Goal: Task Accomplishment & Management: Manage account settings

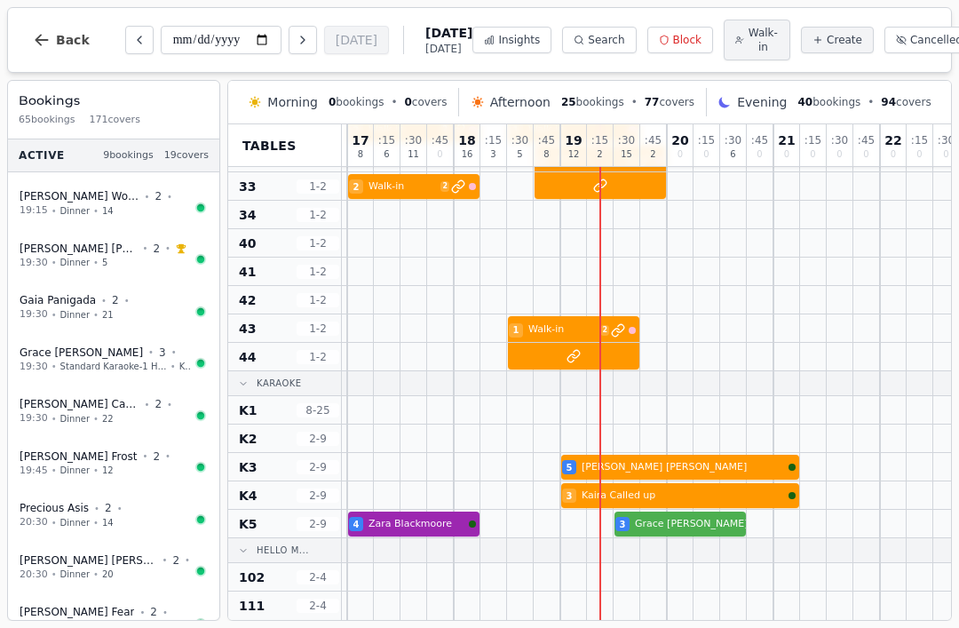
scroll to position [563, 590]
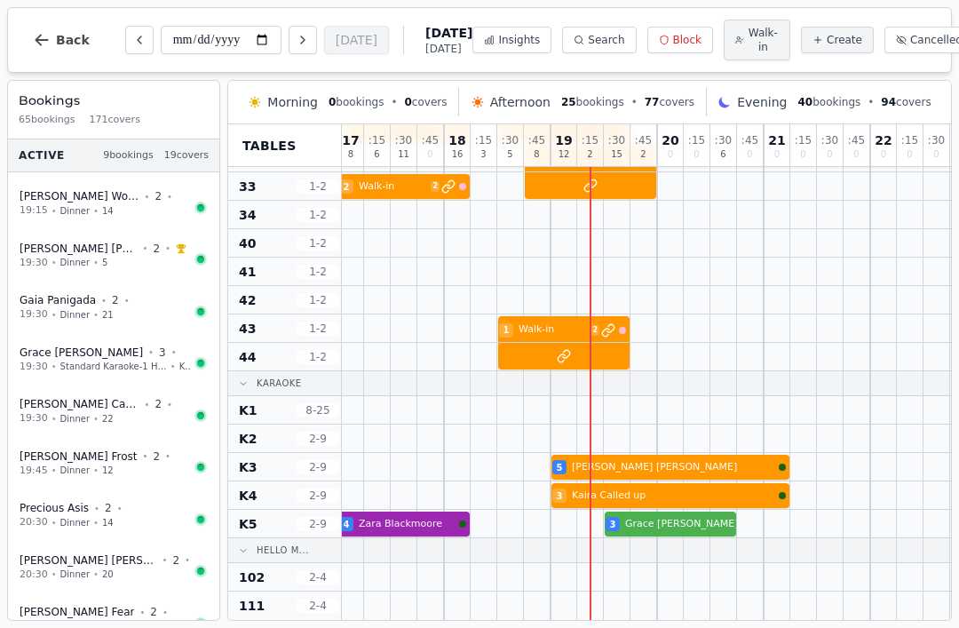
select select "****"
select select "*"
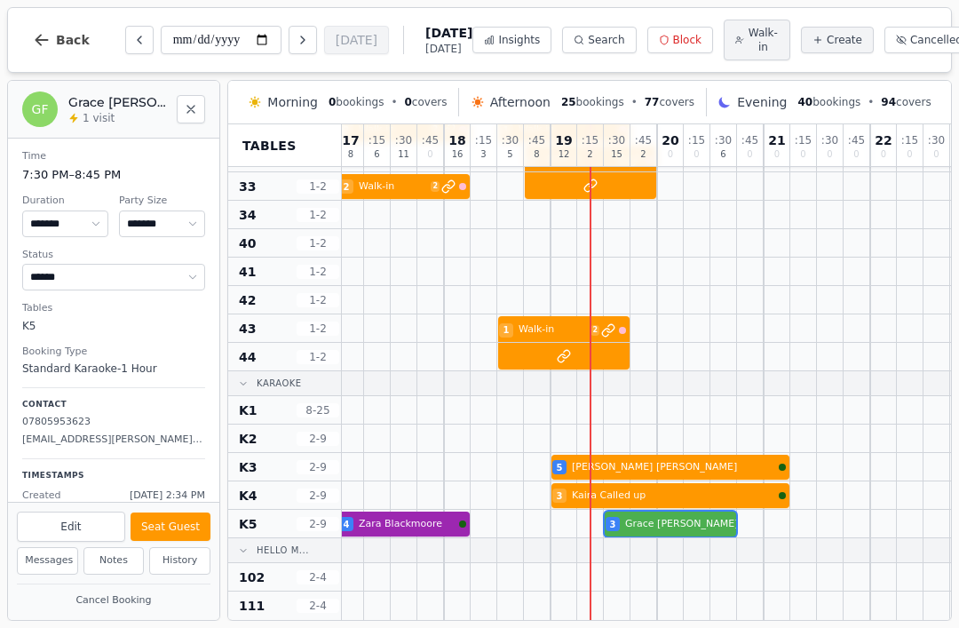
click at [185, 522] on button "Seat Guest" at bounding box center [170, 526] width 80 height 28
select select "******"
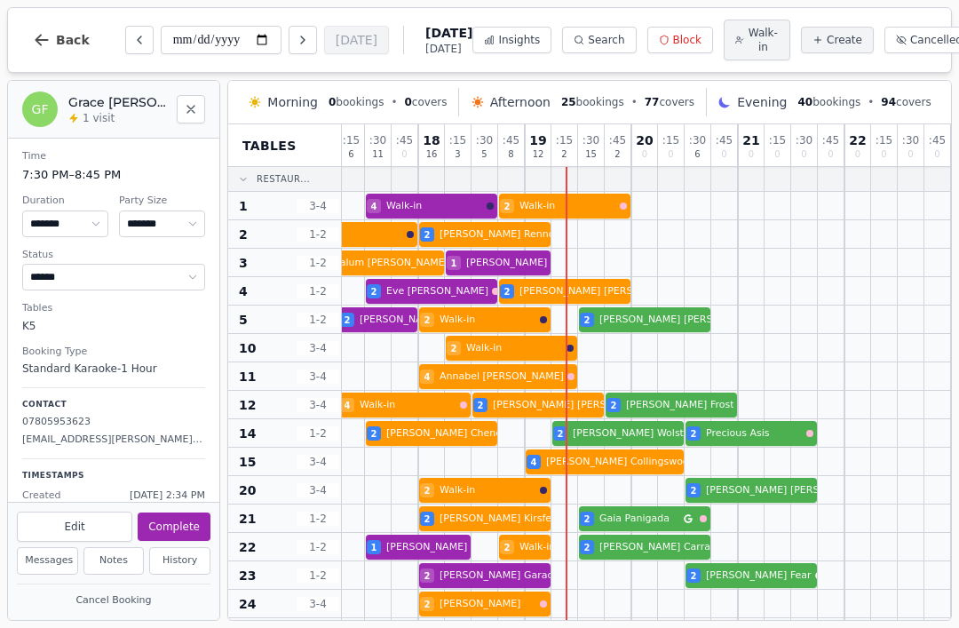
scroll to position [0, 616]
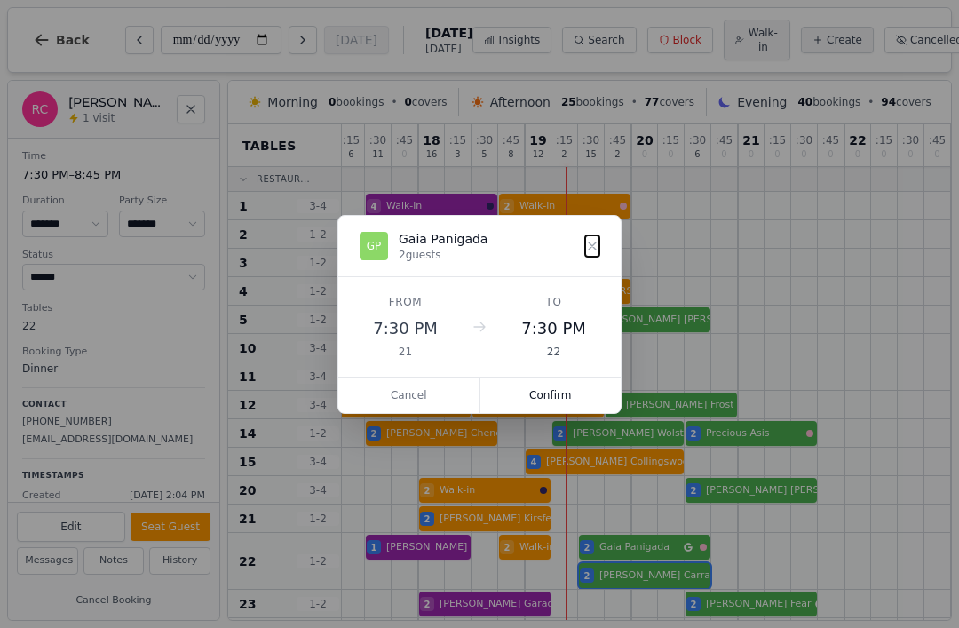
click at [561, 399] on button "Confirm" at bounding box center [550, 395] width 141 height 36
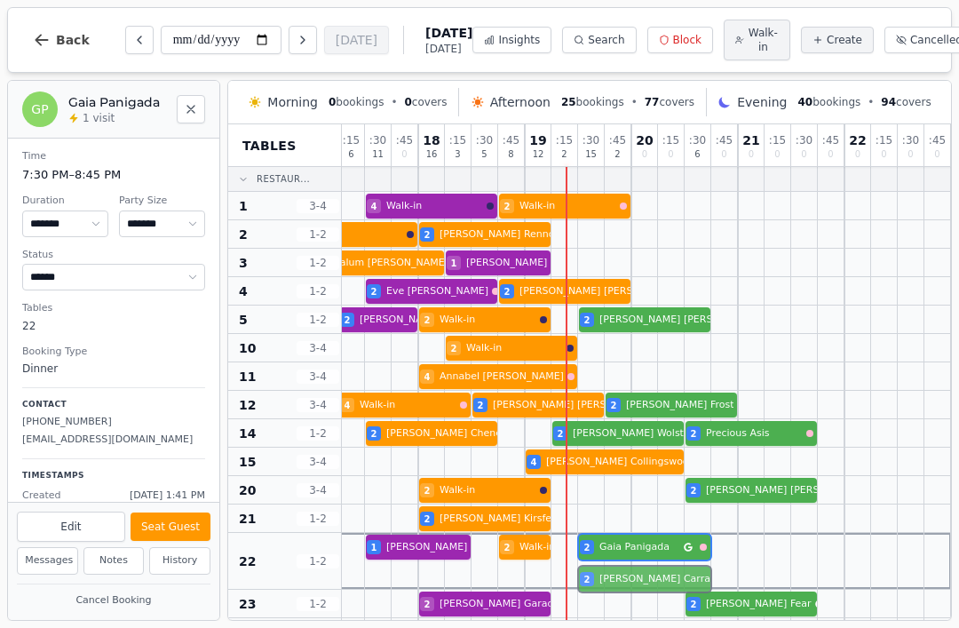
scroll to position [2, 616]
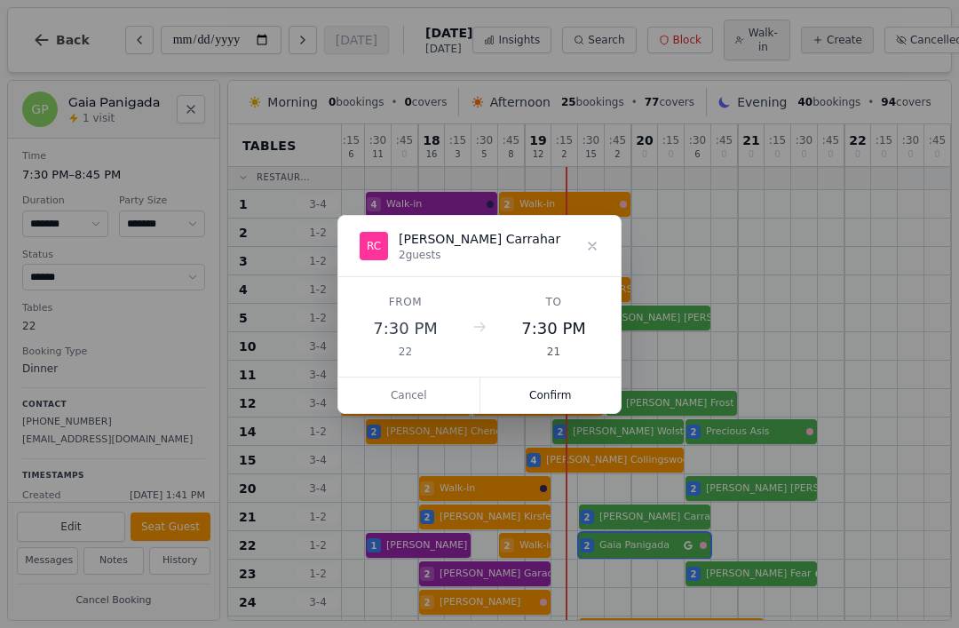
click at [571, 398] on button "Confirm" at bounding box center [550, 395] width 141 height 36
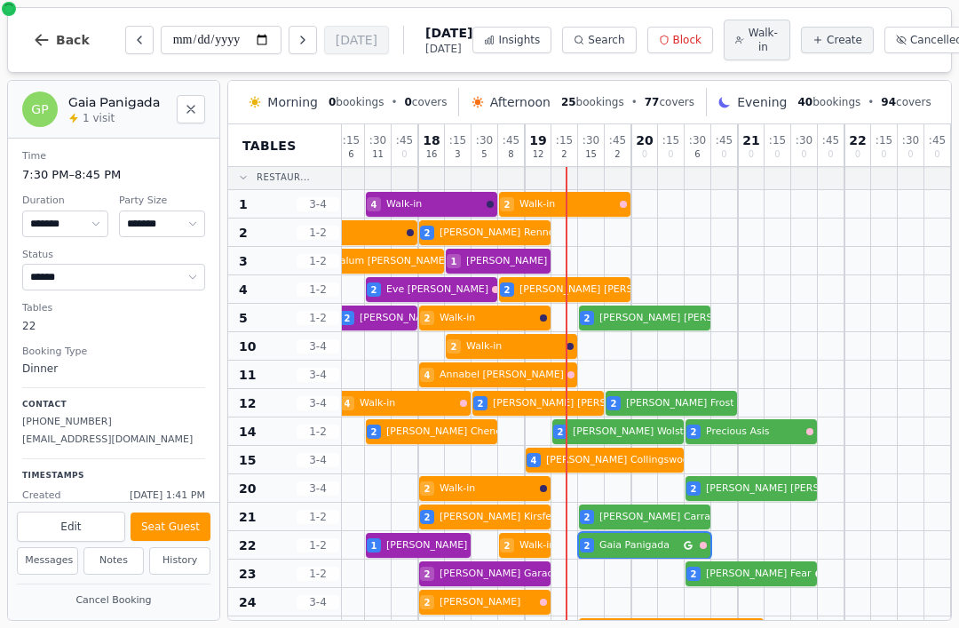
click at [653, 556] on div "2 Walk-in 1 Hector Wong VIP customer (8 visits) 2 Walk-in 2 Gaia Panigada" at bounding box center [338, 545] width 1225 height 28
click at [169, 524] on button "Seat Guest" at bounding box center [170, 526] width 80 height 28
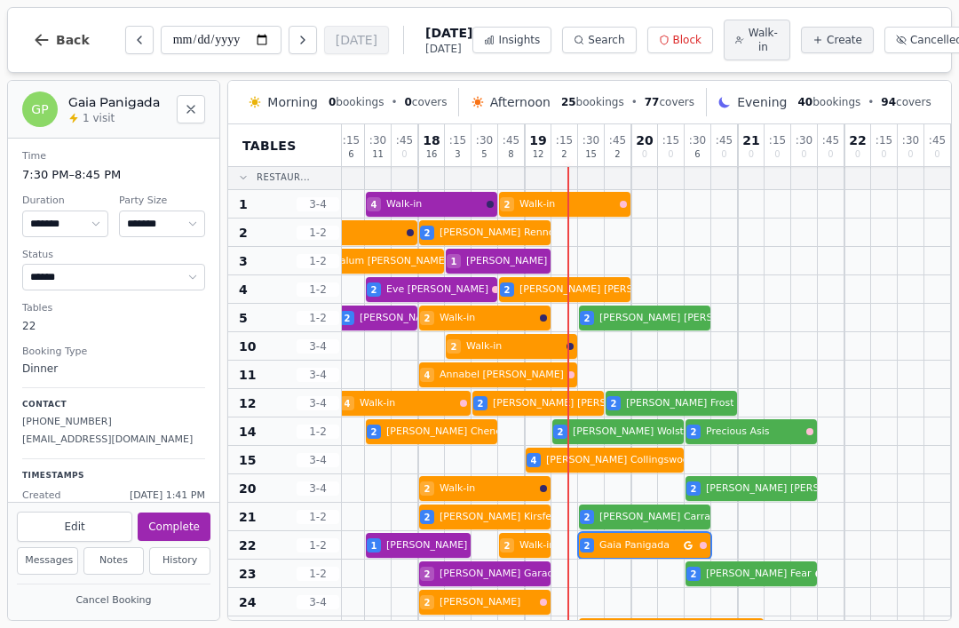
click at [751, 520] on div at bounding box center [751, 516] width 27 height 28
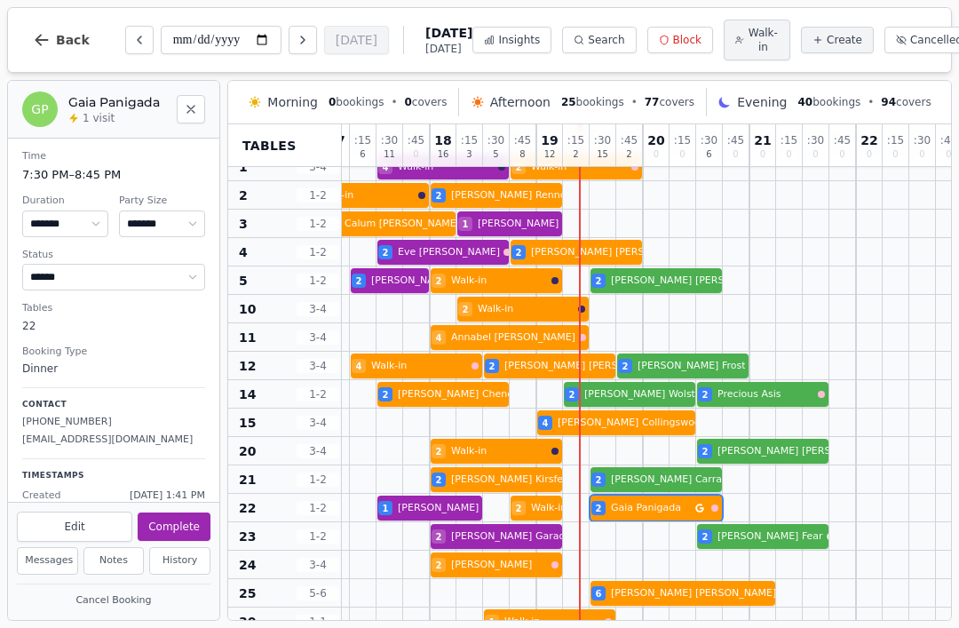
scroll to position [0, 604]
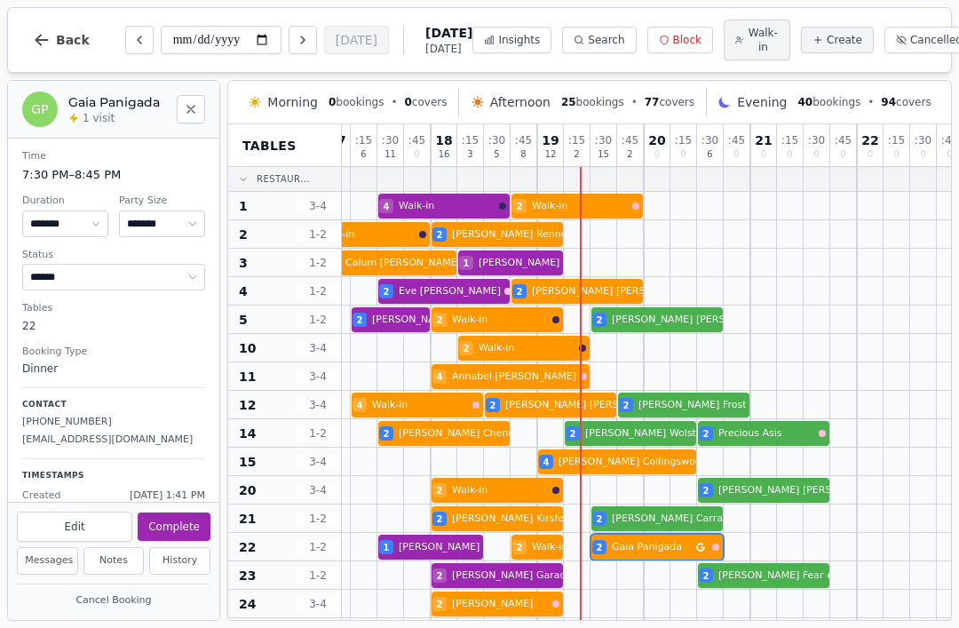
click at [572, 407] on div "4 Walk-in 4 Walk-in 2 Aidan Sezer 2 Sam Frost" at bounding box center [350, 405] width 1225 height 28
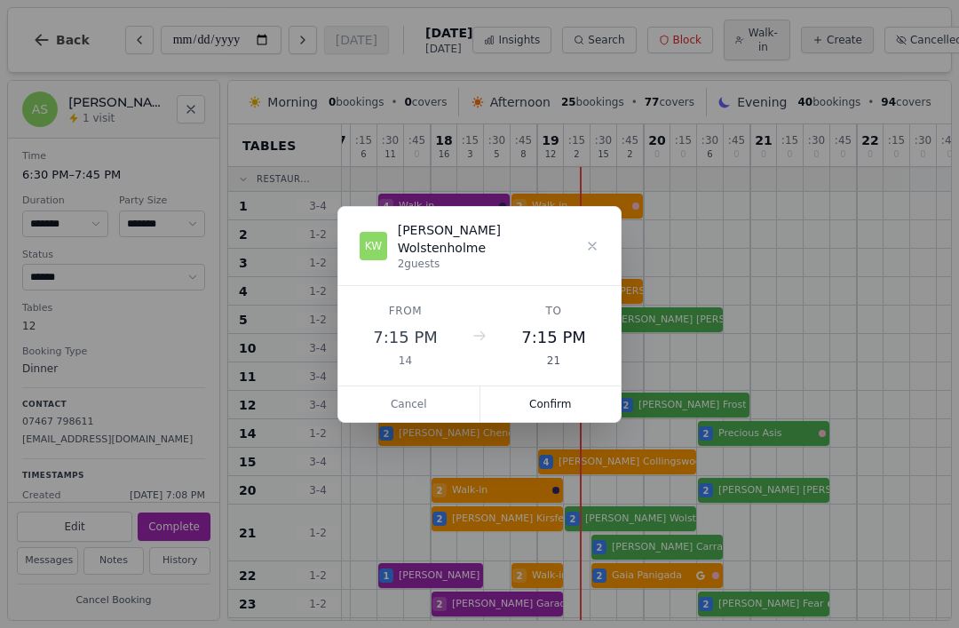
click at [542, 392] on button "Confirm" at bounding box center [550, 404] width 141 height 36
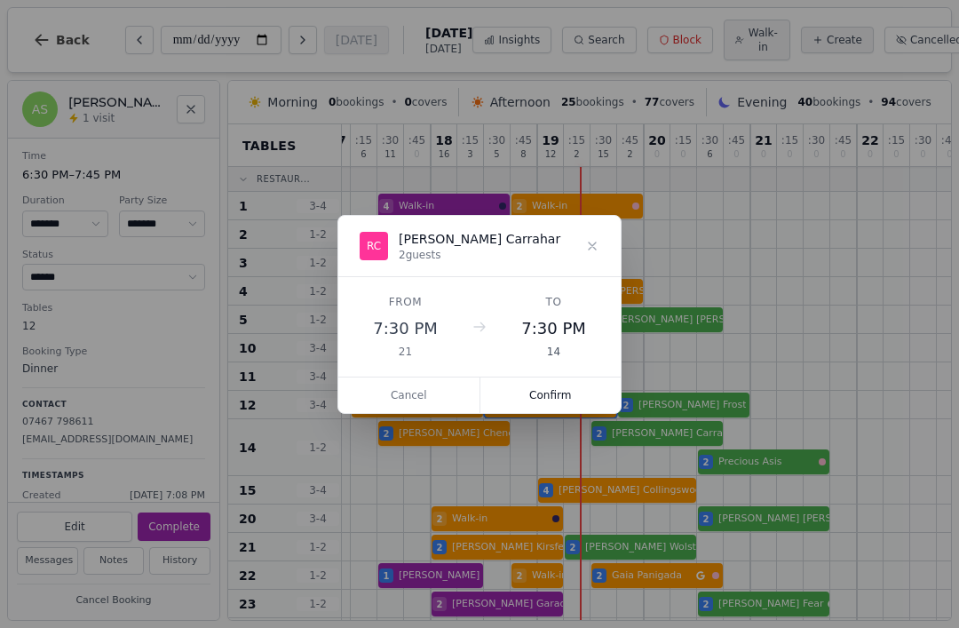
click at [580, 412] on button "Confirm" at bounding box center [550, 395] width 141 height 36
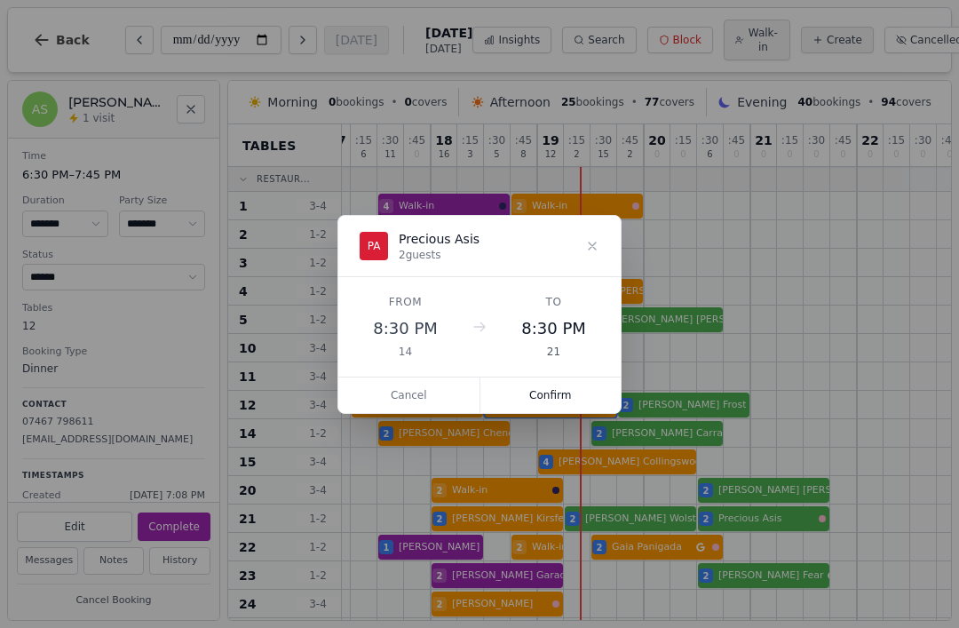
click at [559, 399] on button "Confirm" at bounding box center [550, 395] width 141 height 36
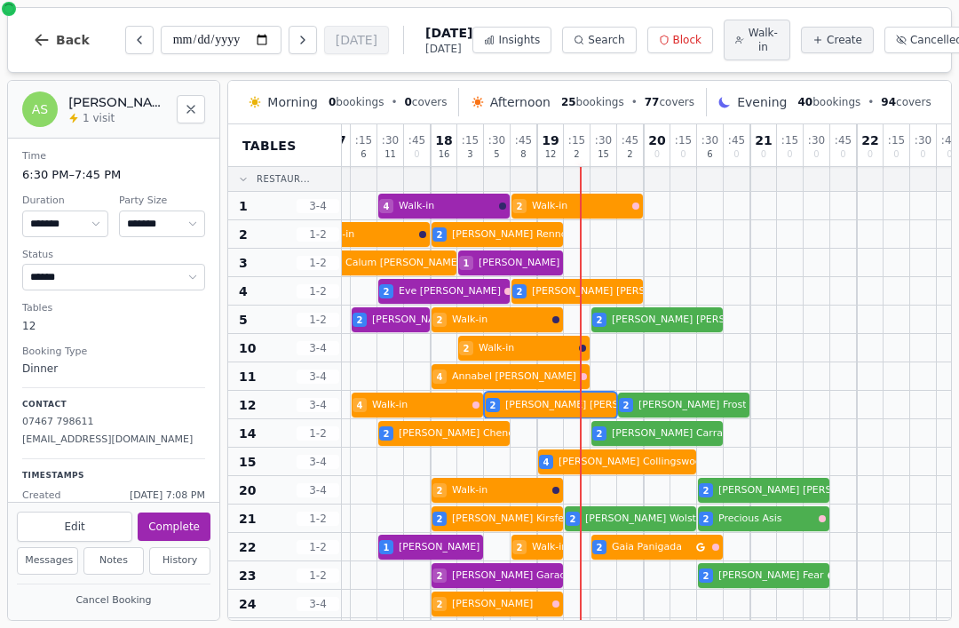
click at [676, 442] on div "2 Toni Booth 2 Geraldine Chenery Email campaign booking 2 Rebecca Carrahar" at bounding box center [350, 433] width 1225 height 28
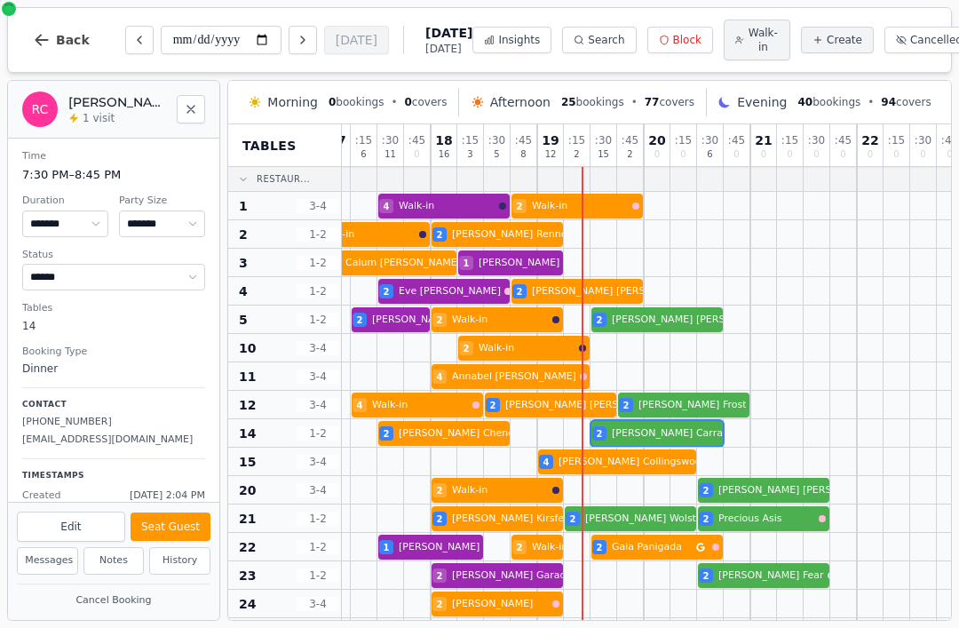
click at [186, 533] on button "Seat Guest" at bounding box center [170, 526] width 80 height 28
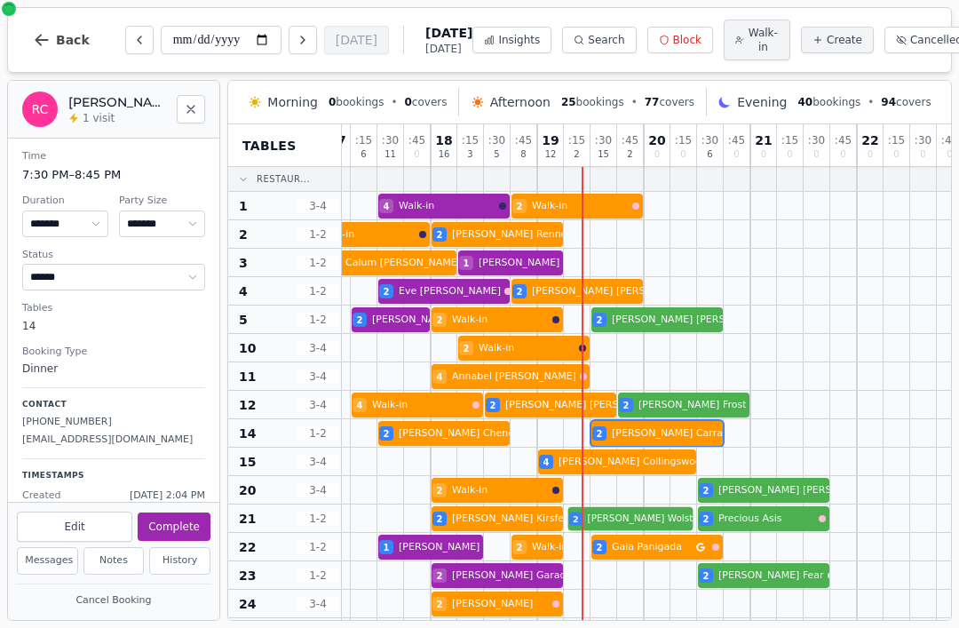
click at [640, 528] on div "6 Zach Porter 2 2 Scott 2 David Kirsfelds 2 kate Wolstenholme 2 Precious Asis" at bounding box center [350, 518] width 1225 height 28
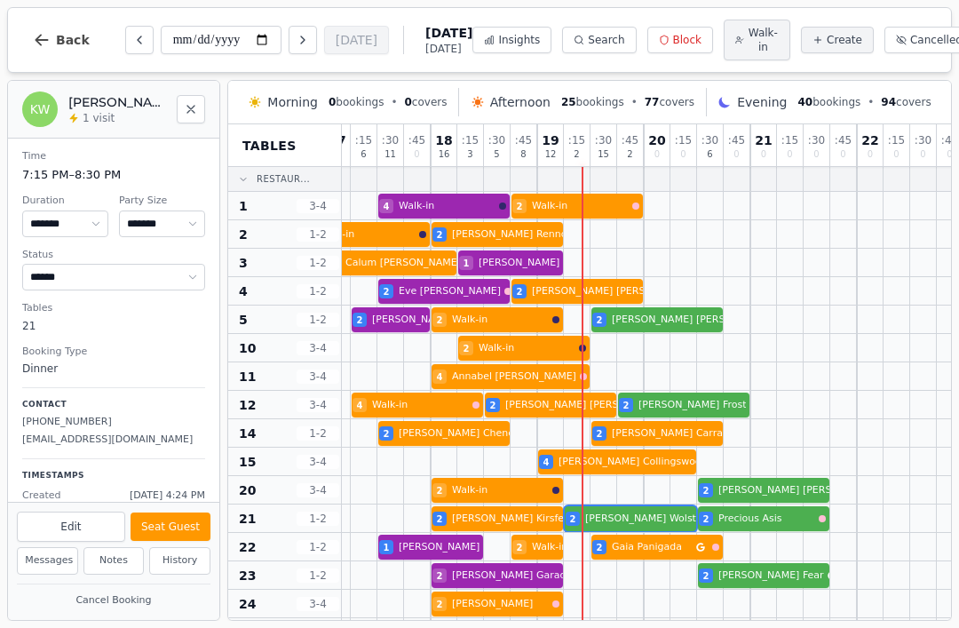
click at [185, 522] on button "Seat Guest" at bounding box center [170, 526] width 80 height 28
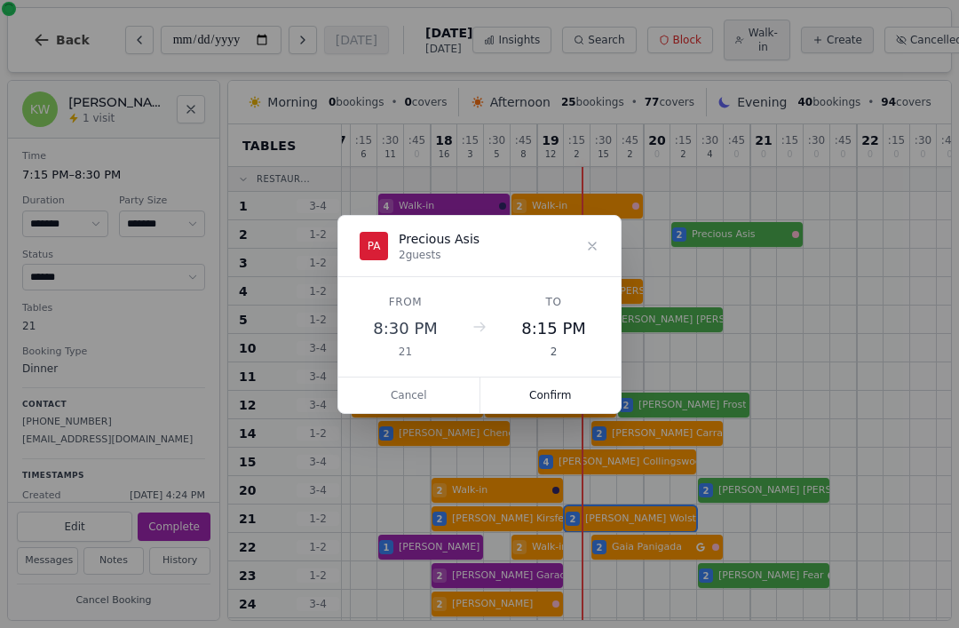
click at [521, 392] on button "Confirm" at bounding box center [550, 395] width 141 height 36
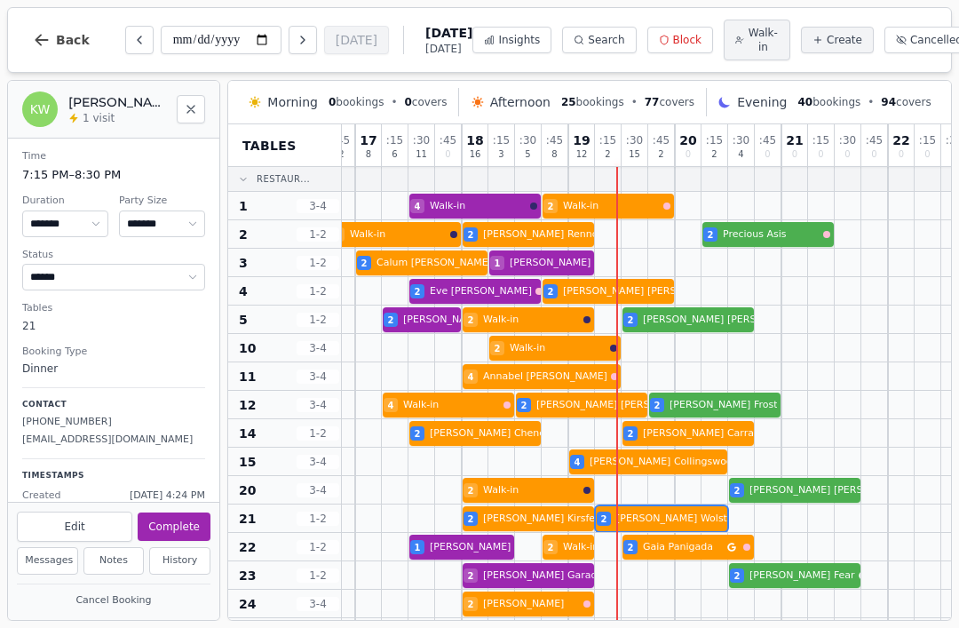
scroll to position [0, 572]
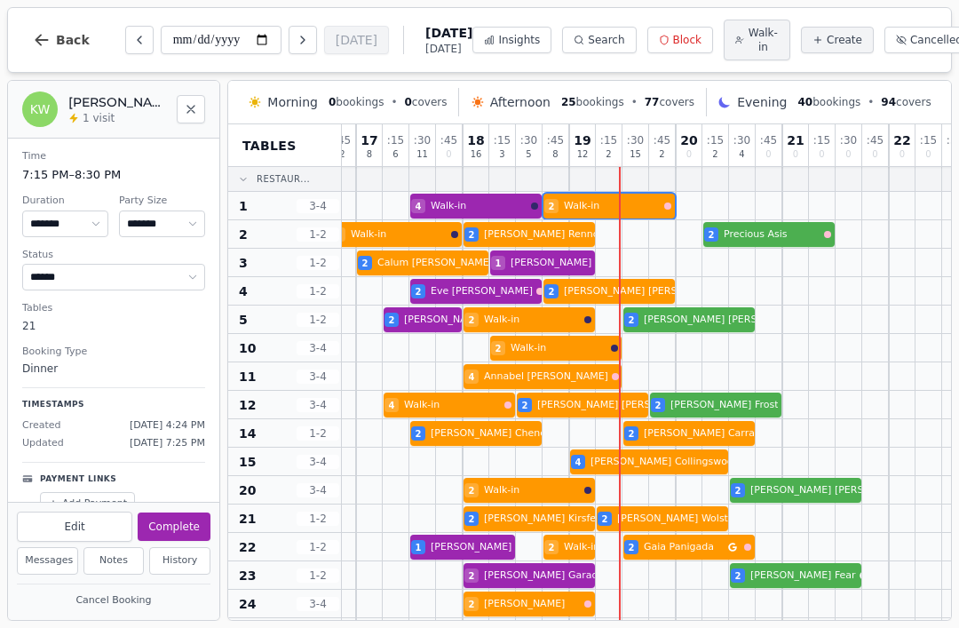
click at [630, 217] on div "2 Walk-in 3 Walk-in 4 Walk-in 2 Walk-in" at bounding box center [382, 206] width 1225 height 28
click at [194, 539] on button "Complete" at bounding box center [174, 526] width 73 height 28
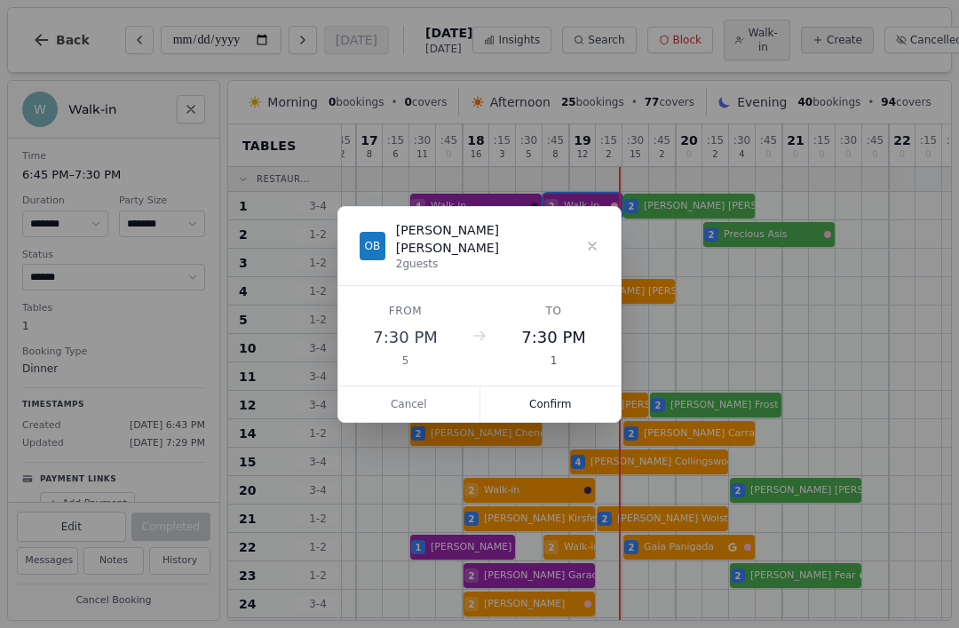
click at [518, 391] on button "Confirm" at bounding box center [550, 404] width 141 height 36
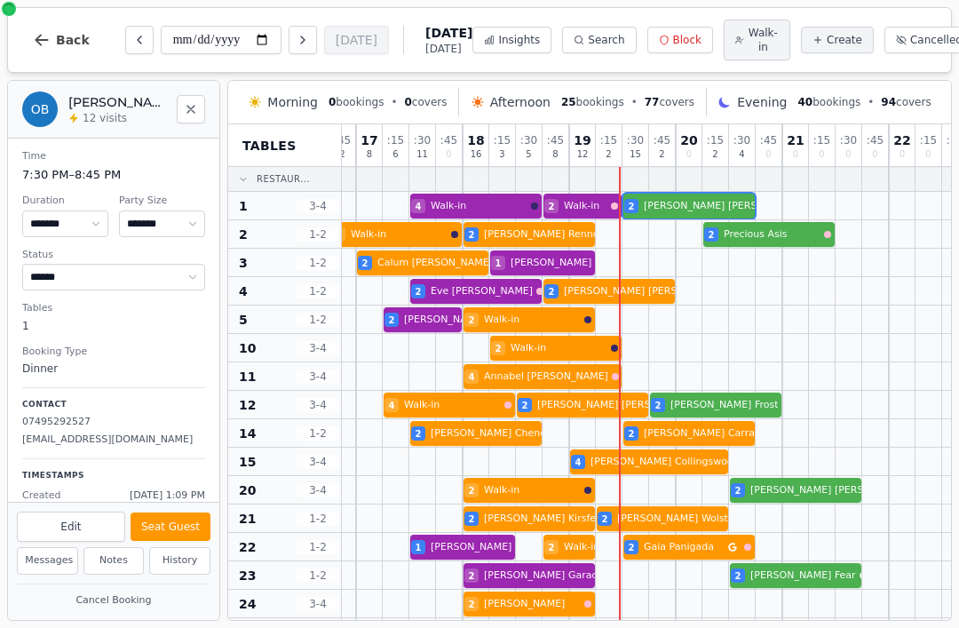
click at [682, 218] on div "2 Walk-in 3 Walk-in 4 Walk-in 2 Walk-in 2 Olivia Barnes VIP customer (12 visits)" at bounding box center [382, 206] width 1225 height 28
click at [203, 541] on button "Seat Guest" at bounding box center [170, 526] width 80 height 28
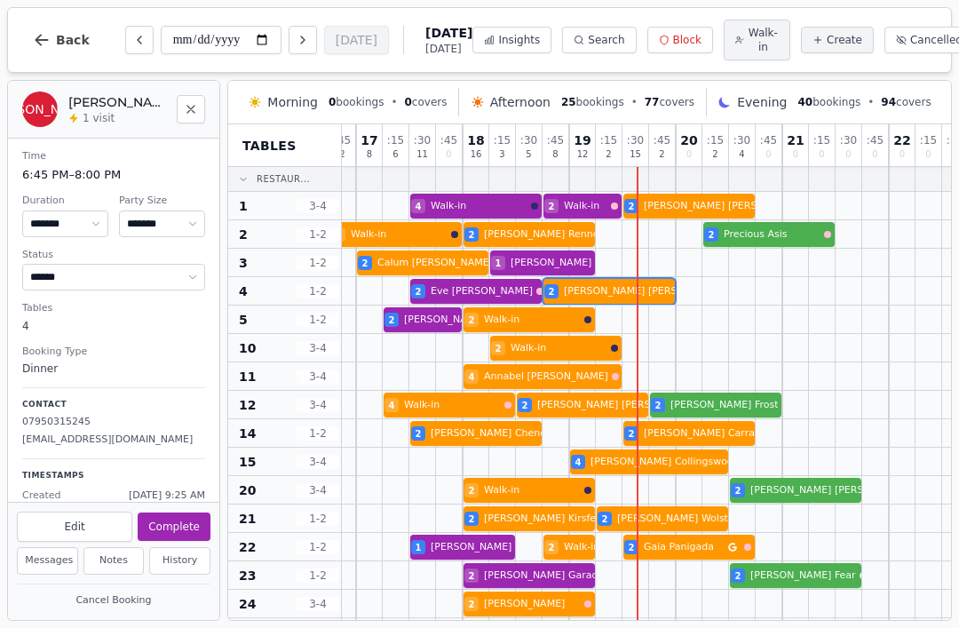
click at [612, 295] on div "2 Walk-in 2 Eve Russell 2 Josh O'Reilly" at bounding box center [382, 291] width 1225 height 28
click at [189, 525] on button "Complete" at bounding box center [174, 526] width 73 height 28
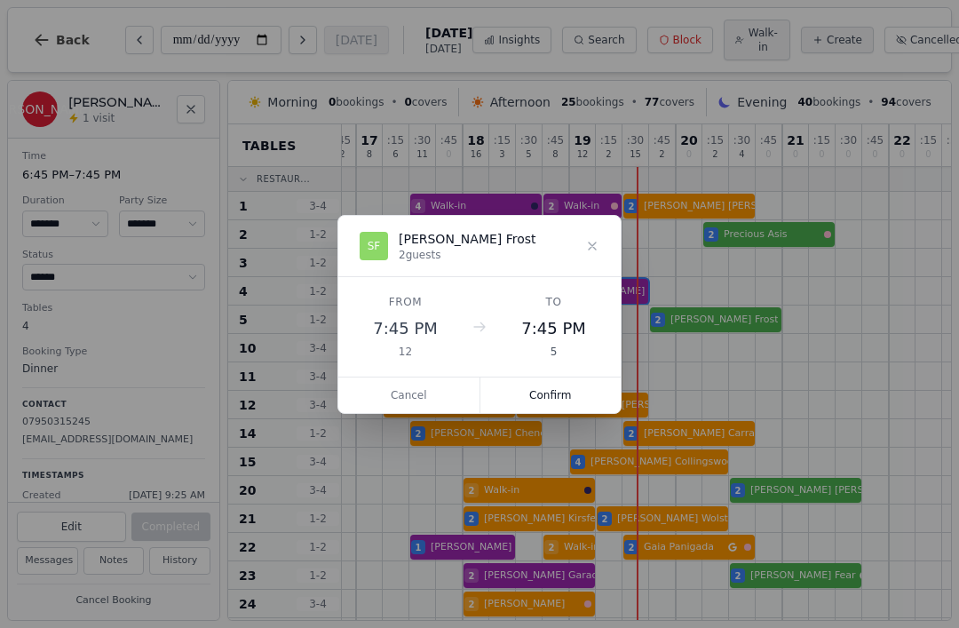
click at [582, 405] on button "Confirm" at bounding box center [550, 395] width 141 height 36
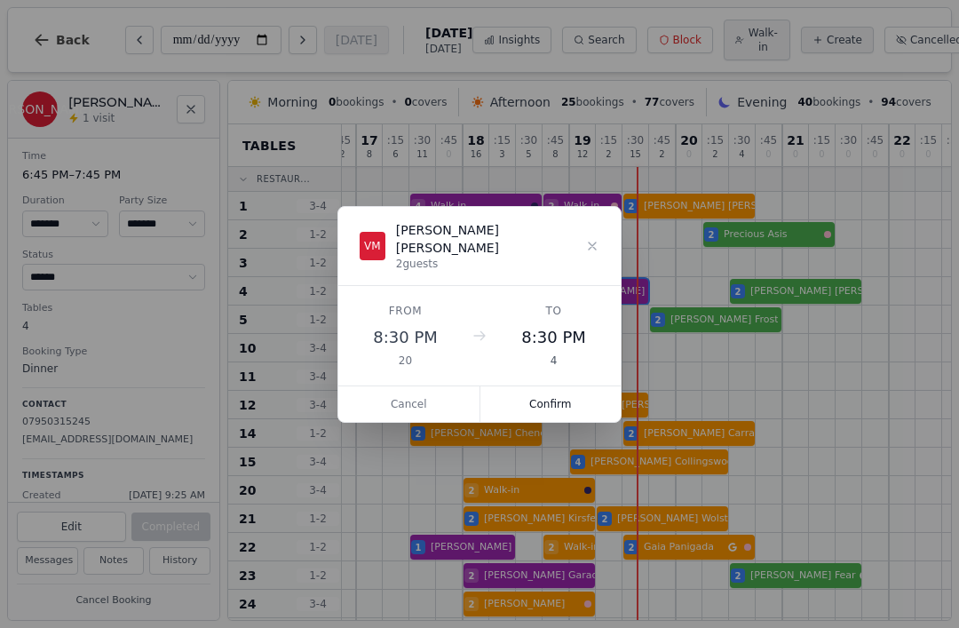
click at [598, 409] on button "Confirm" at bounding box center [550, 404] width 141 height 36
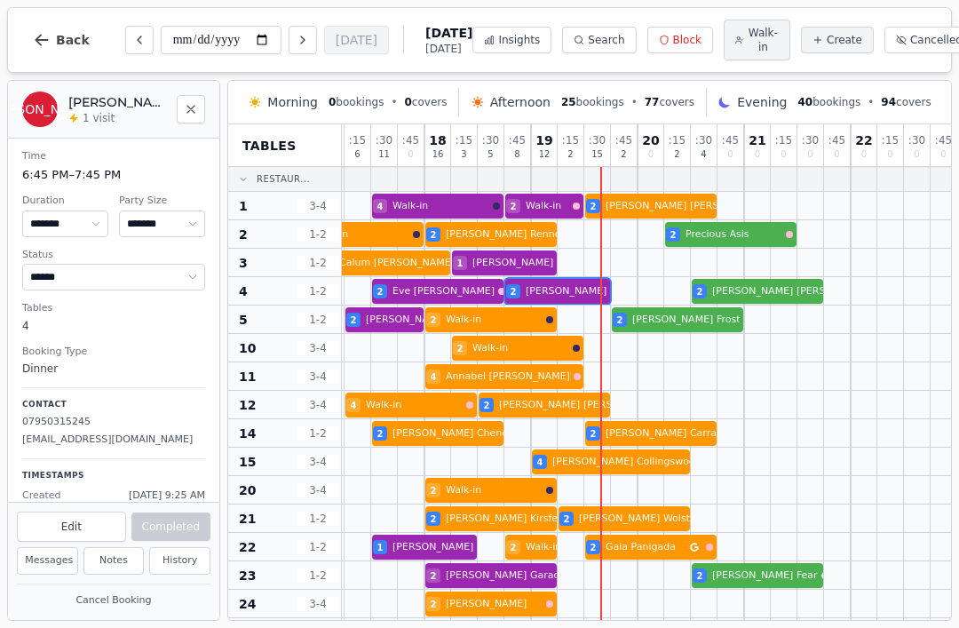
scroll to position [0, 611]
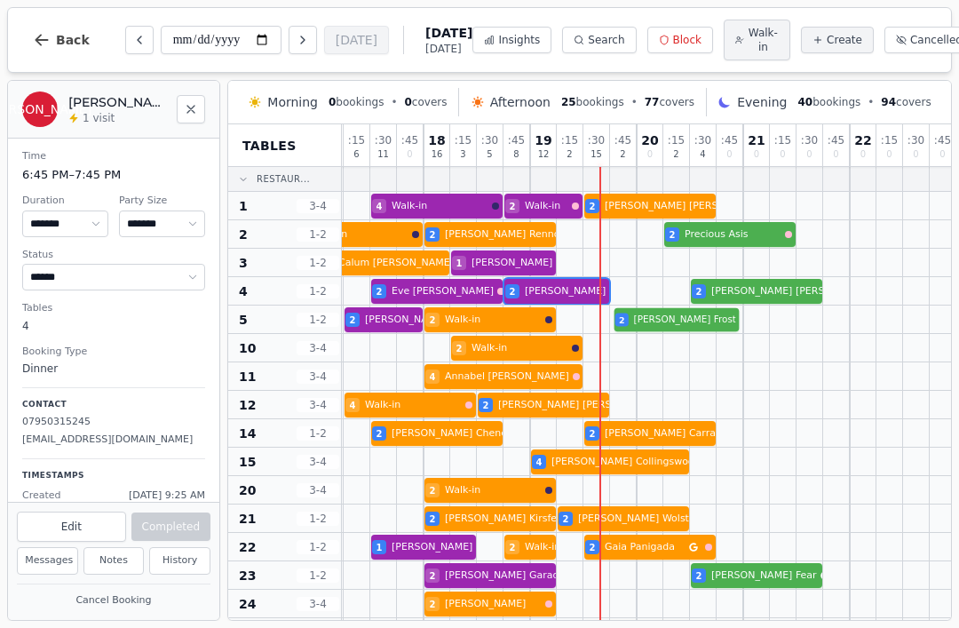
click at [669, 329] on div "2 Sacha Ghionis 2 Walk-in 2 Siobhan Regan 2 Walk-in 2 Sam Frost" at bounding box center [343, 319] width 1225 height 28
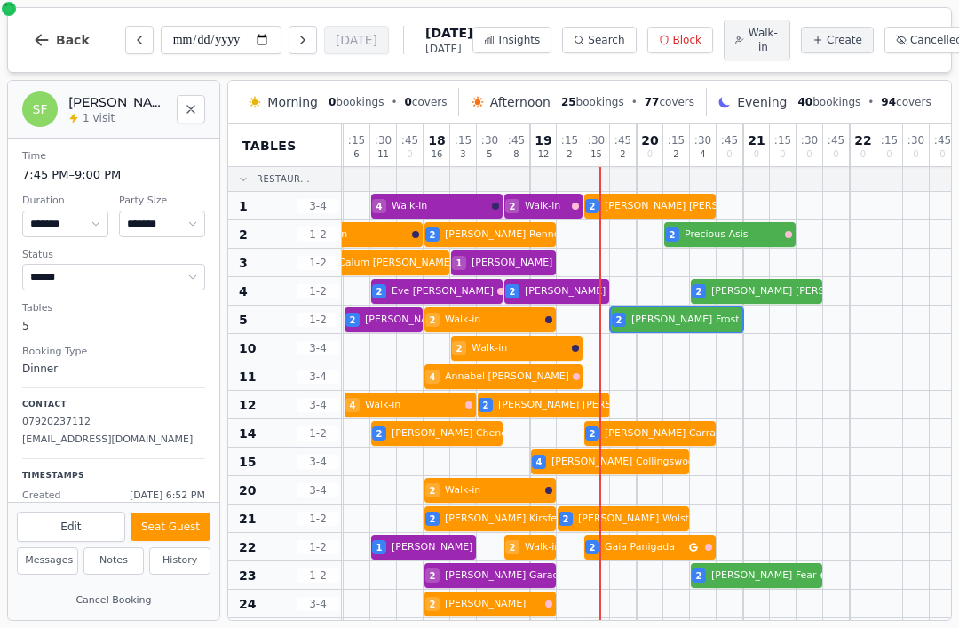
click at [170, 526] on button "Seat Guest" at bounding box center [170, 526] width 80 height 28
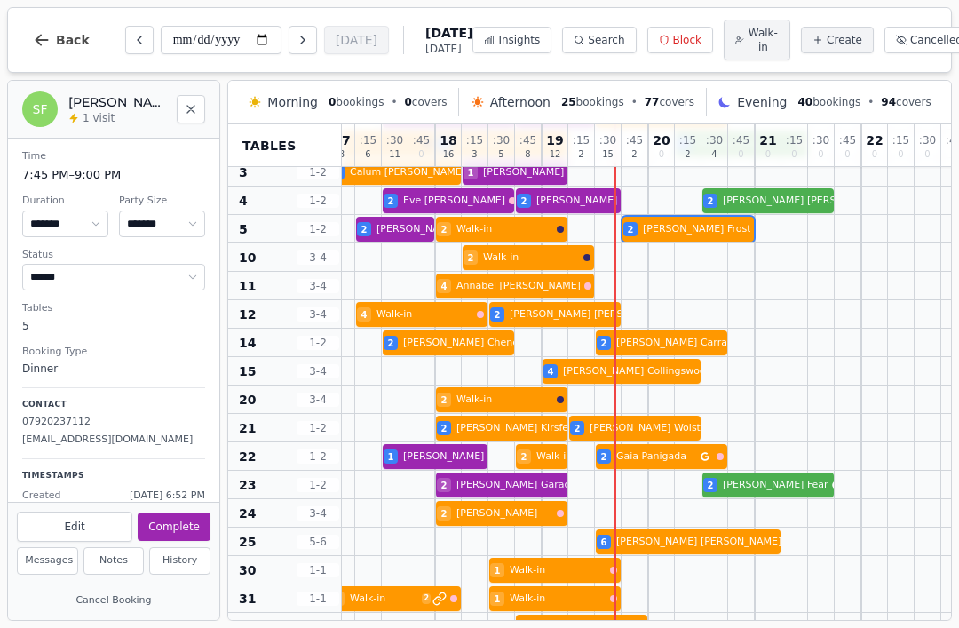
scroll to position [90, 600]
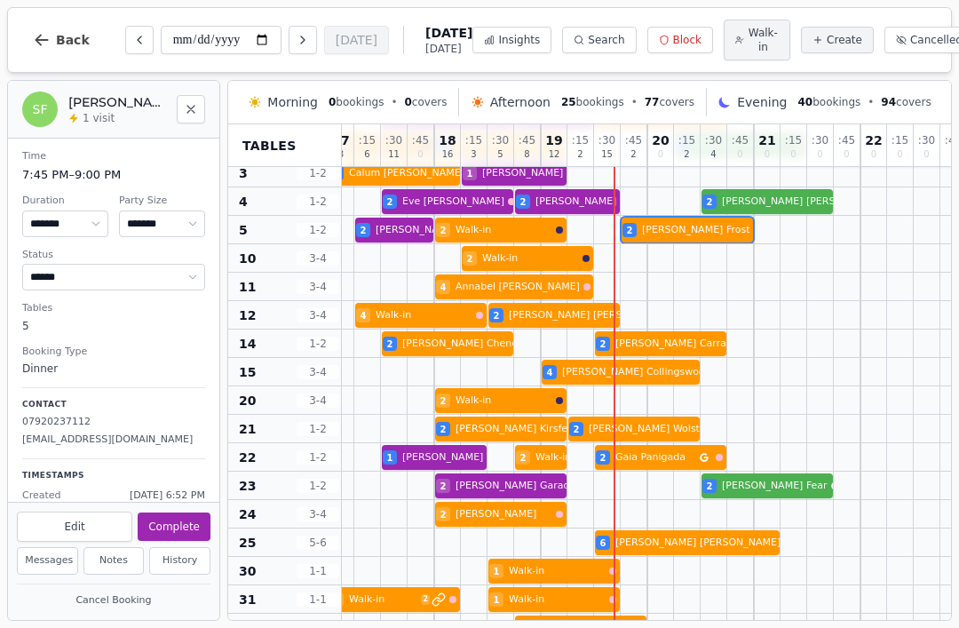
click at [747, 47] on span "Walk-in" at bounding box center [762, 40] width 31 height 28
select select "****"
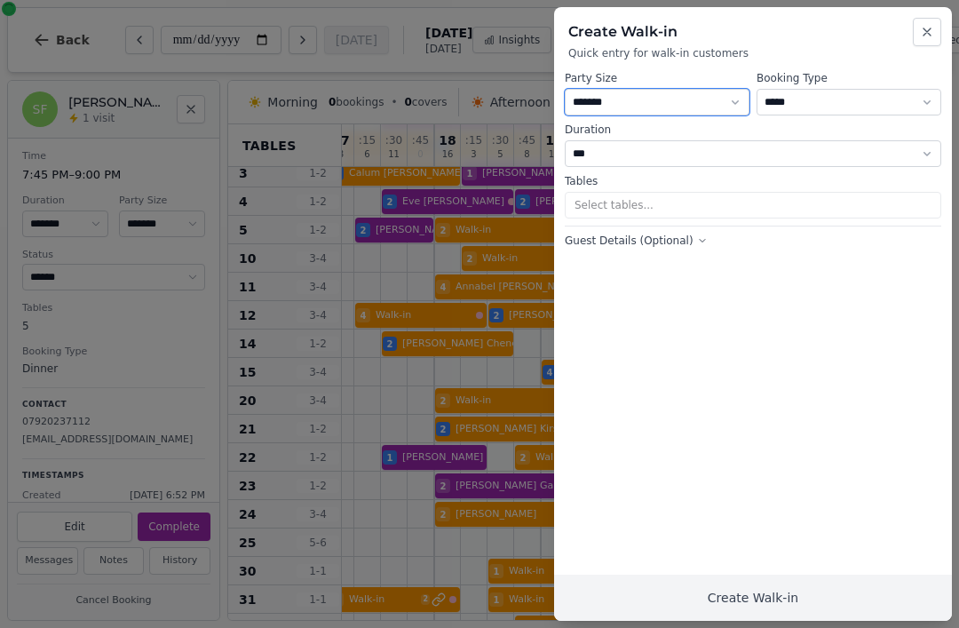
click at [679, 110] on select "* ***** * ****** * ****** * ****** * ****** * ****** * ****** * ****** * ******…" at bounding box center [656, 102] width 185 height 27
select select "*"
click at [836, 99] on select "**********" at bounding box center [848, 102] width 185 height 27
select select "**********"
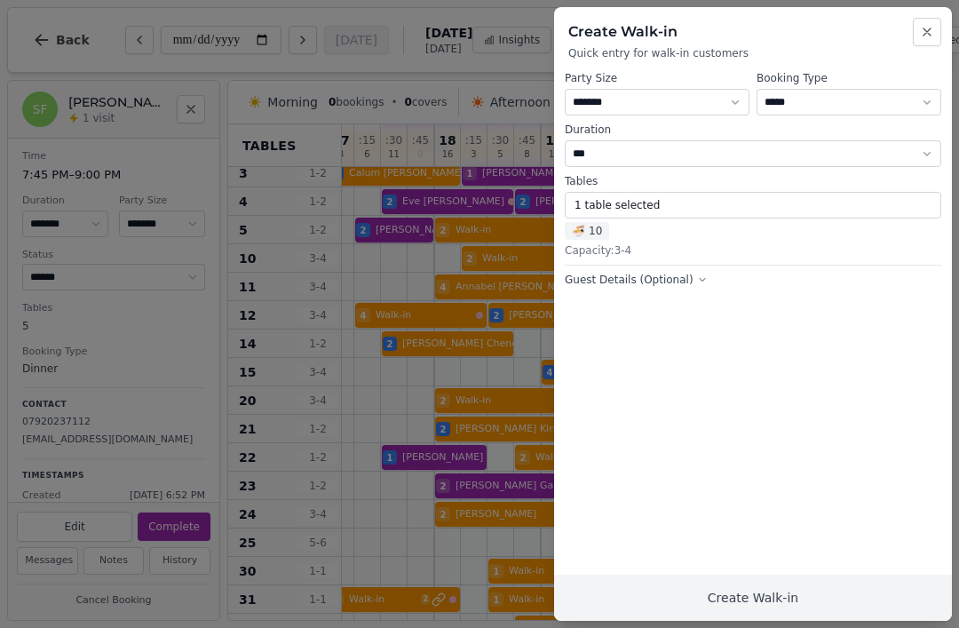
click at [670, 203] on button "1 table selected" at bounding box center [752, 205] width 376 height 27
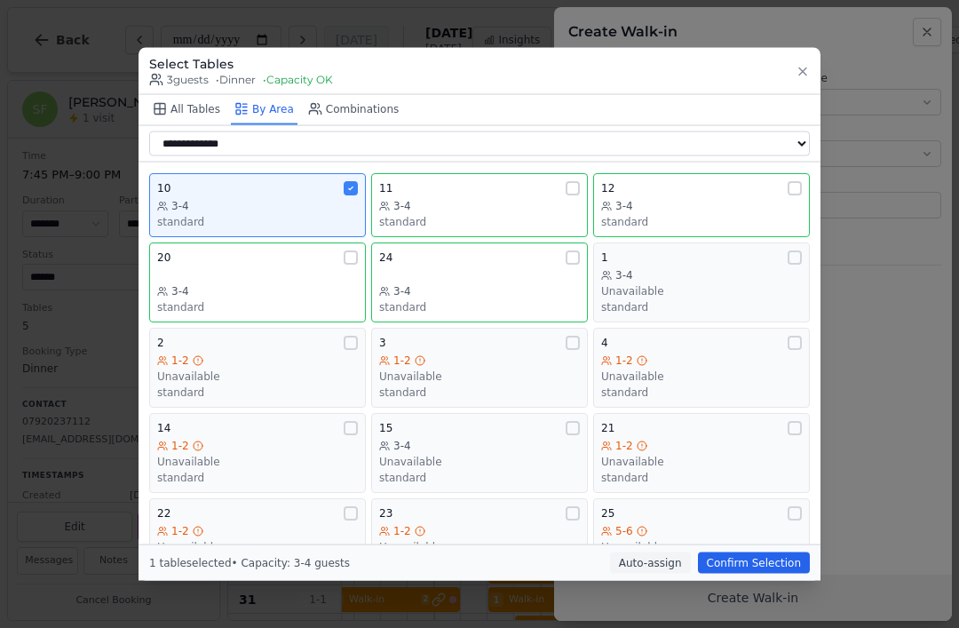
click at [317, 198] on div "3-4" at bounding box center [257, 205] width 201 height 14
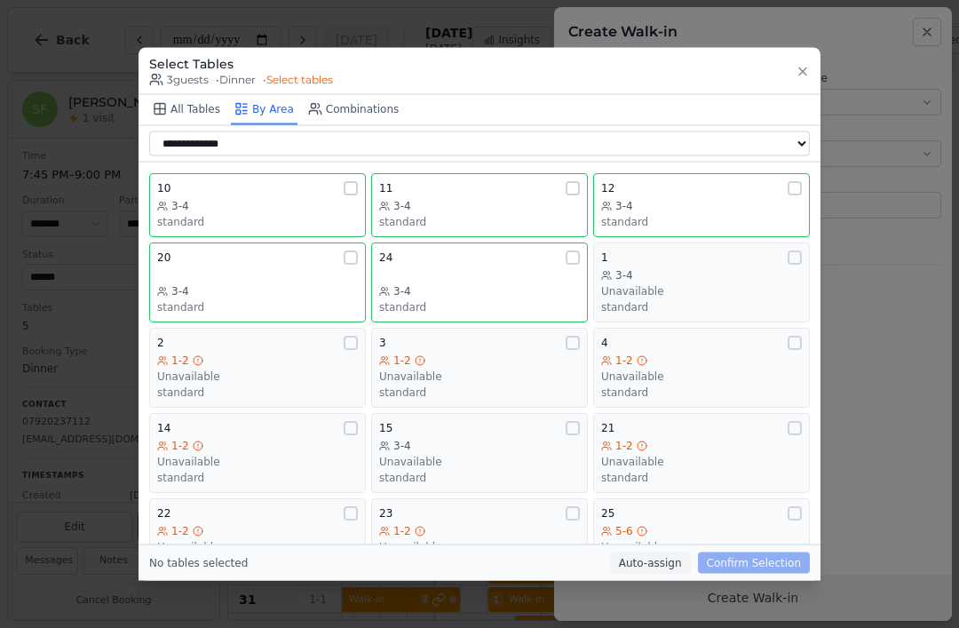
click at [493, 249] on div "24 3-4 standard" at bounding box center [479, 281] width 201 height 64
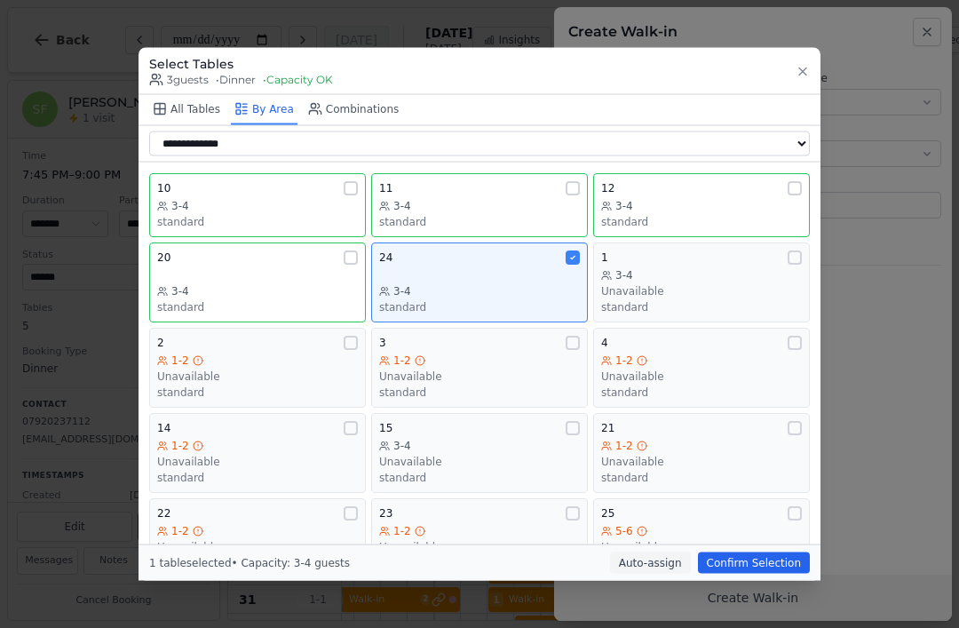
click at [760, 573] on button "Confirm Selection" at bounding box center [754, 562] width 112 height 21
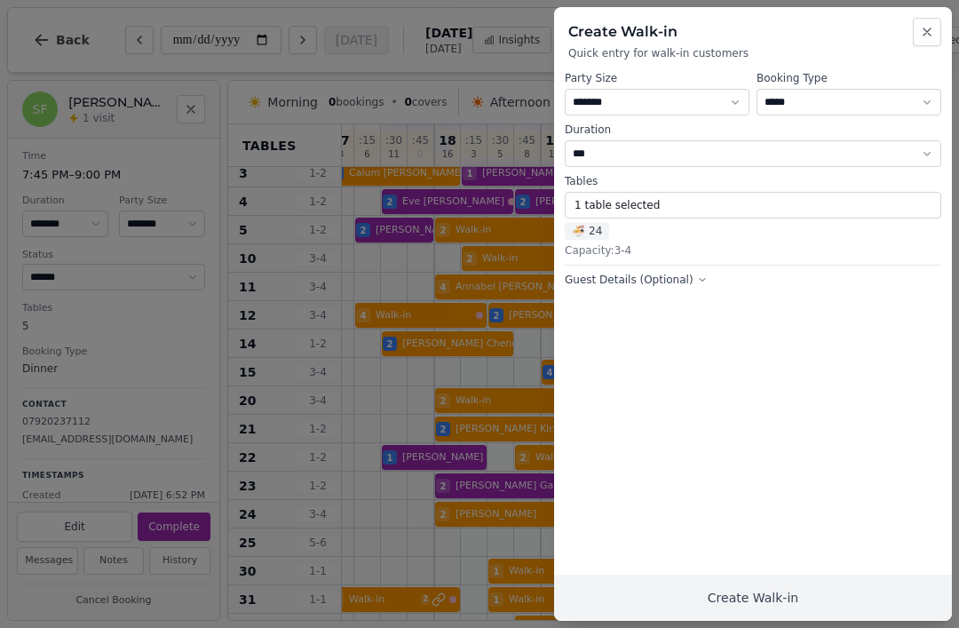
click at [762, 595] on button "Create Walk-in" at bounding box center [753, 597] width 398 height 46
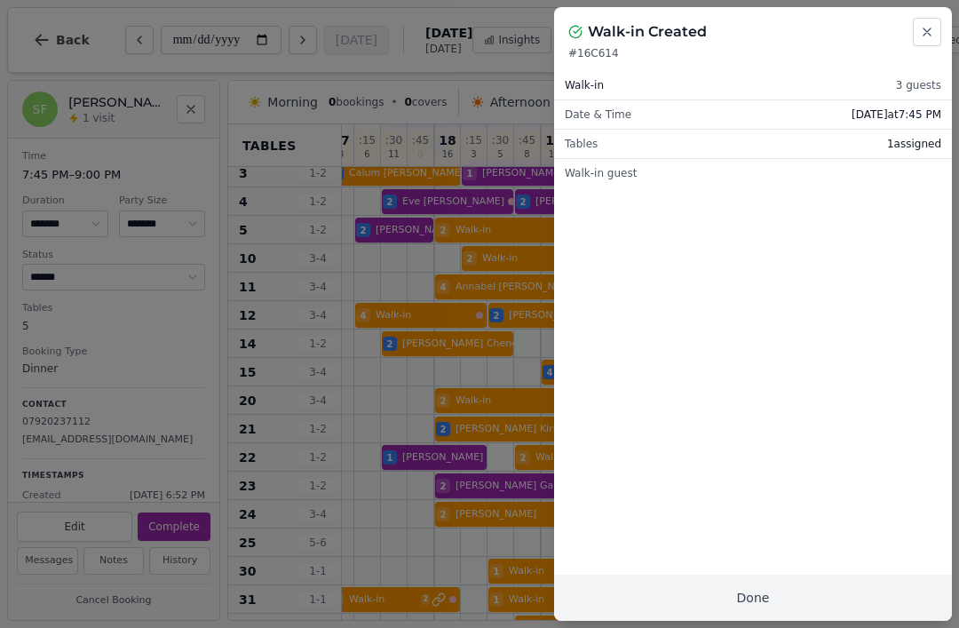
click at [922, 43] on button "Close" at bounding box center [926, 32] width 28 height 28
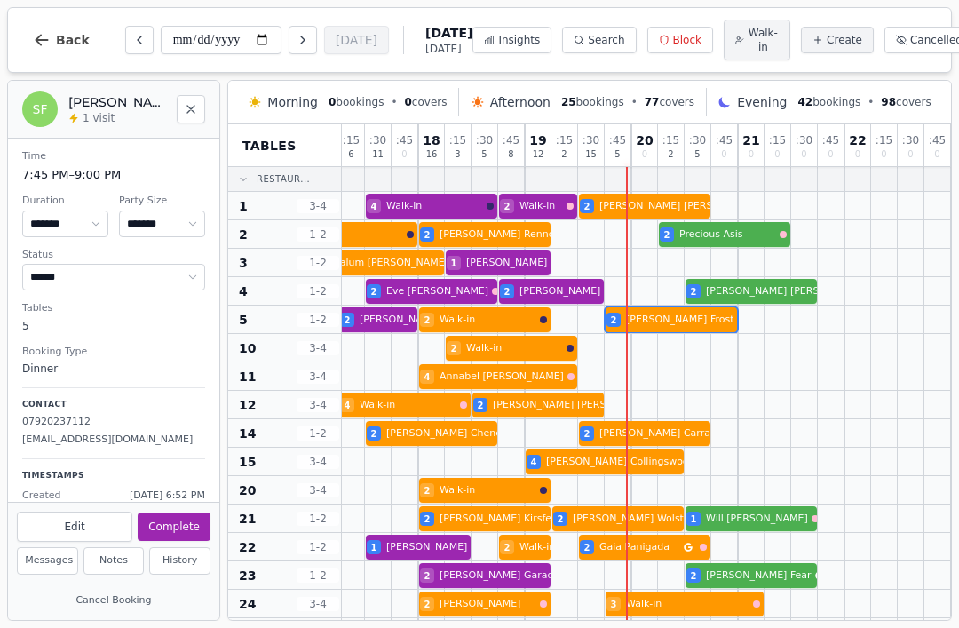
scroll to position [0, 616]
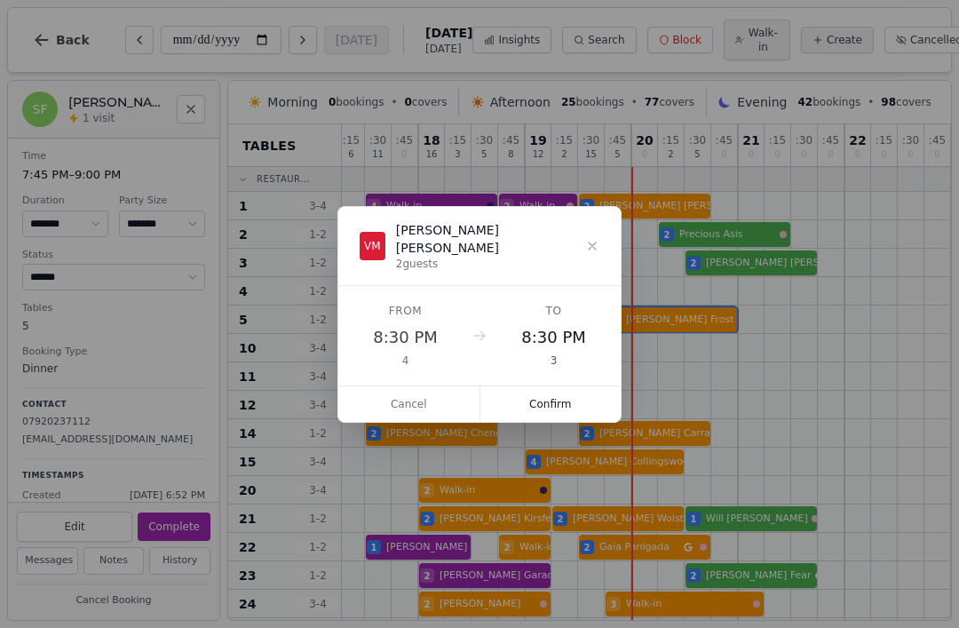
click at [568, 399] on button "Confirm" at bounding box center [550, 404] width 141 height 36
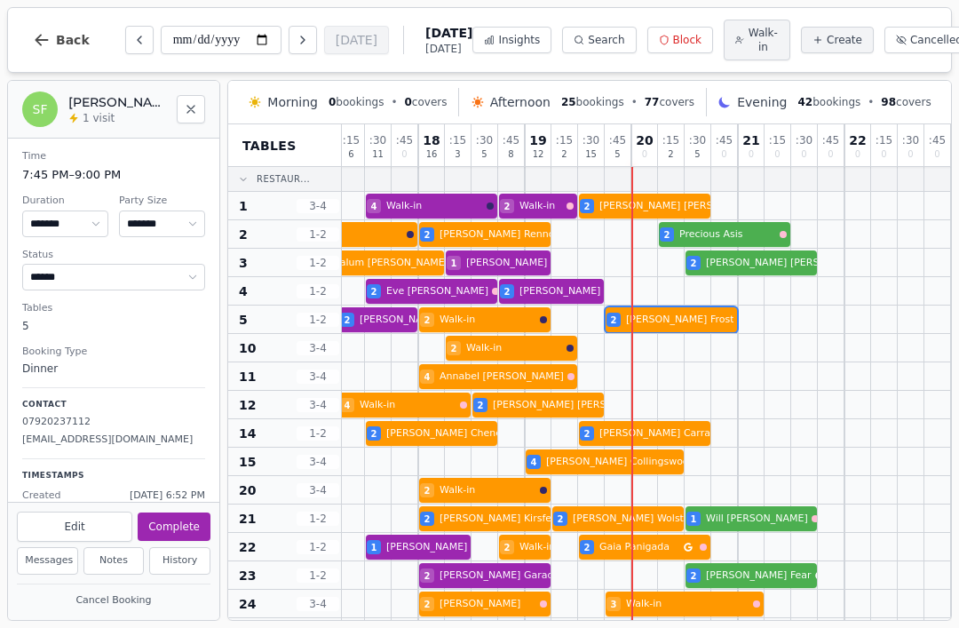
click at [747, 41] on span "Walk-in" at bounding box center [762, 40] width 31 height 28
select select "****"
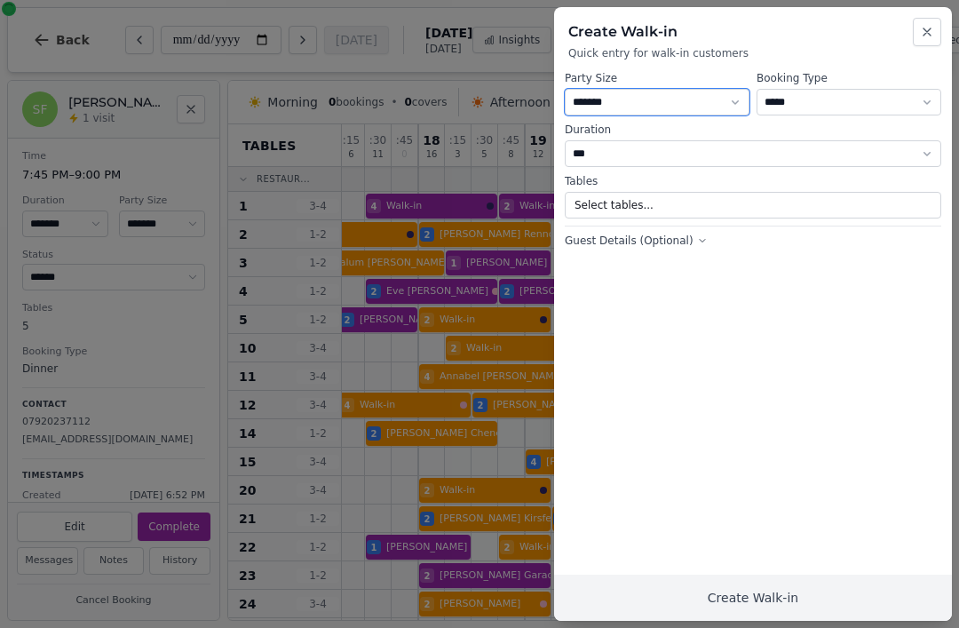
click at [668, 99] on select "* ***** * ****** * ****** * ****** * ****** * ****** * ****** * ****** * ******…" at bounding box center [656, 102] width 185 height 27
select select "*"
click at [786, 197] on button "Select tables..." at bounding box center [752, 205] width 376 height 27
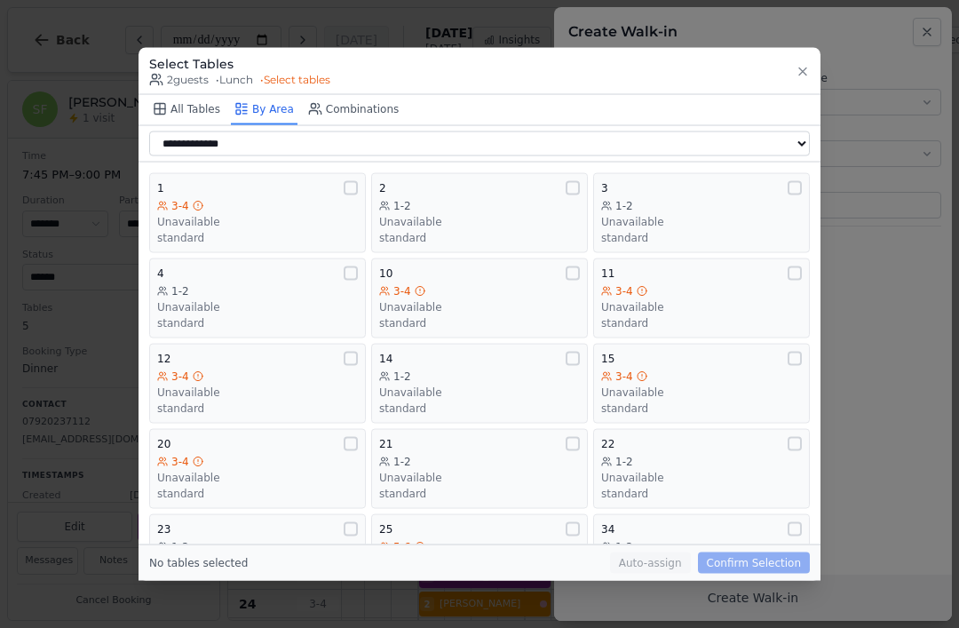
click at [691, 198] on div "1-2 Unavailable standard" at bounding box center [701, 221] width 201 height 46
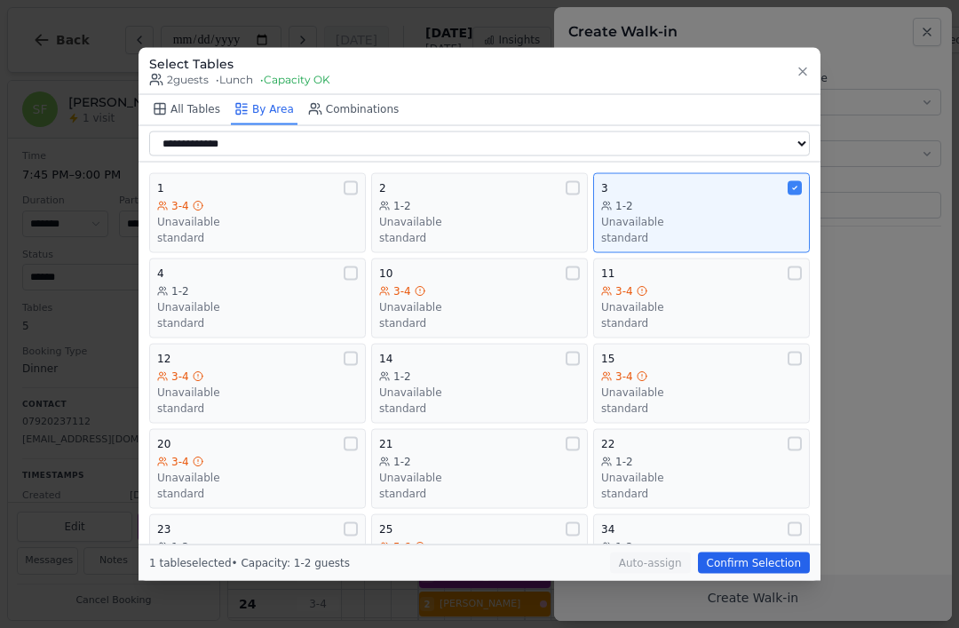
click at [786, 573] on button "Confirm Selection" at bounding box center [754, 562] width 112 height 21
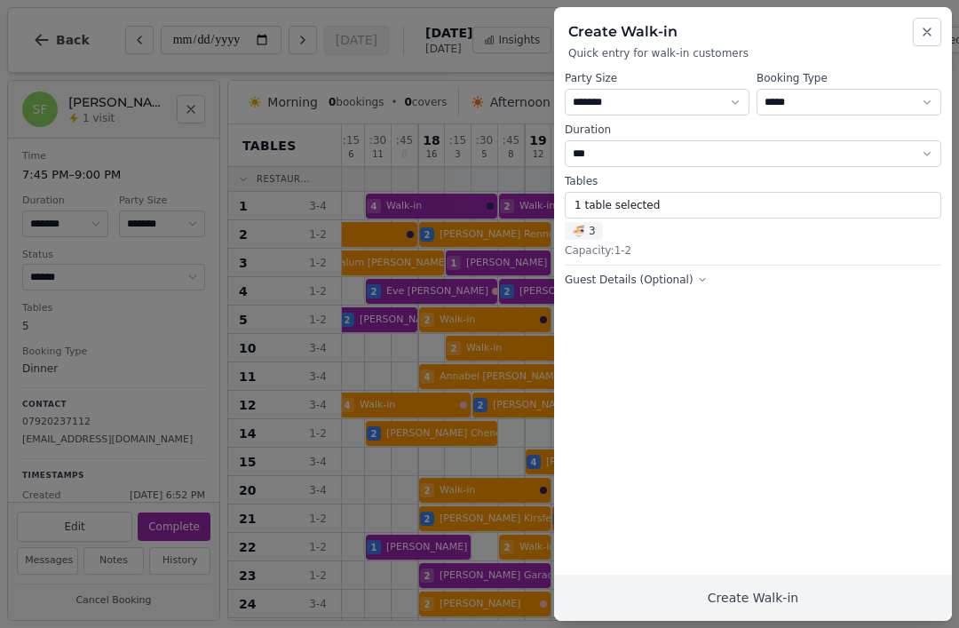
click at [818, 596] on button "Create Walk-in" at bounding box center [753, 597] width 398 height 46
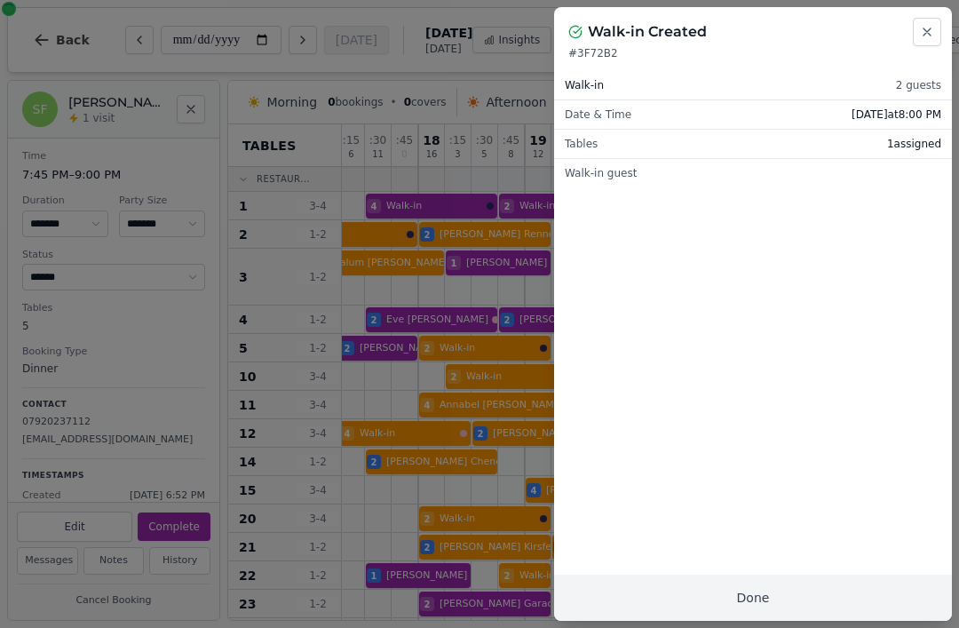
click at [869, 620] on button "Done" at bounding box center [753, 597] width 398 height 46
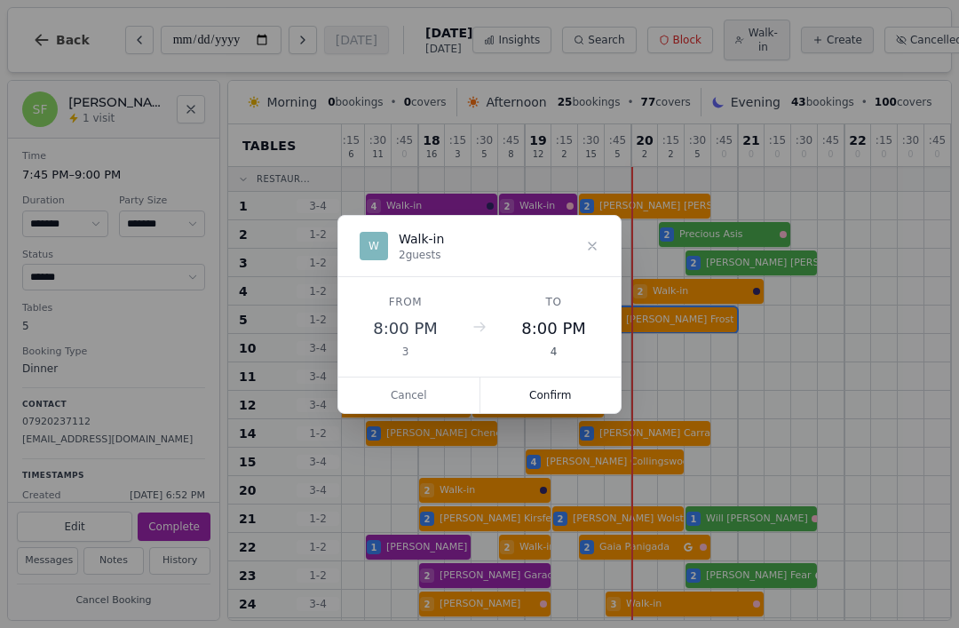
click at [562, 411] on button "Confirm" at bounding box center [550, 395] width 141 height 36
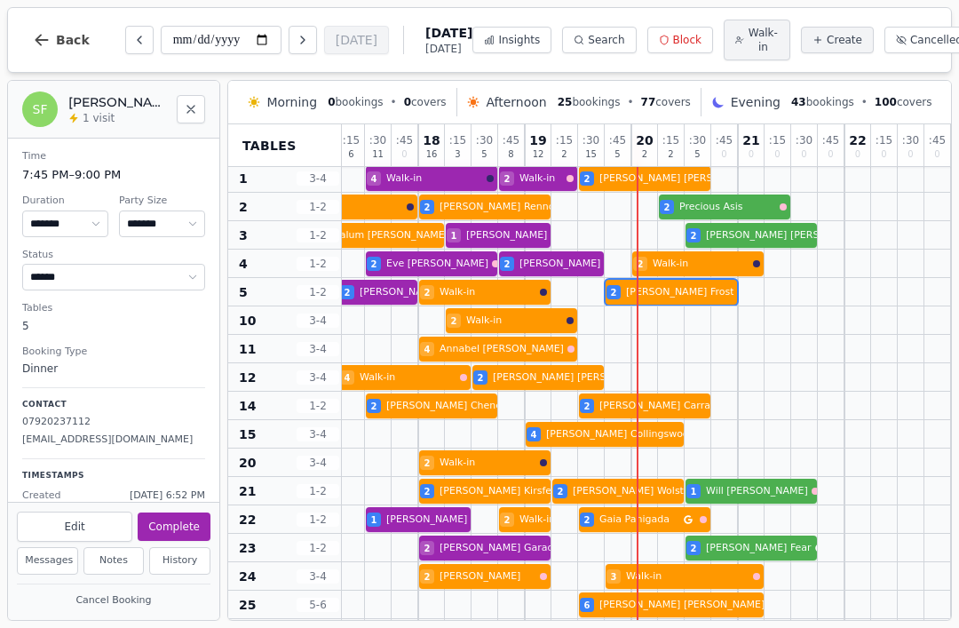
scroll to position [28, 616]
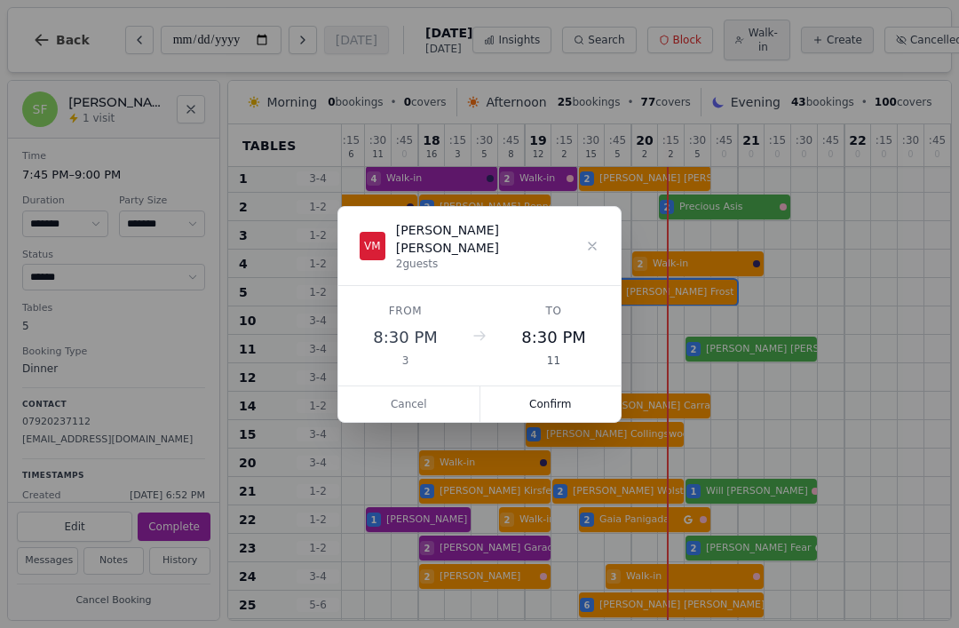
click at [562, 394] on button "Confirm" at bounding box center [550, 404] width 141 height 36
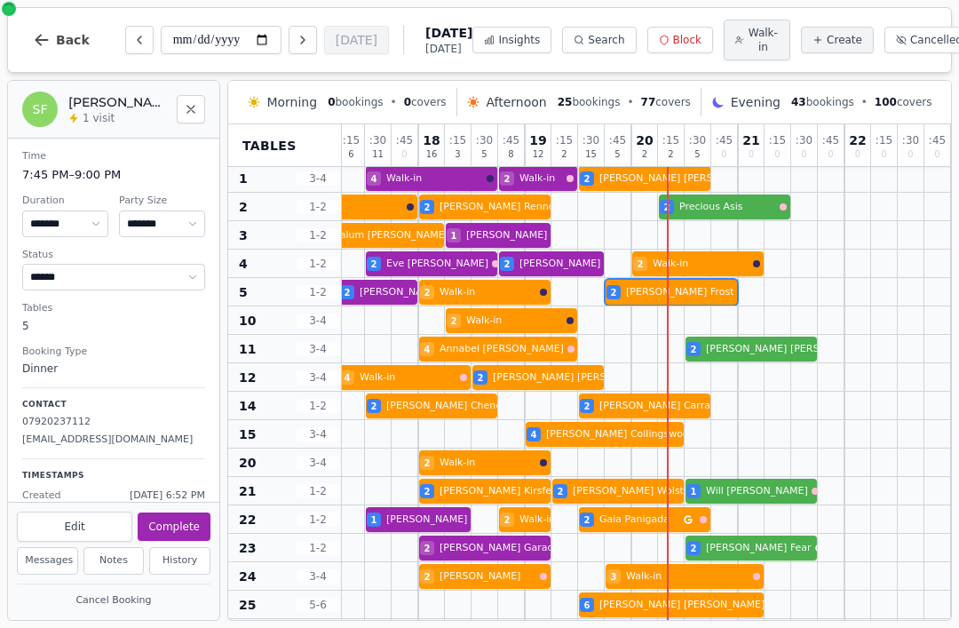
click at [747, 37] on span "Walk-in" at bounding box center [762, 40] width 31 height 28
select select "****"
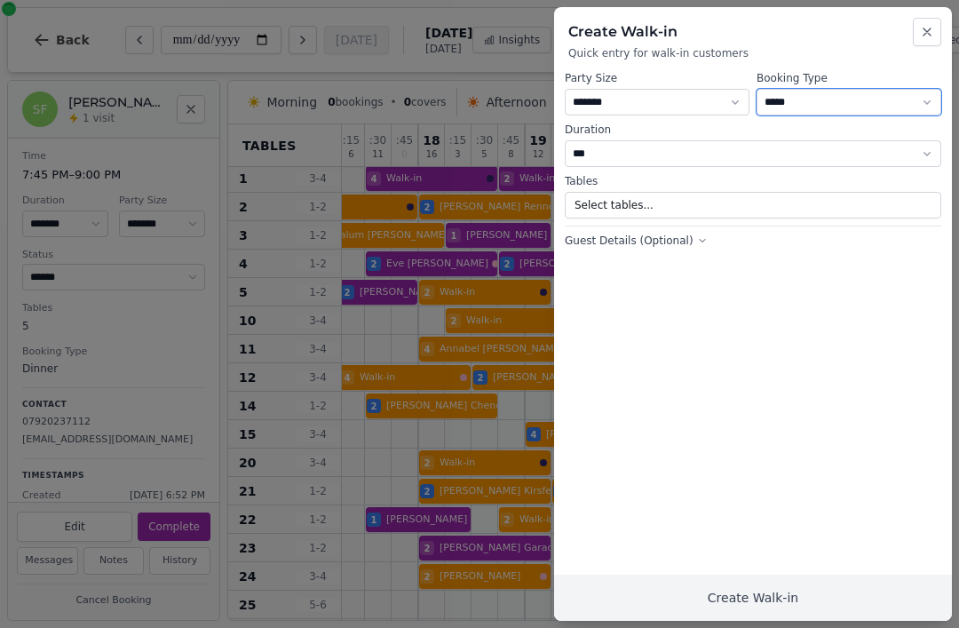
click at [838, 112] on select "**********" at bounding box center [848, 102] width 185 height 27
select select "**********"
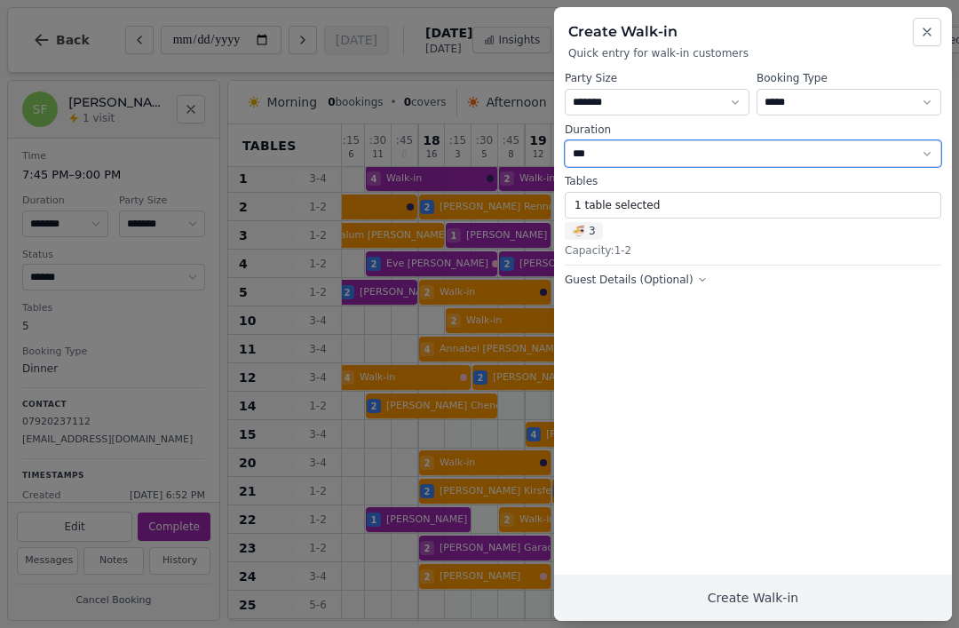
click at [673, 164] on select "*** *** *** ** ****** ****** ****** **" at bounding box center [752, 153] width 376 height 27
click at [703, 217] on button "1 table selected" at bounding box center [752, 205] width 376 height 27
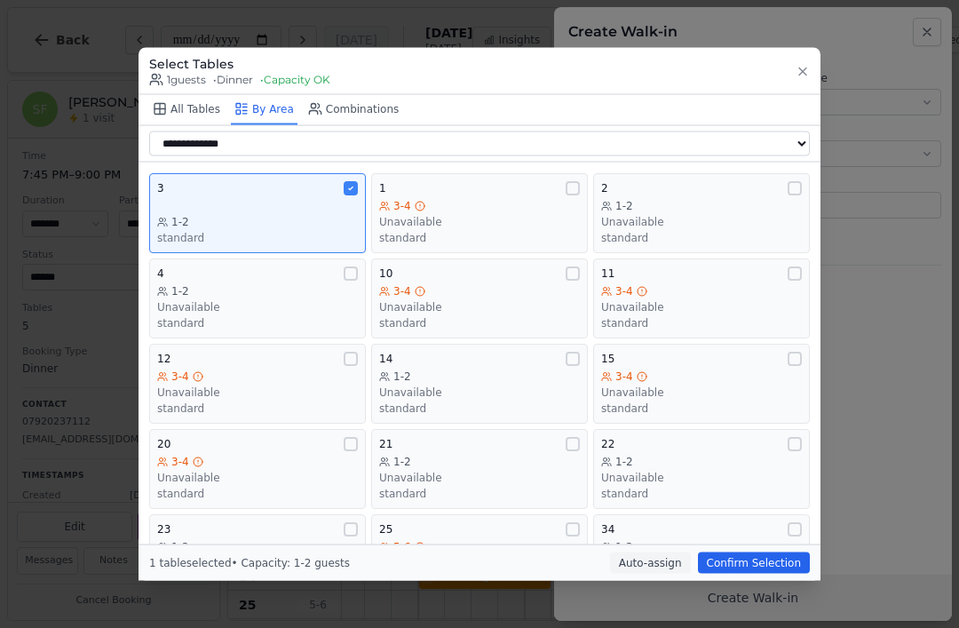
click at [666, 214] on div "Unavailable" at bounding box center [701, 221] width 201 height 14
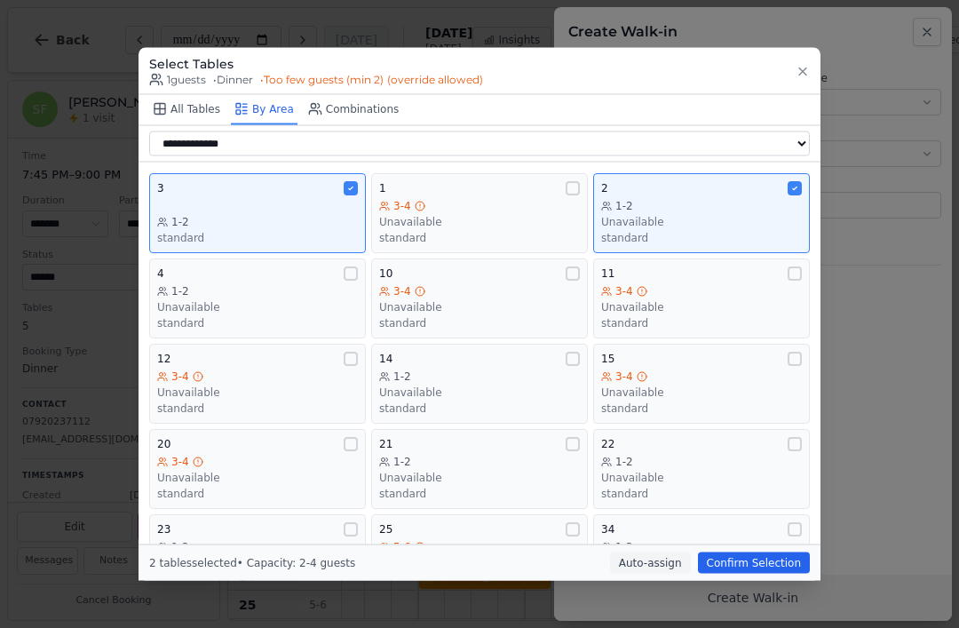
click at [287, 214] on div "1-2 standard" at bounding box center [257, 229] width 201 height 30
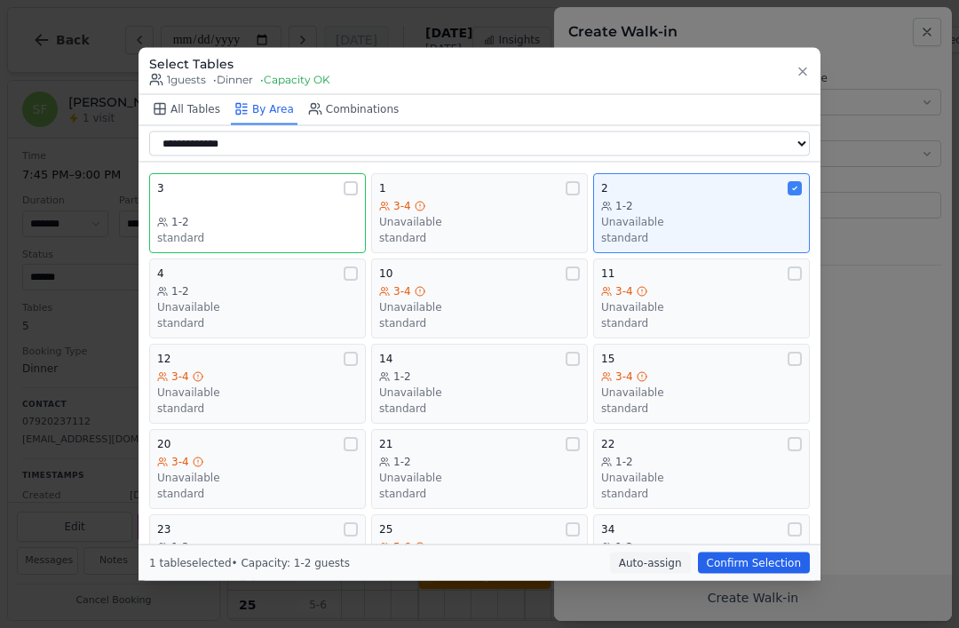
click at [701, 198] on div "1-2 Unavailable standard" at bounding box center [701, 221] width 201 height 46
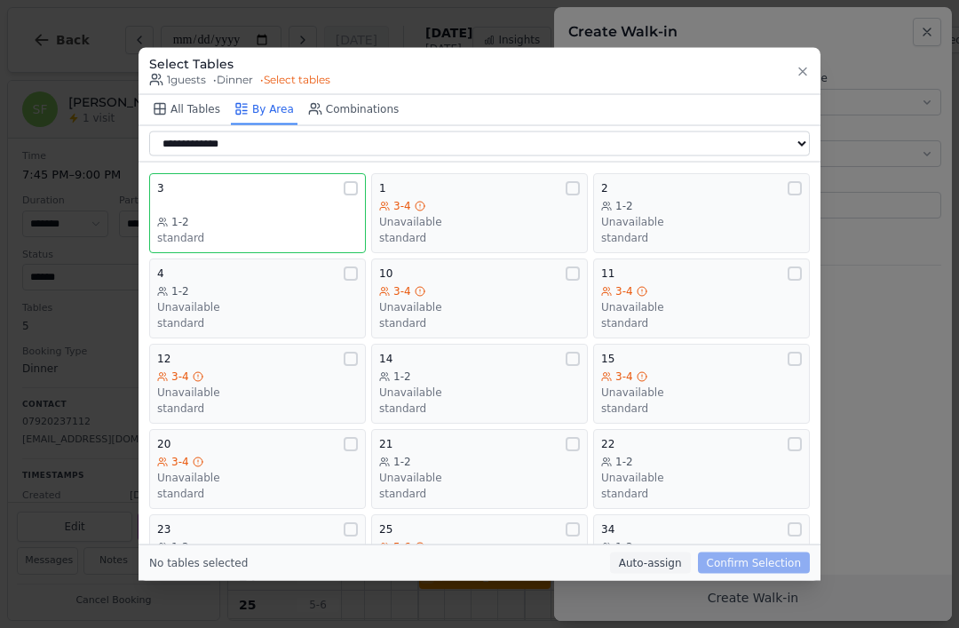
click at [217, 315] on div "standard" at bounding box center [257, 322] width 201 height 14
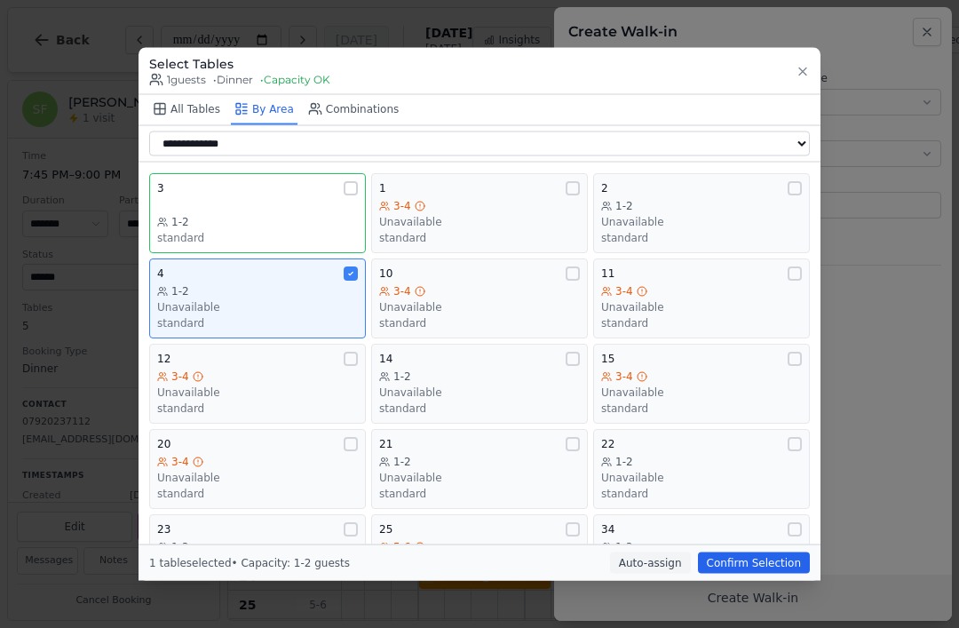
click at [312, 214] on div "1-2" at bounding box center [257, 221] width 201 height 14
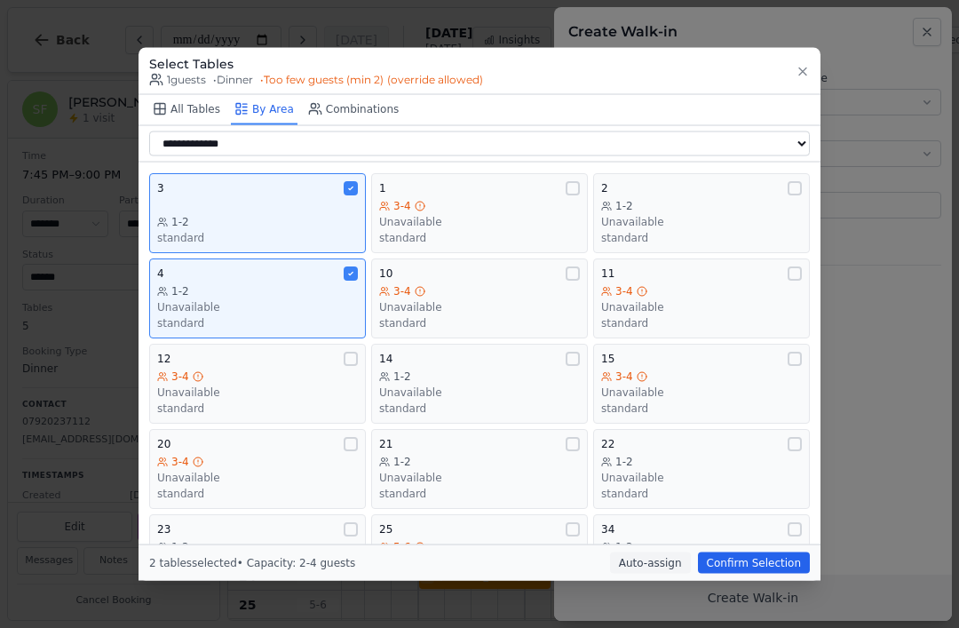
click at [337, 315] on div "standard" at bounding box center [257, 322] width 201 height 14
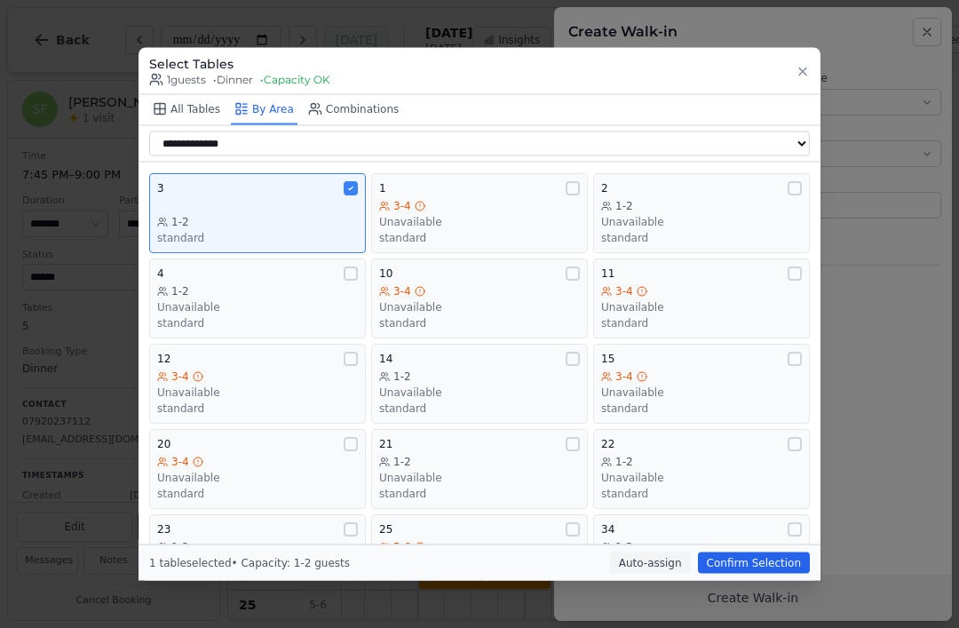
click at [770, 573] on button "Confirm Selection" at bounding box center [754, 562] width 112 height 21
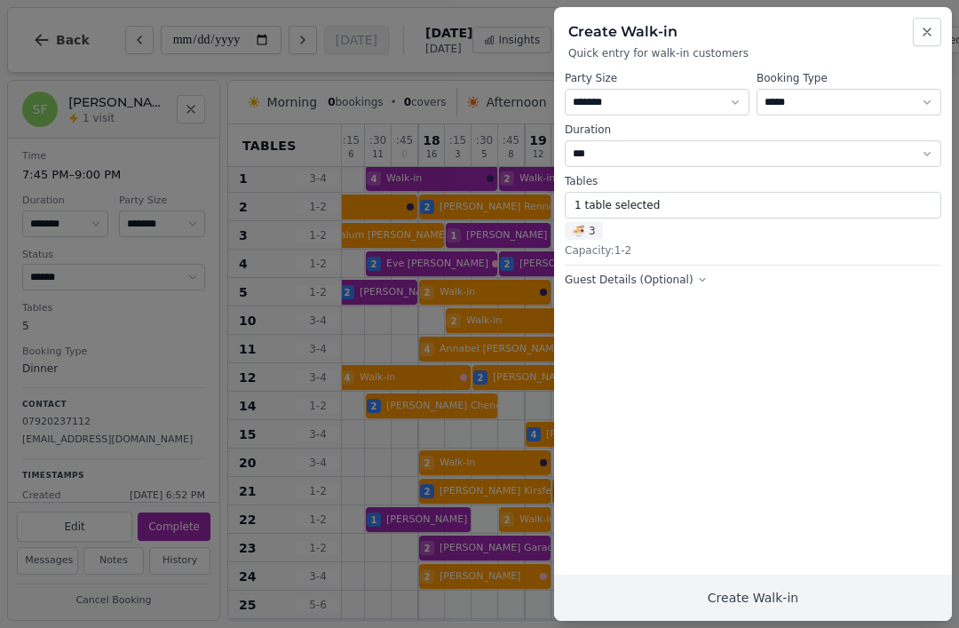
click at [776, 604] on button "Create Walk-in" at bounding box center [753, 597] width 398 height 46
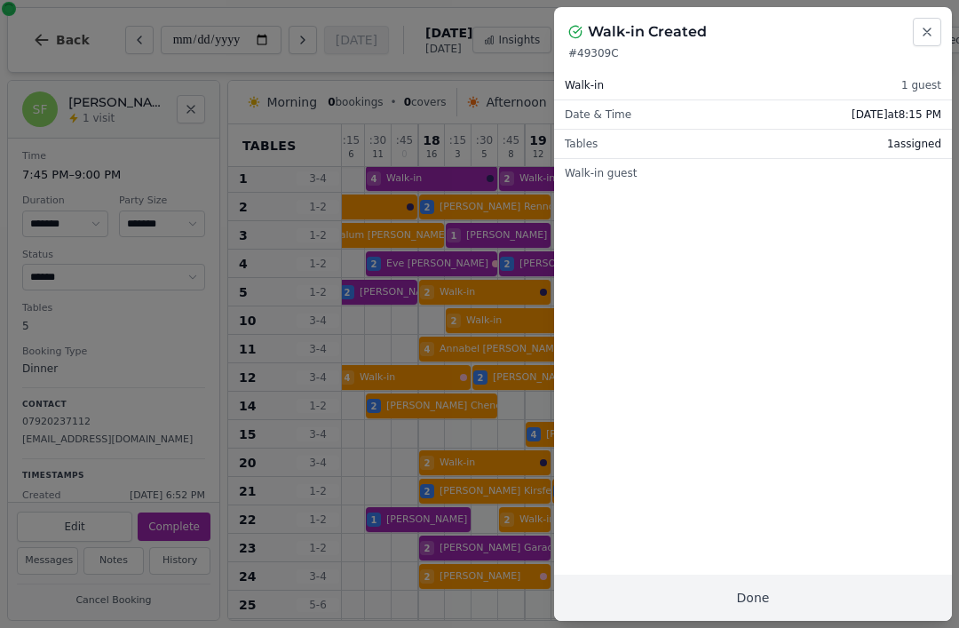
click at [832, 593] on button "Done" at bounding box center [753, 597] width 398 height 46
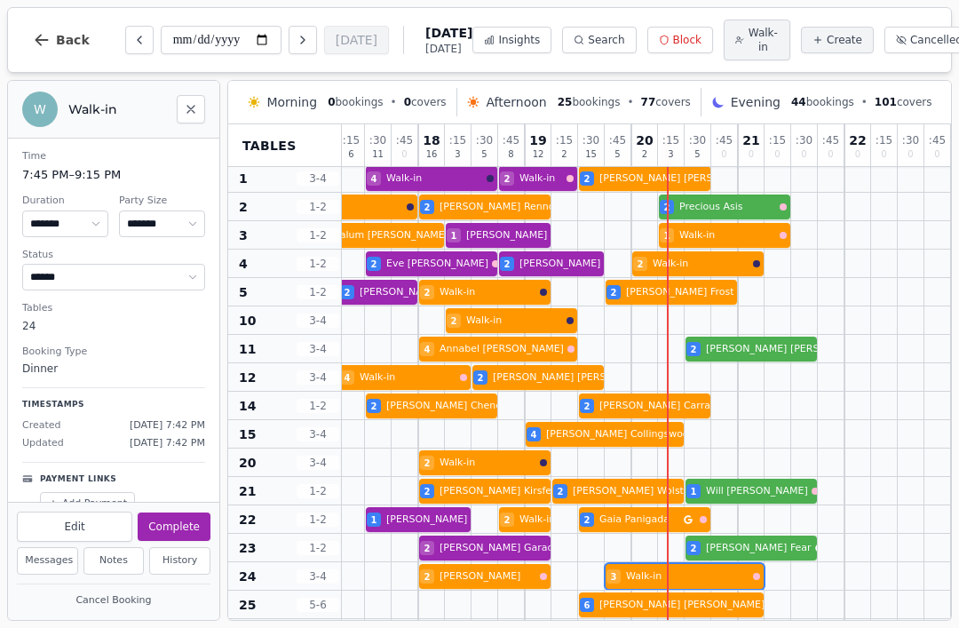
click at [646, 588] on div "6 Zach Porter 2 2 Sarah 3 Walk-in" at bounding box center [338, 576] width 1225 height 28
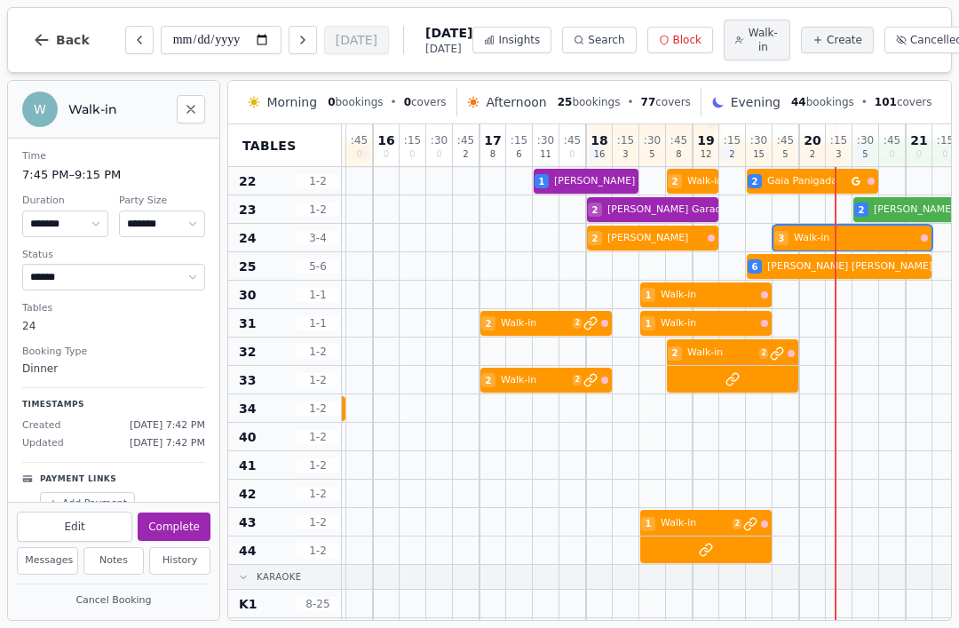
scroll to position [353, 563]
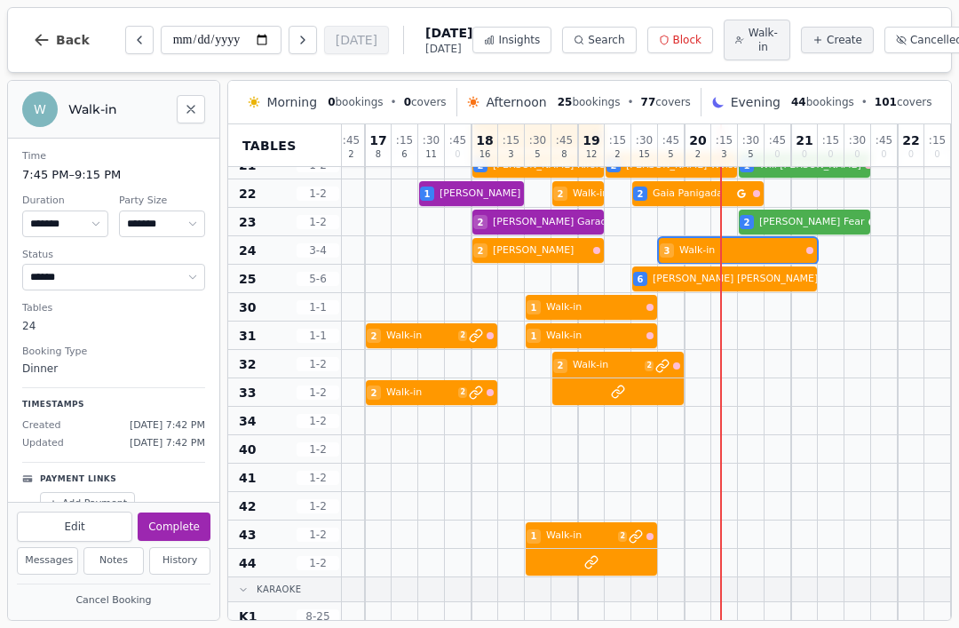
click at [511, 49] on button "Insights" at bounding box center [511, 40] width 79 height 27
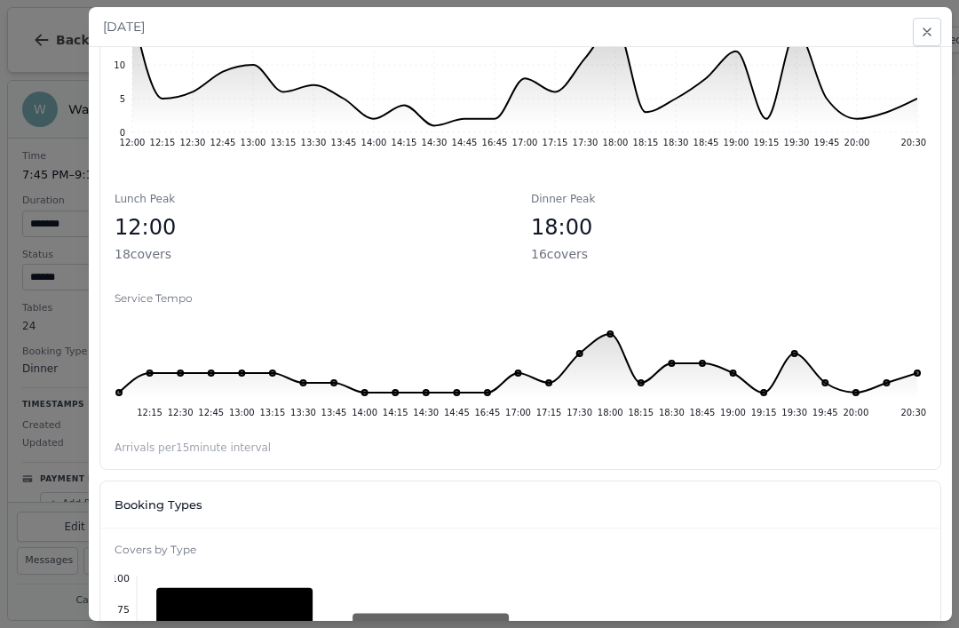
scroll to position [228, 0]
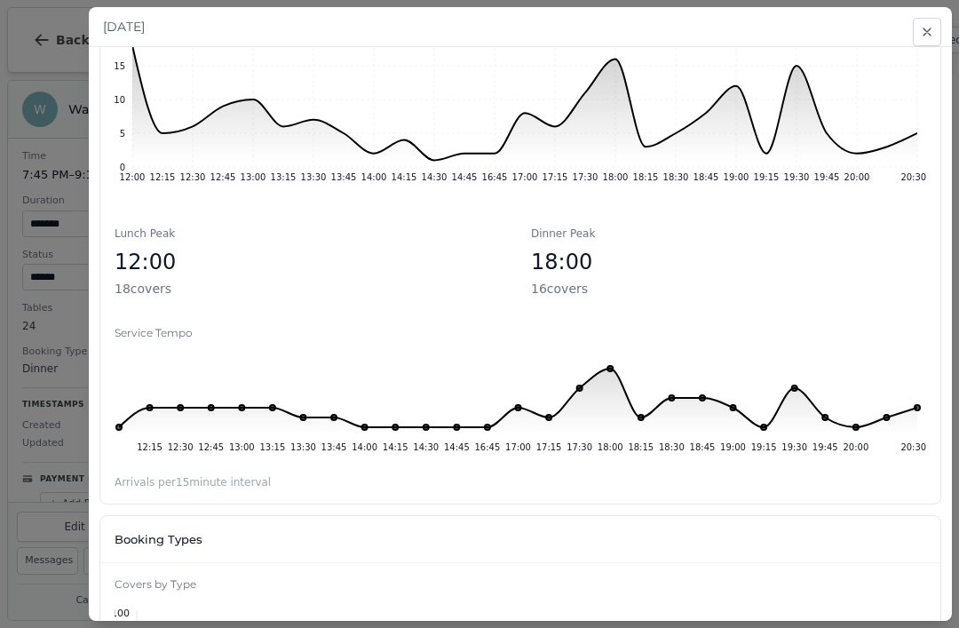
click at [928, 20] on button "Close" at bounding box center [926, 32] width 28 height 28
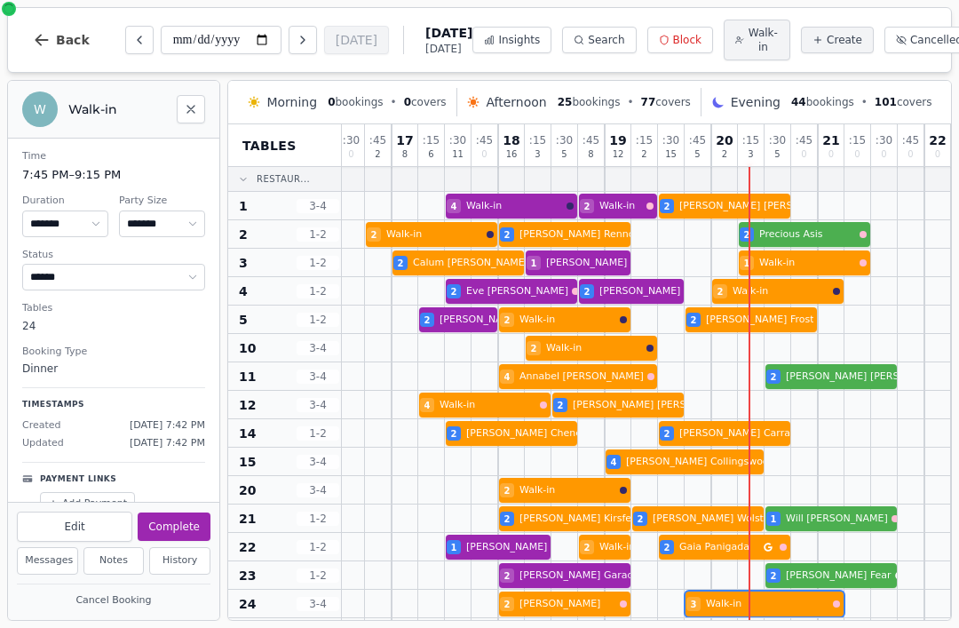
scroll to position [0, 535]
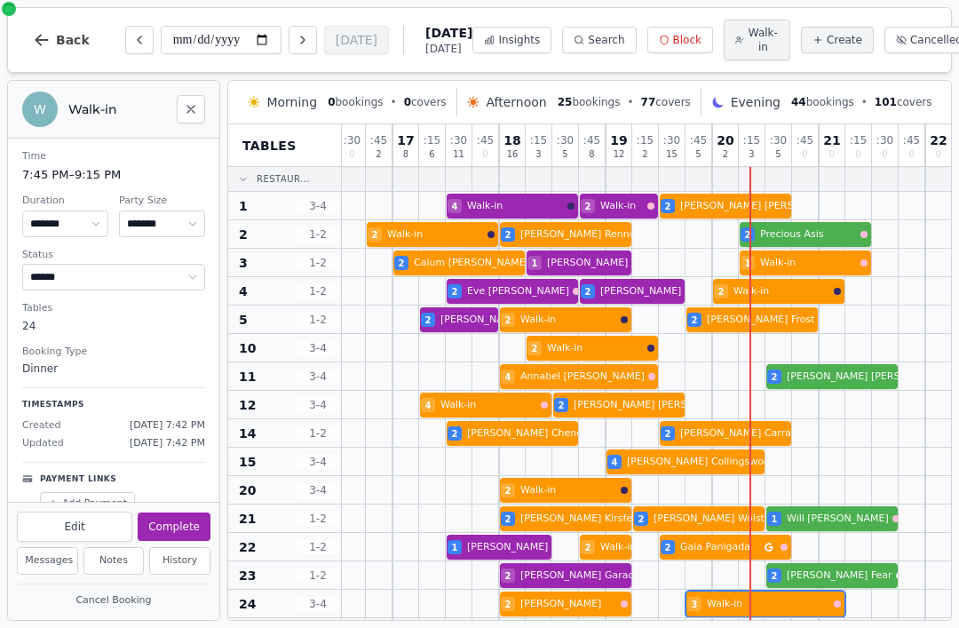
click at [433, 234] on div "18 Alex Happs 5 2 Nick Clements 2 Walk-in 2 James Rennocks 2 Precious Asis" at bounding box center [419, 234] width 1225 height 28
click at [102, 530] on button "Edit" at bounding box center [74, 526] width 115 height 30
select select "*"
select select "****"
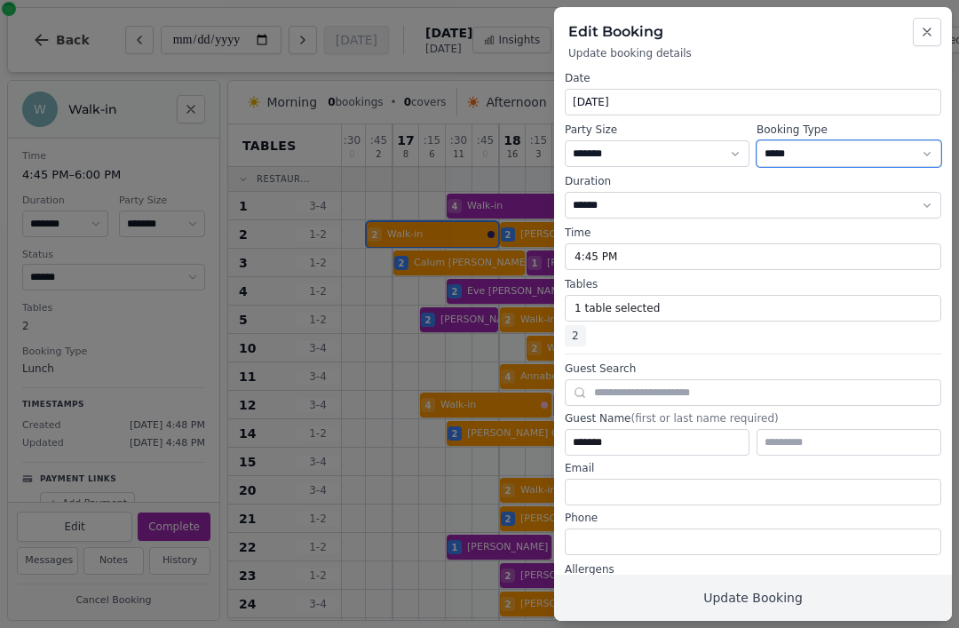
click at [841, 149] on select "**********" at bounding box center [848, 153] width 185 height 27
select select "**********"
click at [808, 604] on button "Update Booking" at bounding box center [753, 597] width 398 height 46
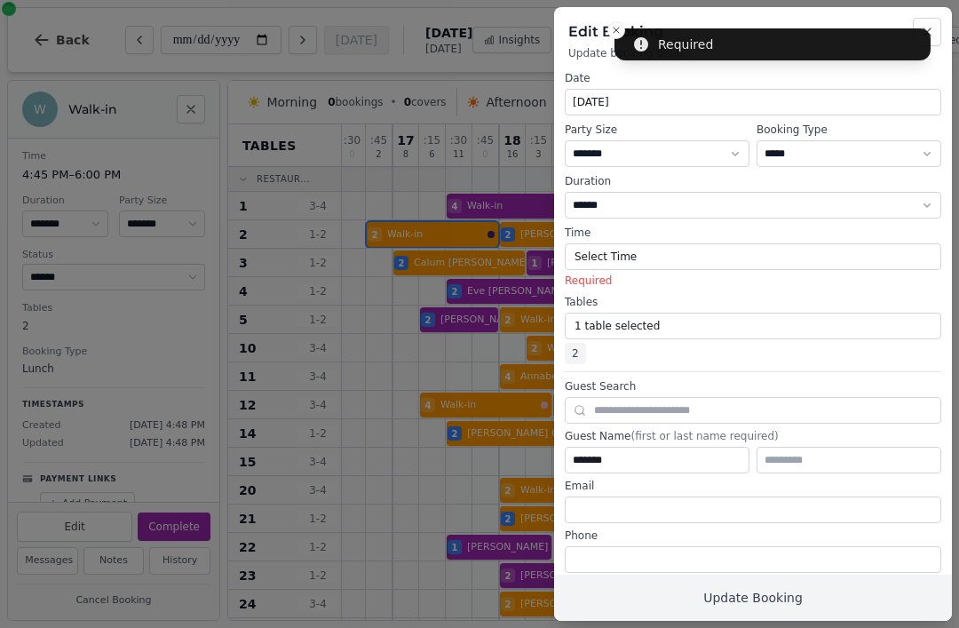
click at [688, 257] on button "Select Time" at bounding box center [752, 256] width 376 height 27
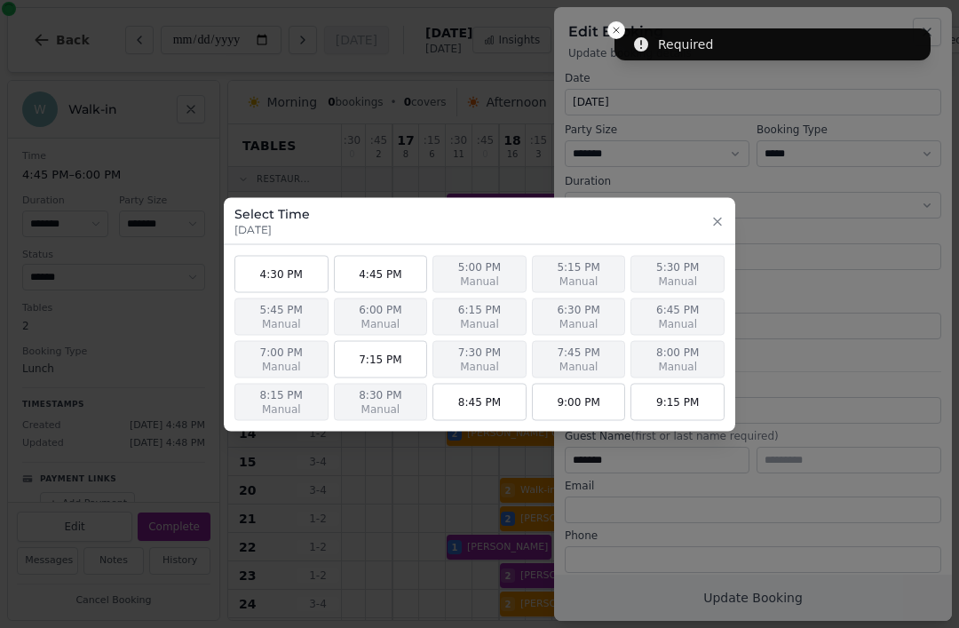
click at [479, 275] on span "Manual" at bounding box center [479, 280] width 75 height 14
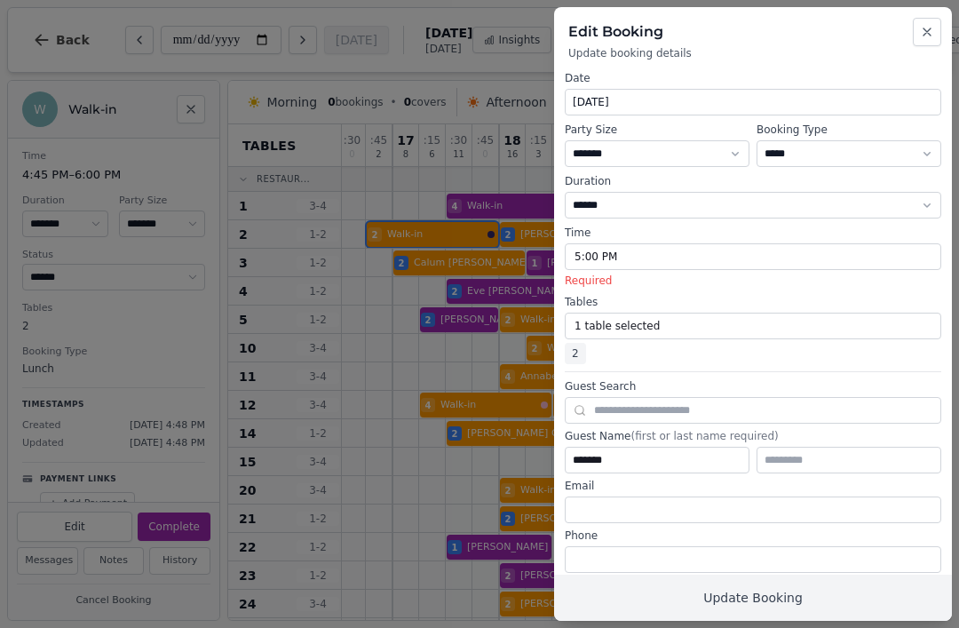
click at [795, 596] on button "Update Booking" at bounding box center [753, 597] width 398 height 46
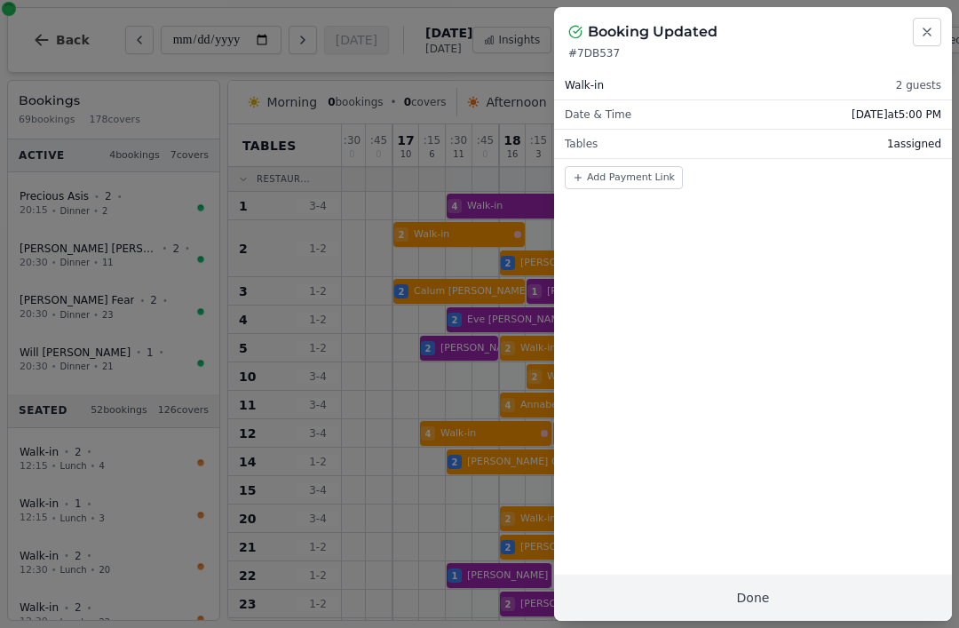
click at [837, 600] on button "Done" at bounding box center [753, 597] width 398 height 46
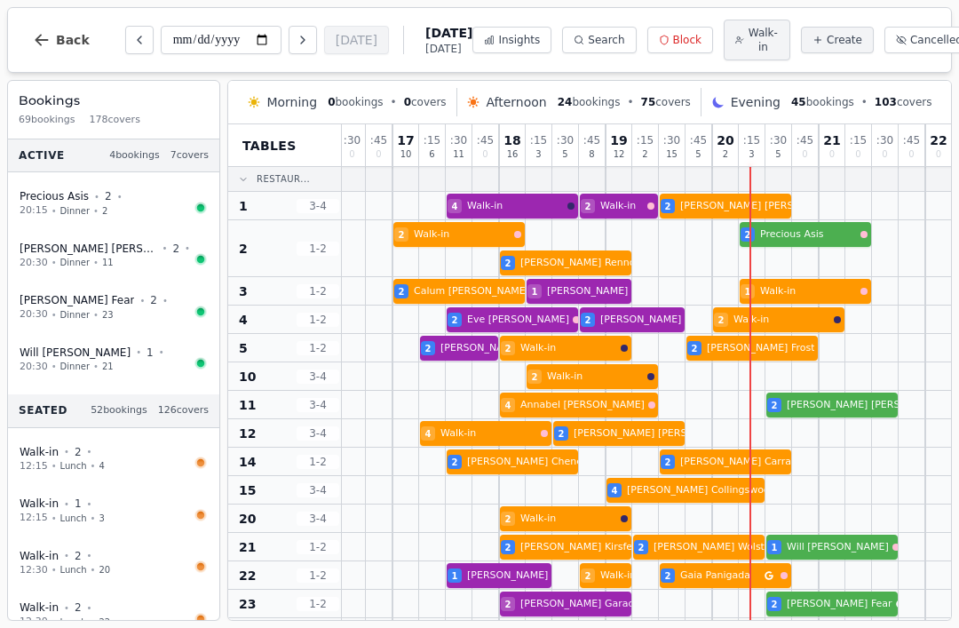
select select "****"
select select "*"
select select "******"
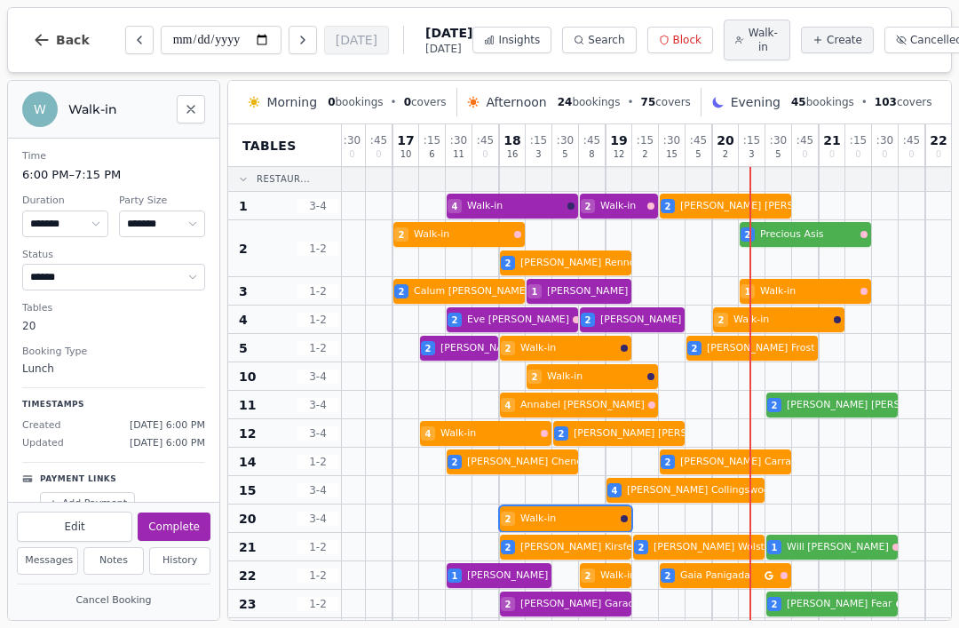
click at [570, 508] on div at bounding box center [565, 518] width 27 height 28
click at [79, 534] on button "Edit" at bounding box center [74, 526] width 115 height 30
select select "*"
select select "****"
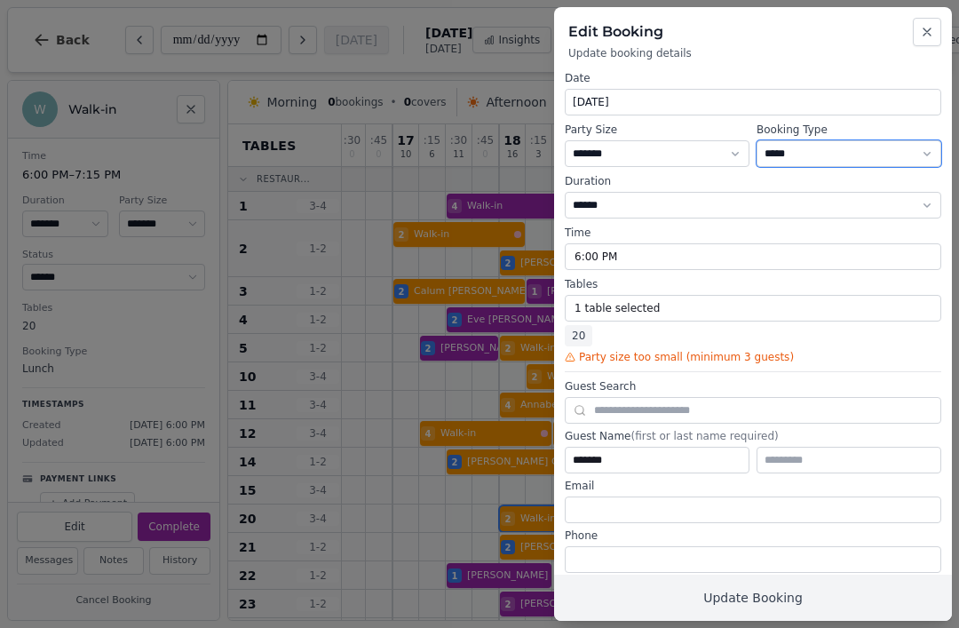
click at [876, 154] on select "**********" at bounding box center [848, 153] width 185 height 27
select select "**********"
click at [680, 264] on button "Select Time" at bounding box center [752, 256] width 376 height 27
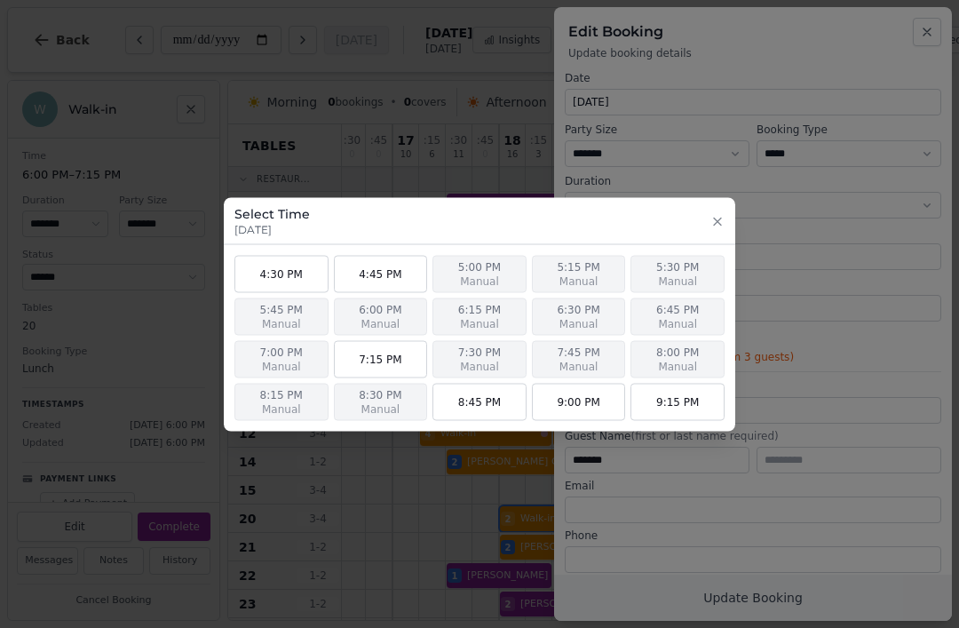
click at [388, 322] on span "Manual" at bounding box center [380, 323] width 75 height 14
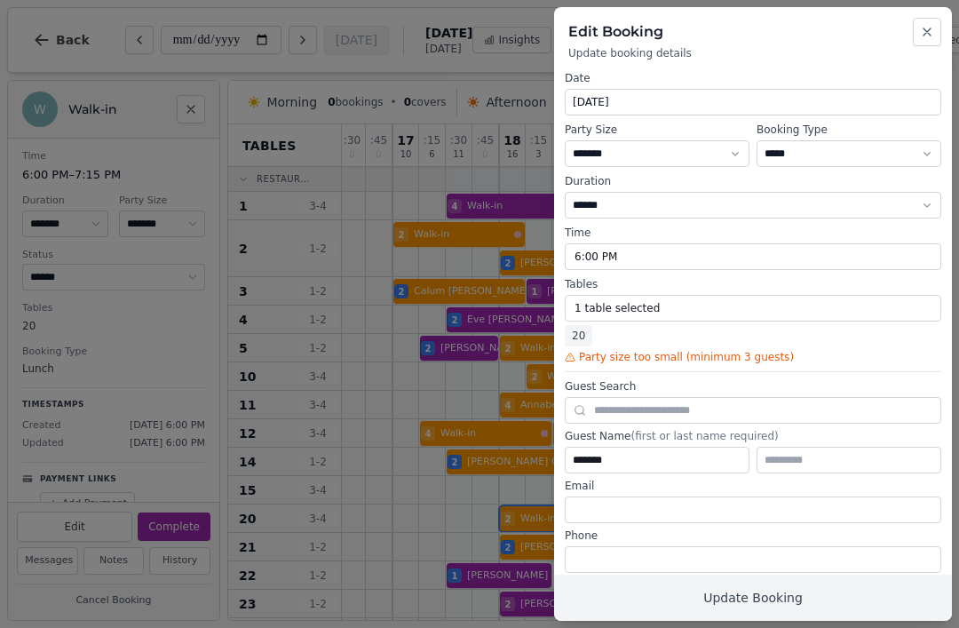
click at [831, 584] on button "Update Booking" at bounding box center [753, 597] width 398 height 46
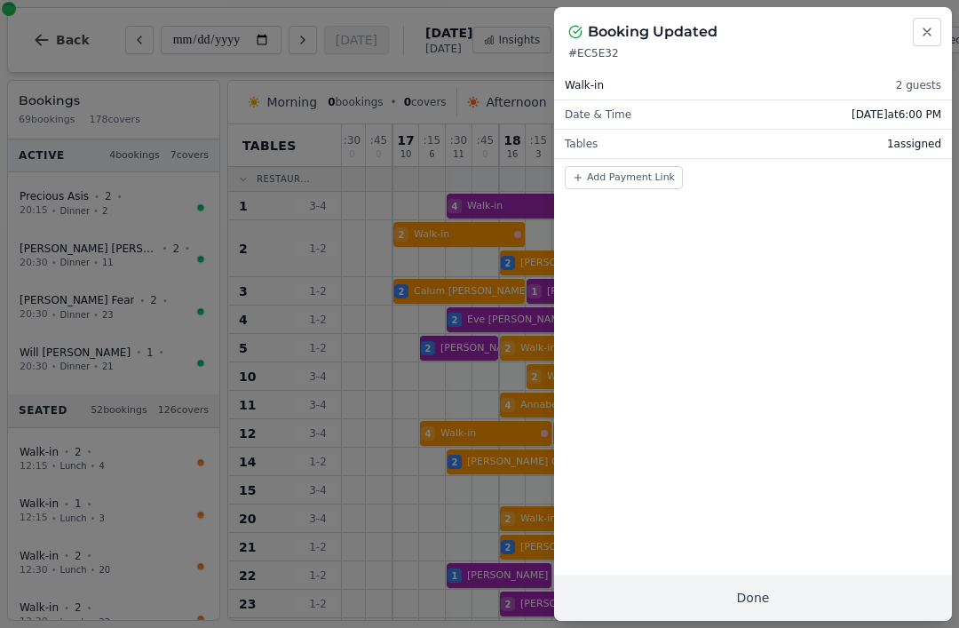
click at [825, 587] on button "Done" at bounding box center [753, 597] width 398 height 46
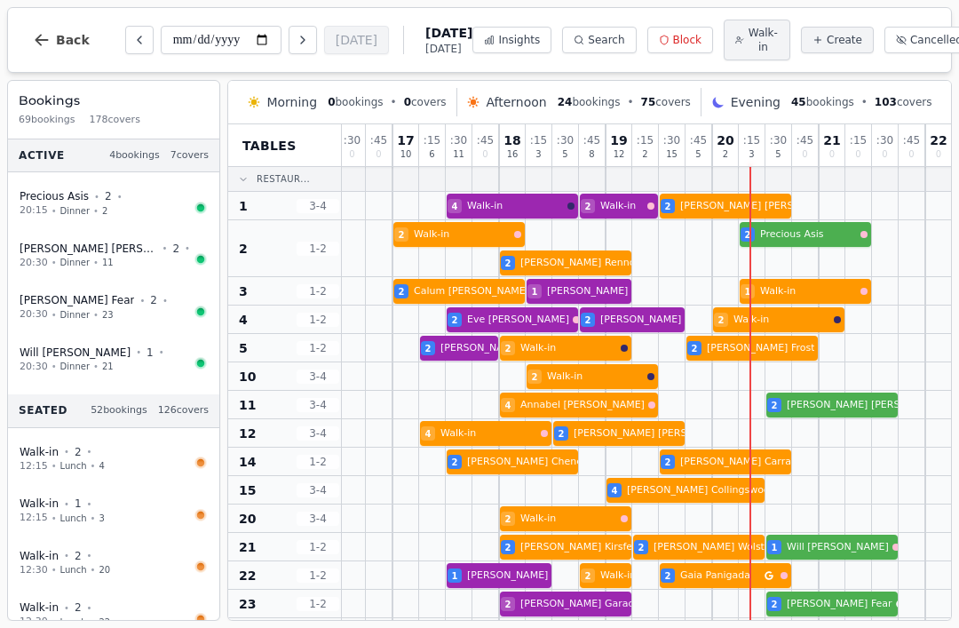
select select "****"
select select "*"
select select "******"
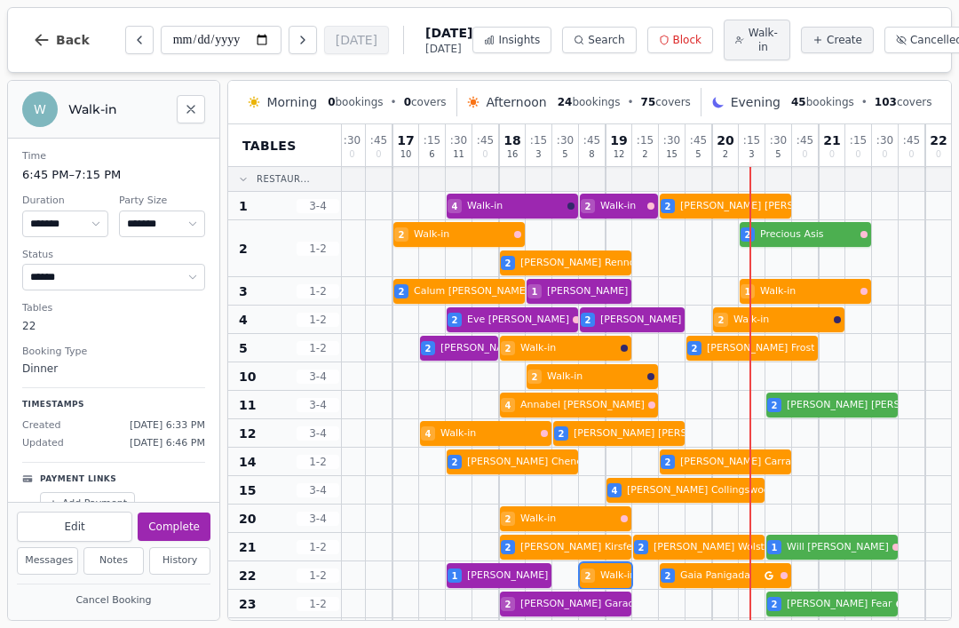
click at [602, 580] on div "2 Walk-in 1 Hector Wong VIP customer (8 visits) 2 Walk-in 2 Gaia Panigada" at bounding box center [419, 575] width 1225 height 28
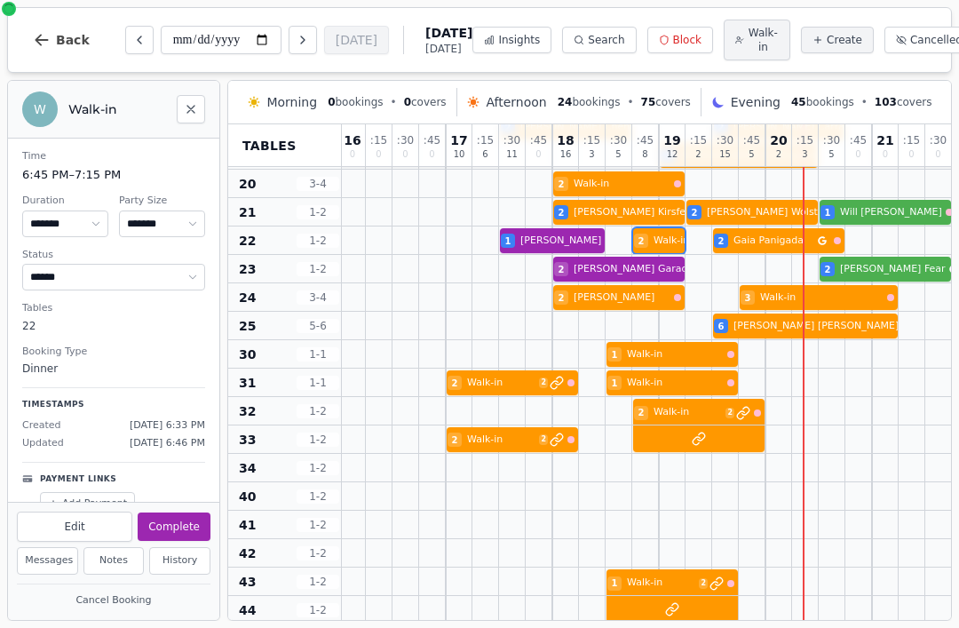
scroll to position [332, 482]
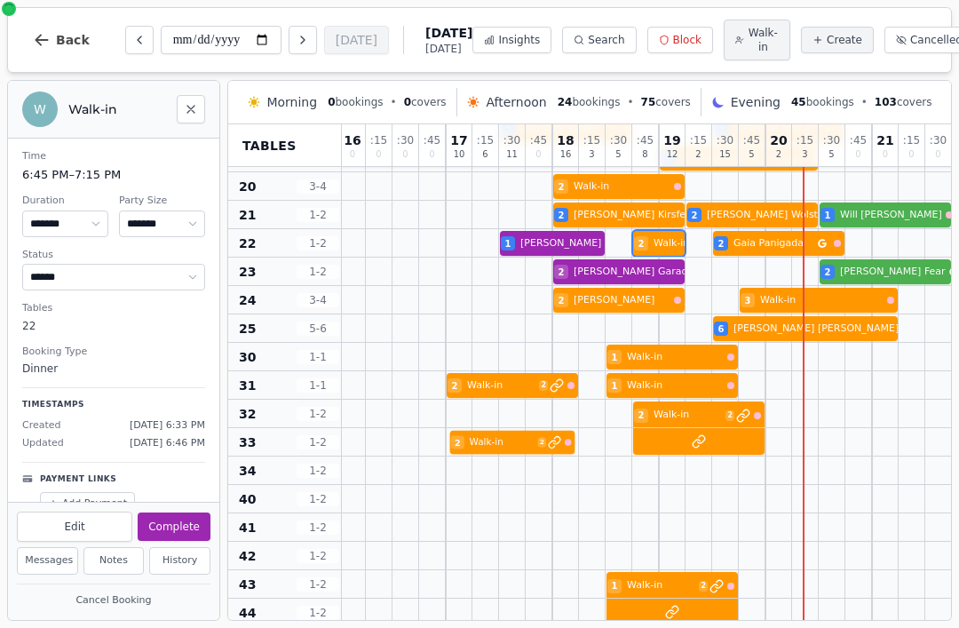
click at [502, 431] on div at bounding box center [512, 442] width 27 height 28
click at [700, 439] on div "2 Walk-in 2" at bounding box center [472, 442] width 1225 height 28
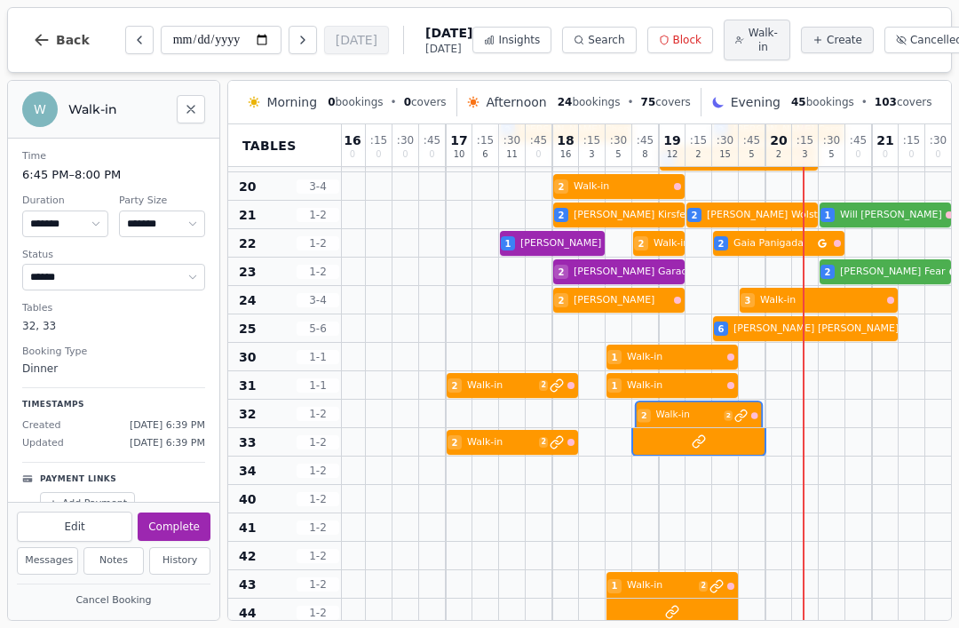
click at [682, 423] on div "2 Walk-in 2" at bounding box center [472, 413] width 1225 height 28
click at [673, 362] on div "2 Walk-in 2 1 Walk-in" at bounding box center [472, 357] width 1225 height 28
click at [678, 392] on div "2 Walk-in 2 1 Walk-in" at bounding box center [472, 385] width 1225 height 28
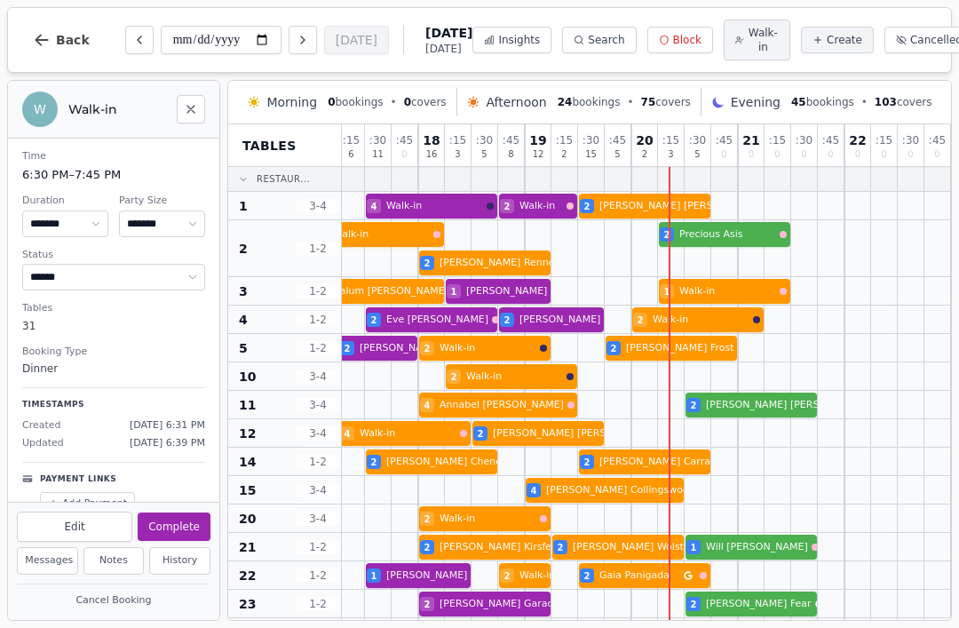
scroll to position [0, 616]
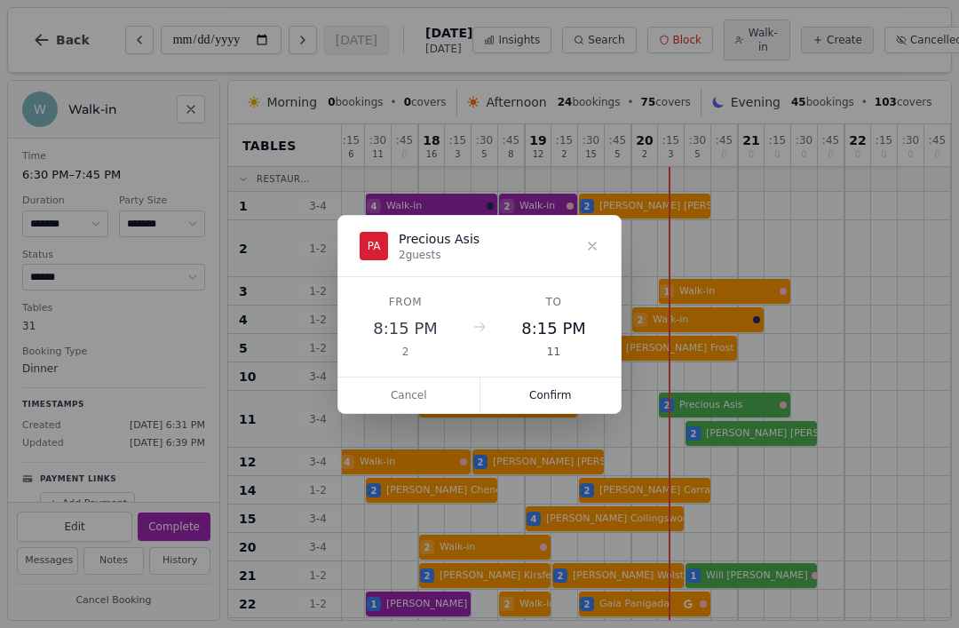
click at [557, 401] on button "Confirm" at bounding box center [550, 395] width 141 height 36
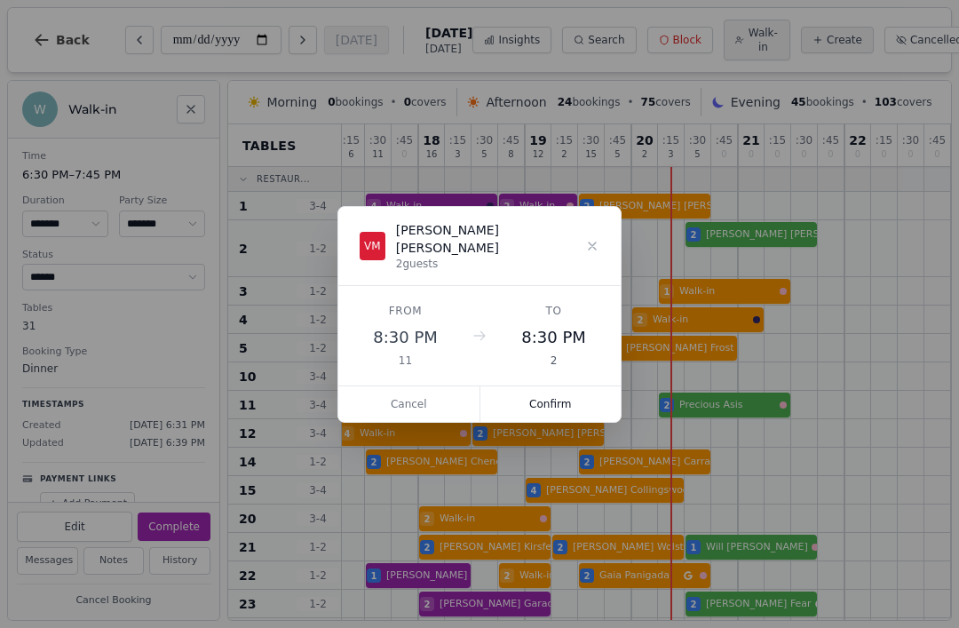
click at [582, 402] on button "Confirm" at bounding box center [550, 404] width 141 height 36
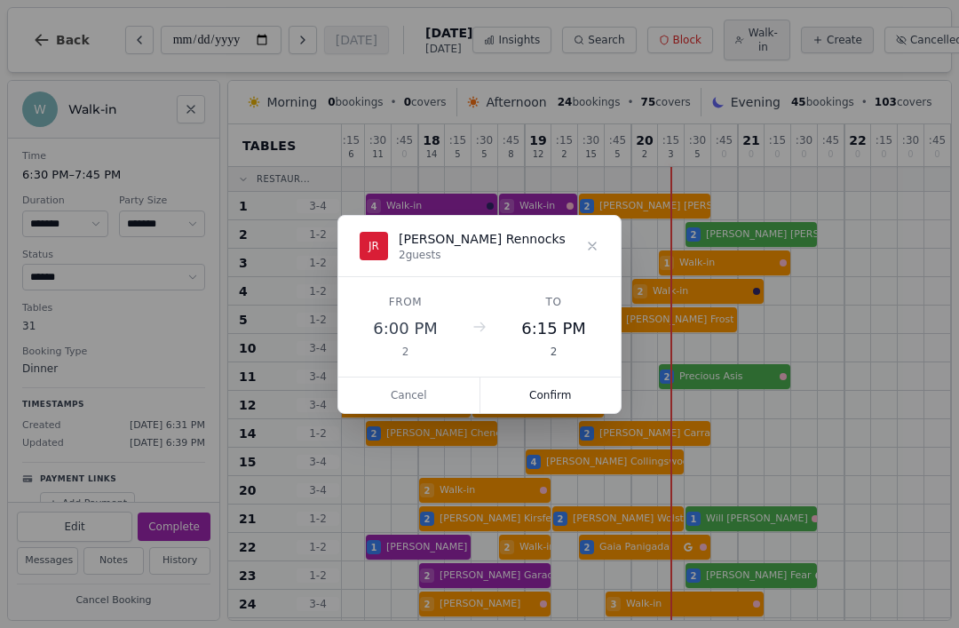
click at [556, 397] on button "Confirm" at bounding box center [550, 395] width 141 height 36
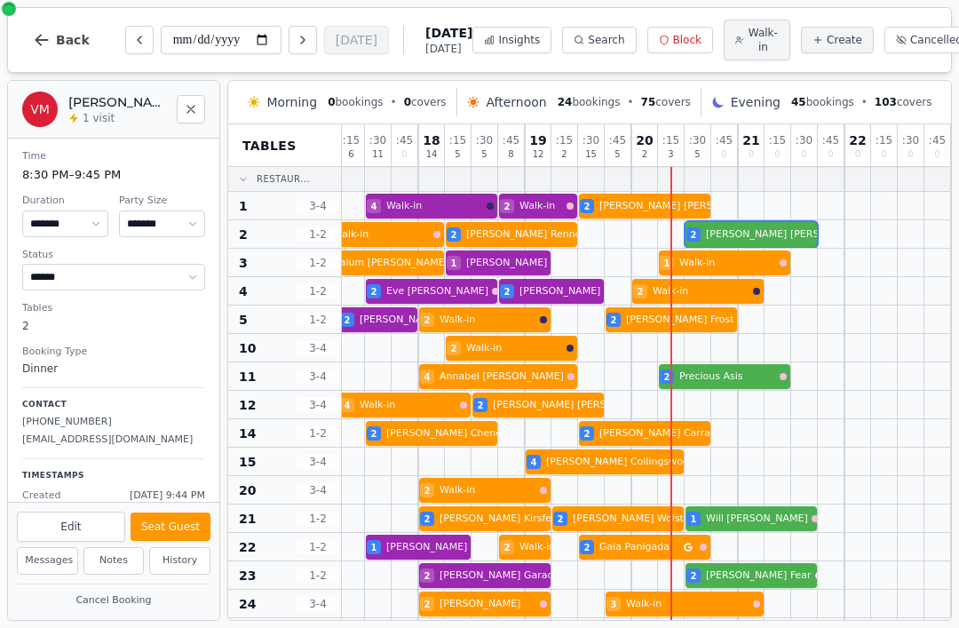
click at [738, 238] on div "18 Alex Happs 5 2 Nick Clements 2 Walk-in 2 James Rennocks 2 Veronica Mikurova" at bounding box center [338, 234] width 1225 height 28
click at [177, 527] on button "Seat Guest" at bounding box center [170, 526] width 80 height 28
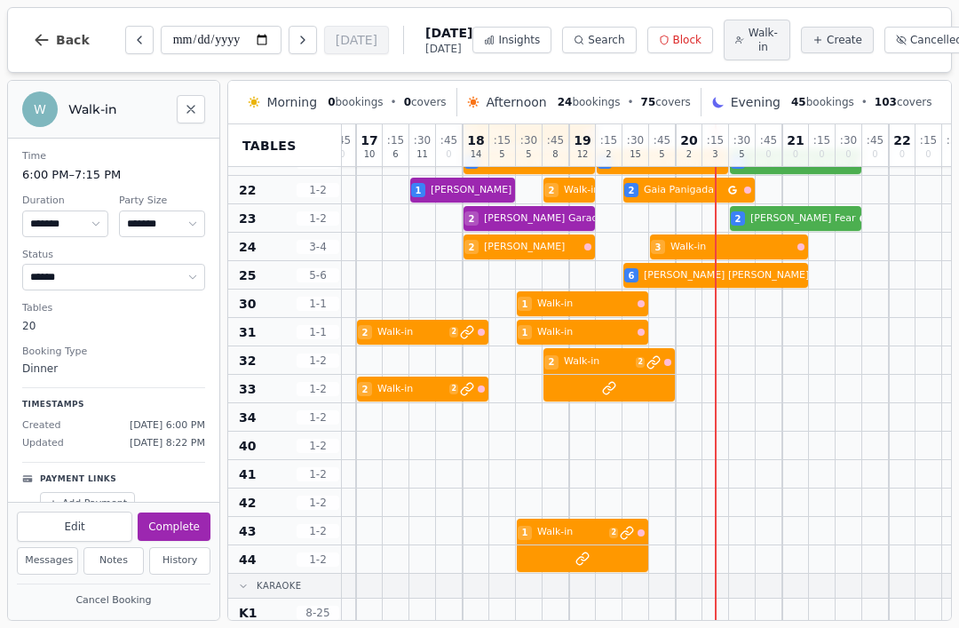
scroll to position [385, 567]
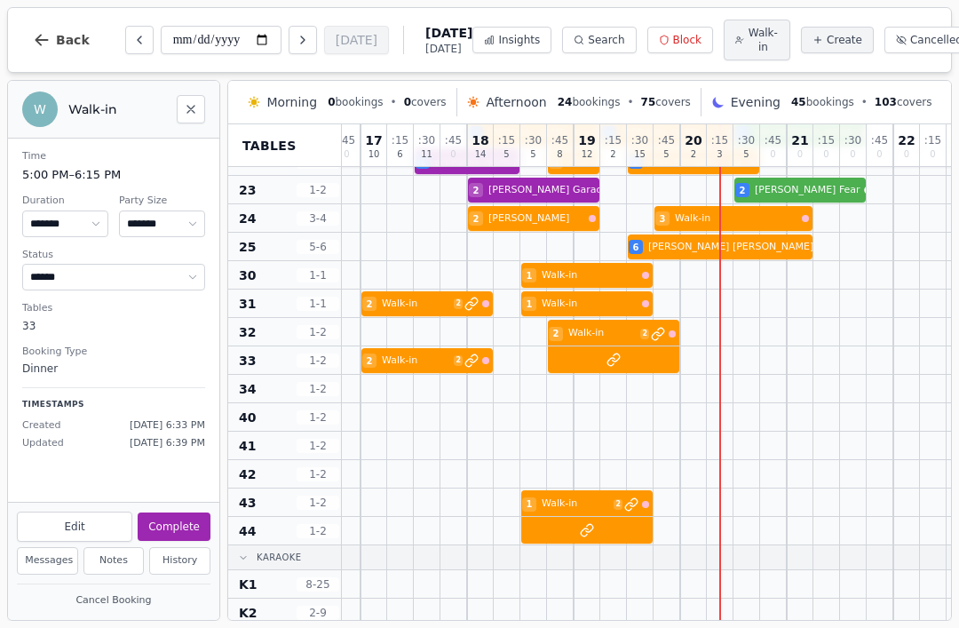
click at [446, 373] on div "2 Walk-in 2" at bounding box center [387, 360] width 1225 height 28
click at [432, 288] on div at bounding box center [427, 275] width 27 height 28
click at [587, 517] on div "2 Walk-in 2 1 Walk-in 2" at bounding box center [387, 502] width 1225 height 28
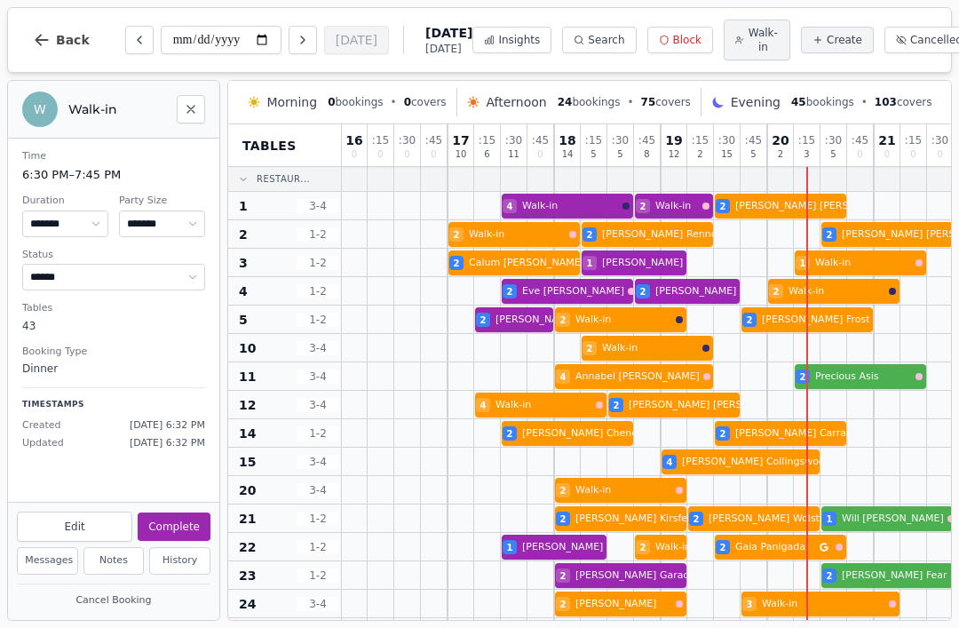
scroll to position [0, 480]
click at [825, 304] on div at bounding box center [833, 291] width 27 height 28
click at [81, 524] on button "Edit" at bounding box center [74, 526] width 115 height 30
select select "*"
select select "****"
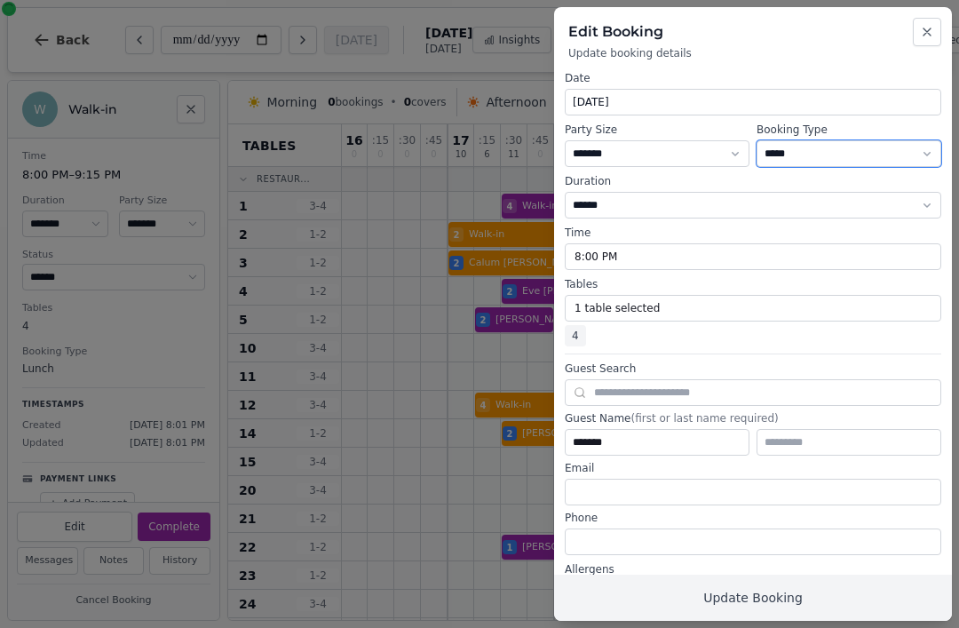
click at [840, 164] on select "**********" at bounding box center [848, 153] width 185 height 27
select select "**********"
click at [669, 268] on button "Select Time" at bounding box center [752, 256] width 376 height 27
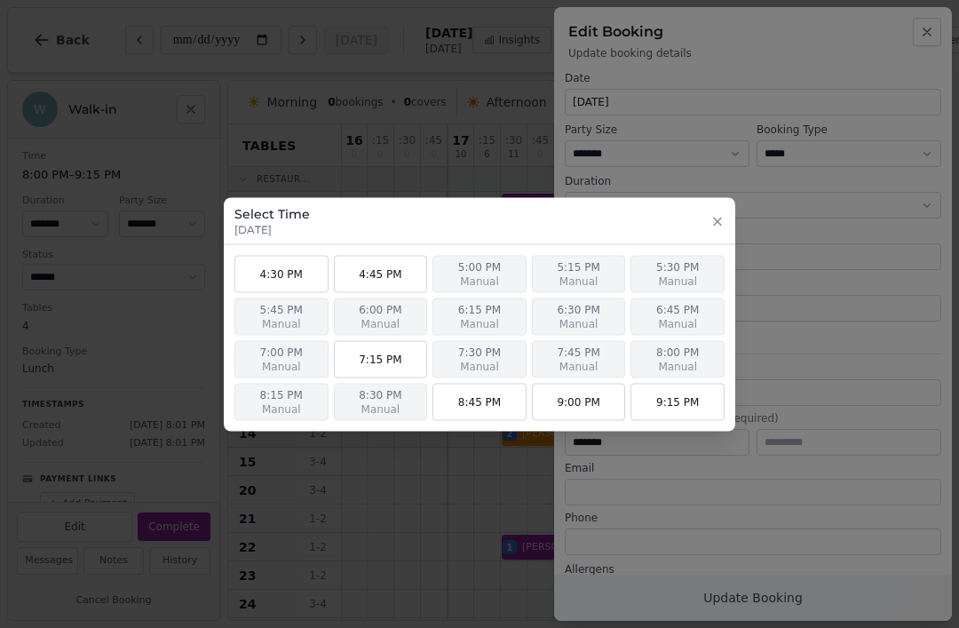
click at [292, 358] on button "7:00 PM Manual" at bounding box center [281, 358] width 94 height 37
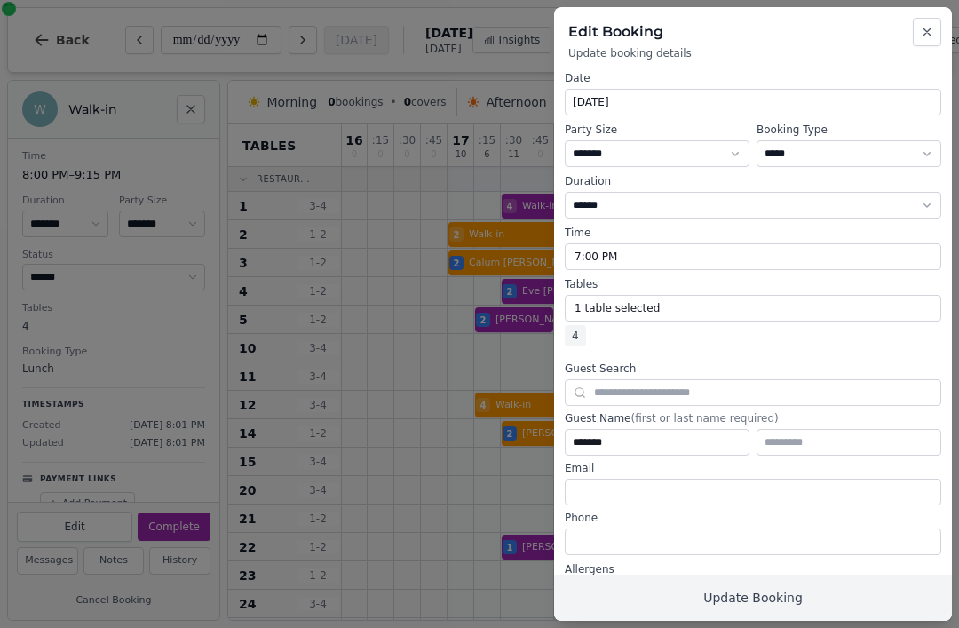
click at [824, 589] on button "Update Booking" at bounding box center [753, 597] width 398 height 46
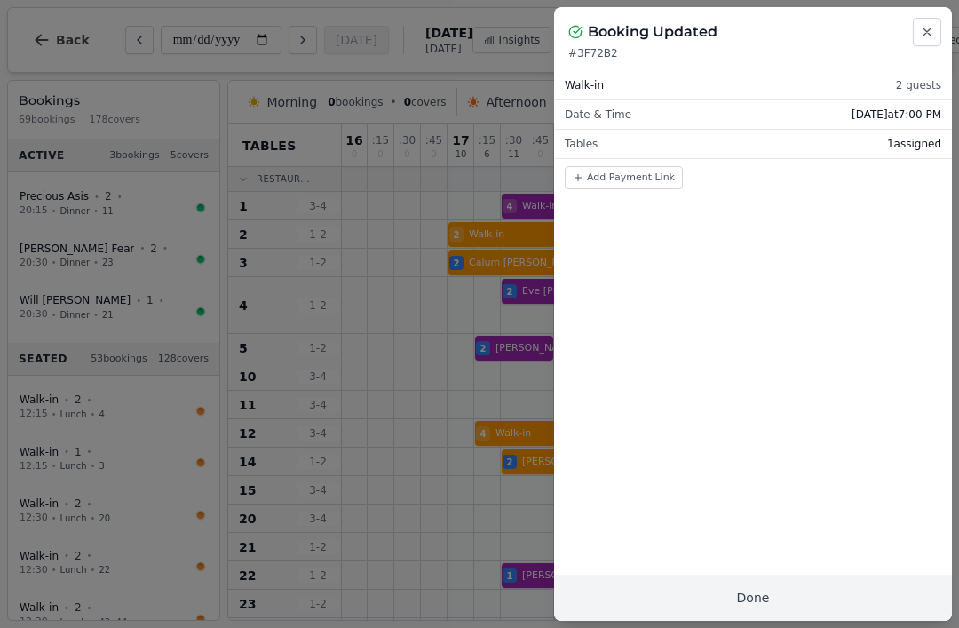
click at [783, 608] on button "Done" at bounding box center [753, 597] width 398 height 46
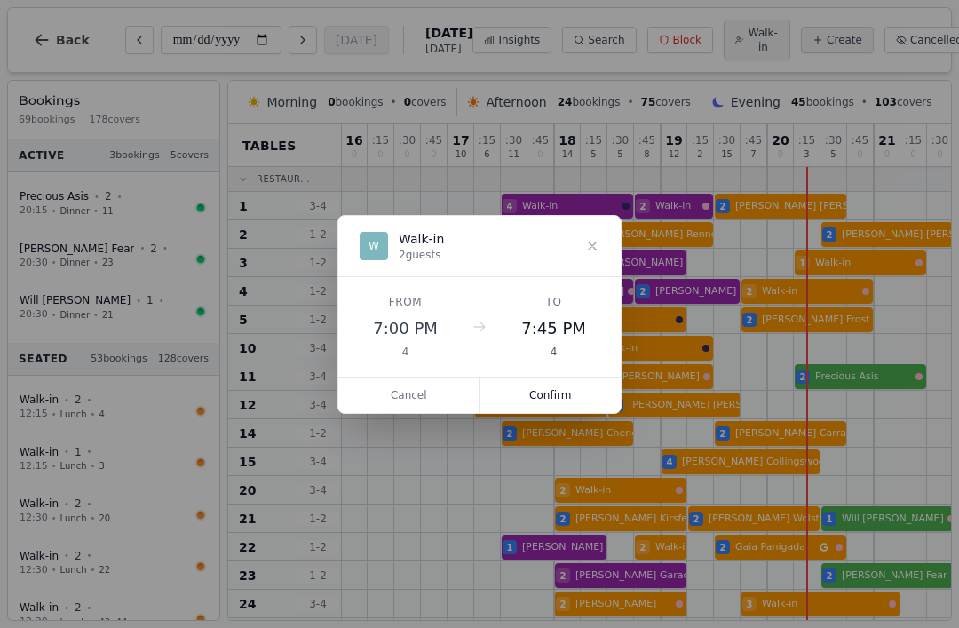
click at [559, 393] on button "Confirm" at bounding box center [550, 395] width 141 height 36
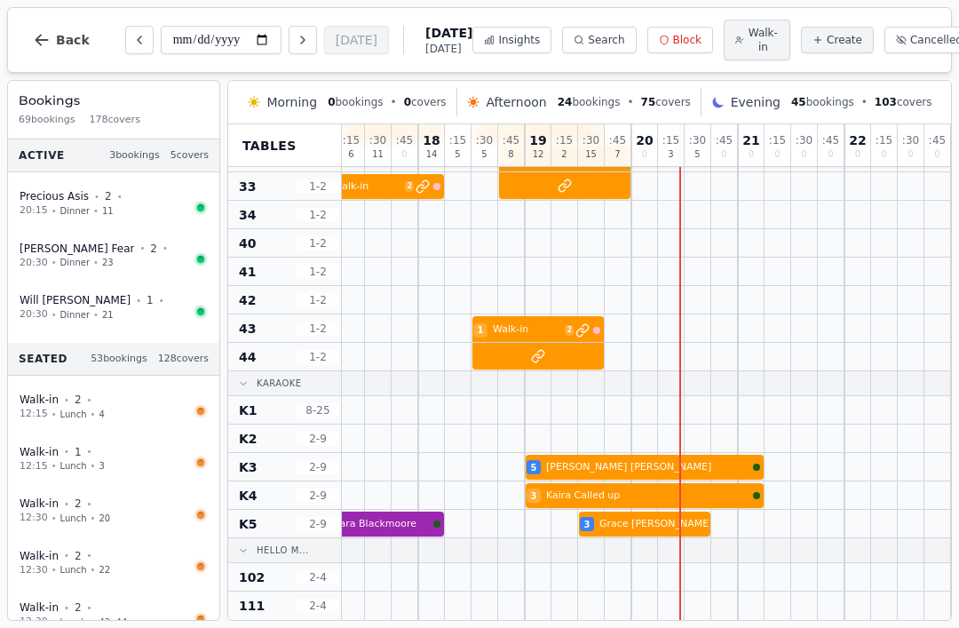
scroll to position [563, 616]
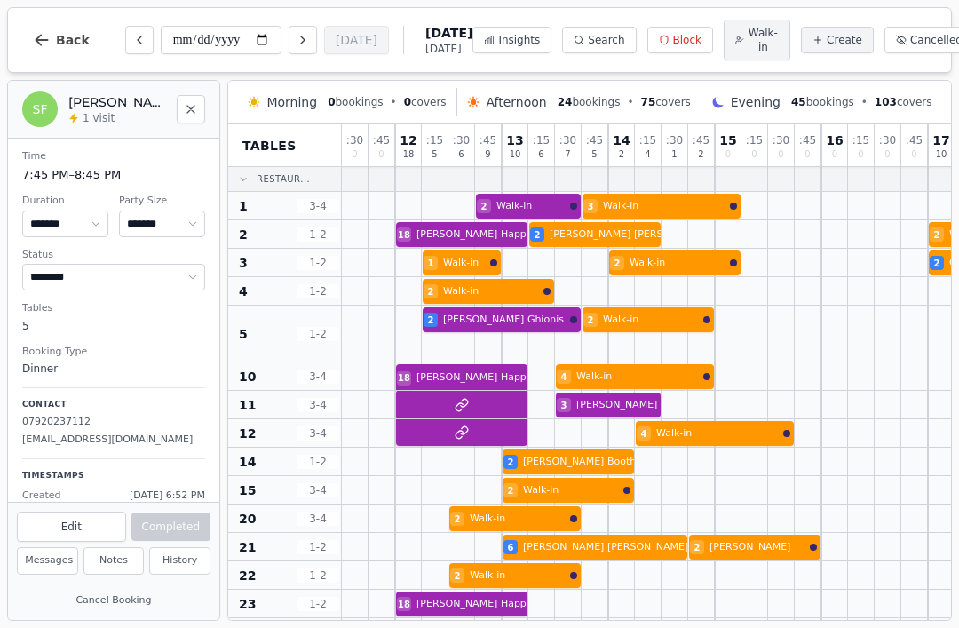
select select "****"
select select "*"
select select "********"
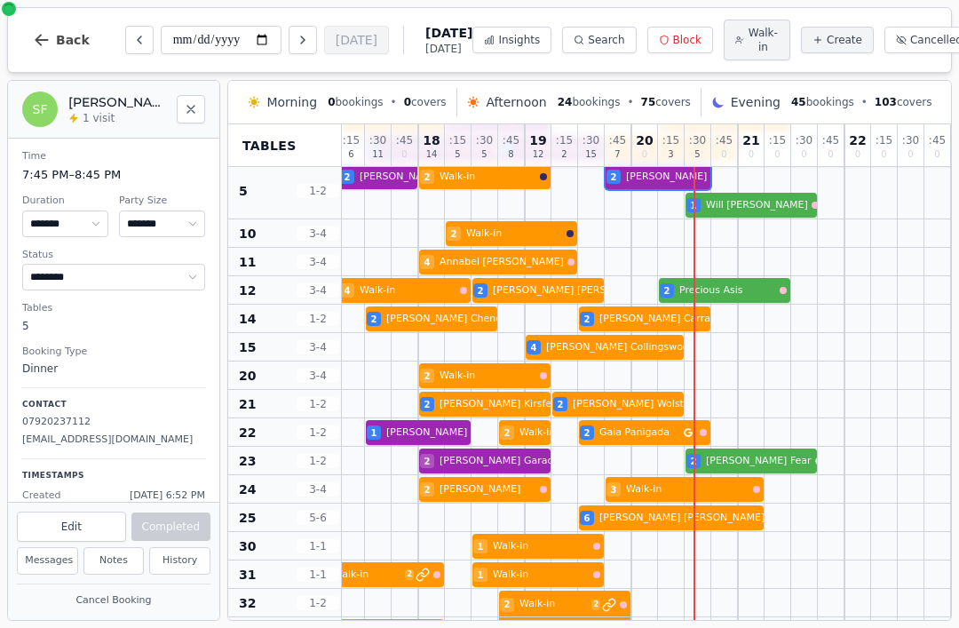
scroll to position [73, 616]
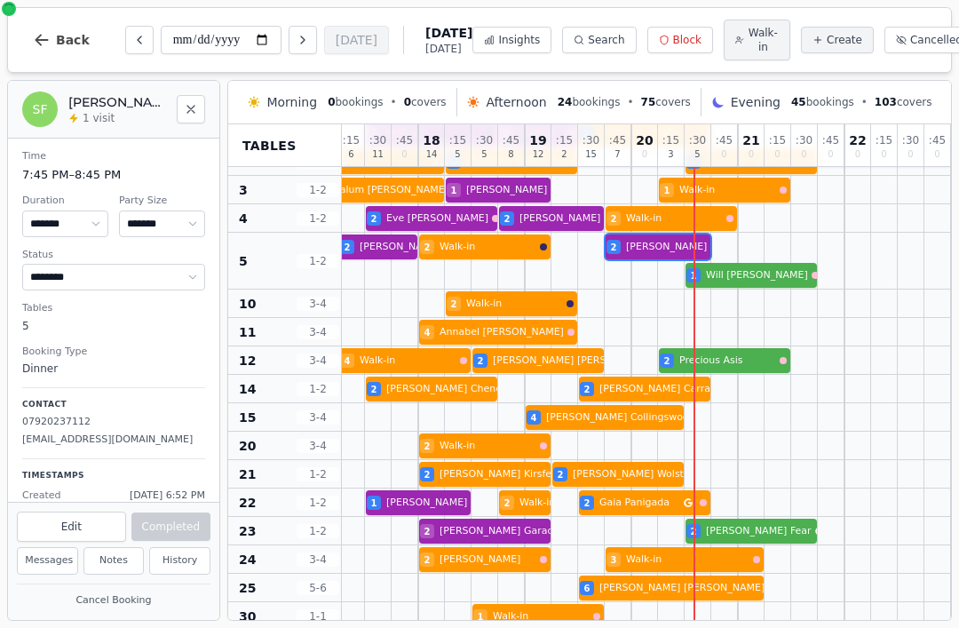
select select "****"
select select "*"
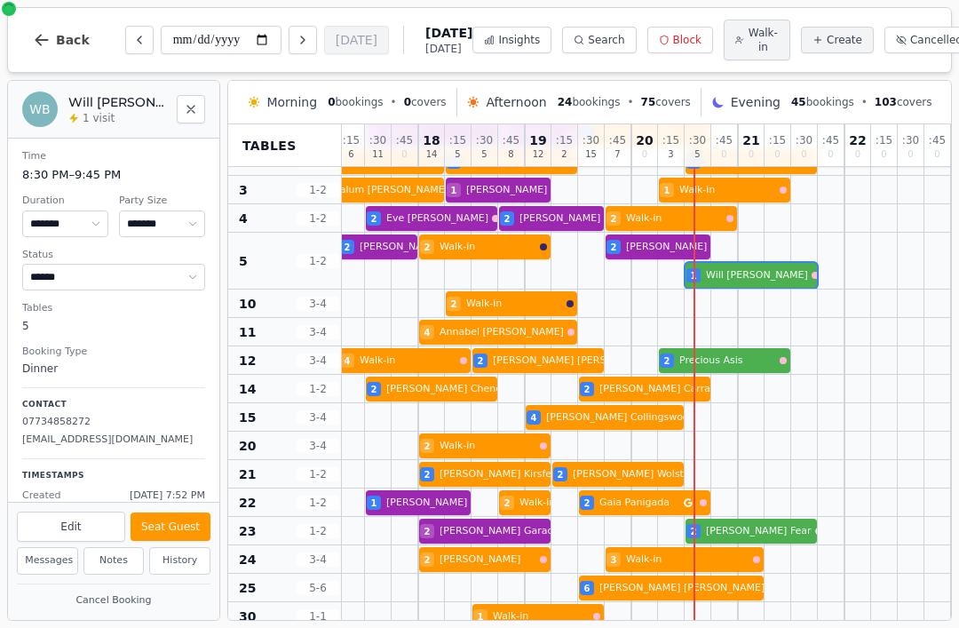
click at [745, 280] on div "2 Sacha Ghionis 2 Walk-in 2 Siobhan Regan 2 Walk-in 2 Sam Frost 1 Will Breakey" at bounding box center [338, 261] width 1225 height 57
click at [196, 538] on button "Seat Guest" at bounding box center [170, 526] width 80 height 28
select select "******"
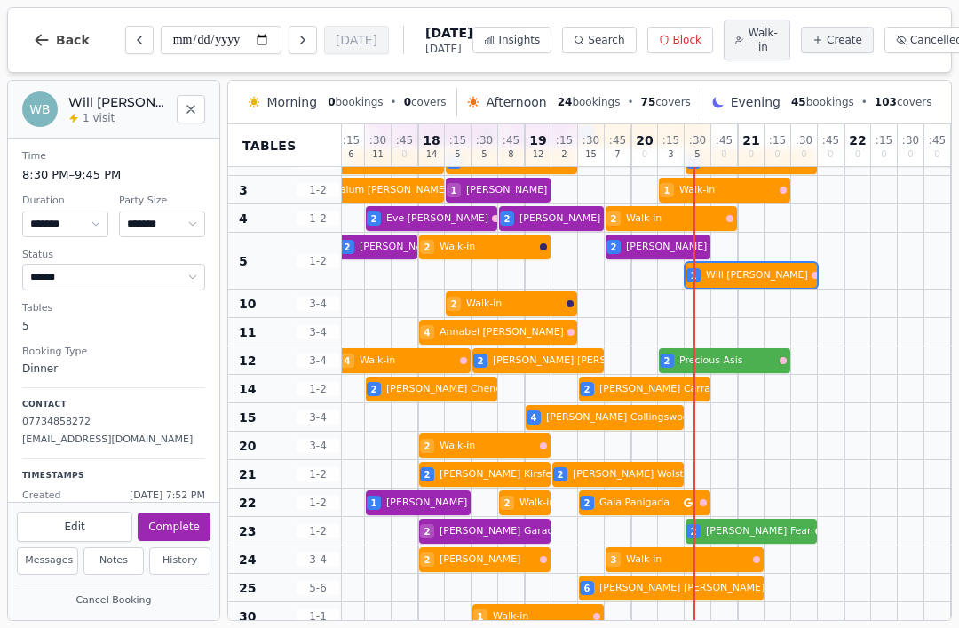
select select "*"
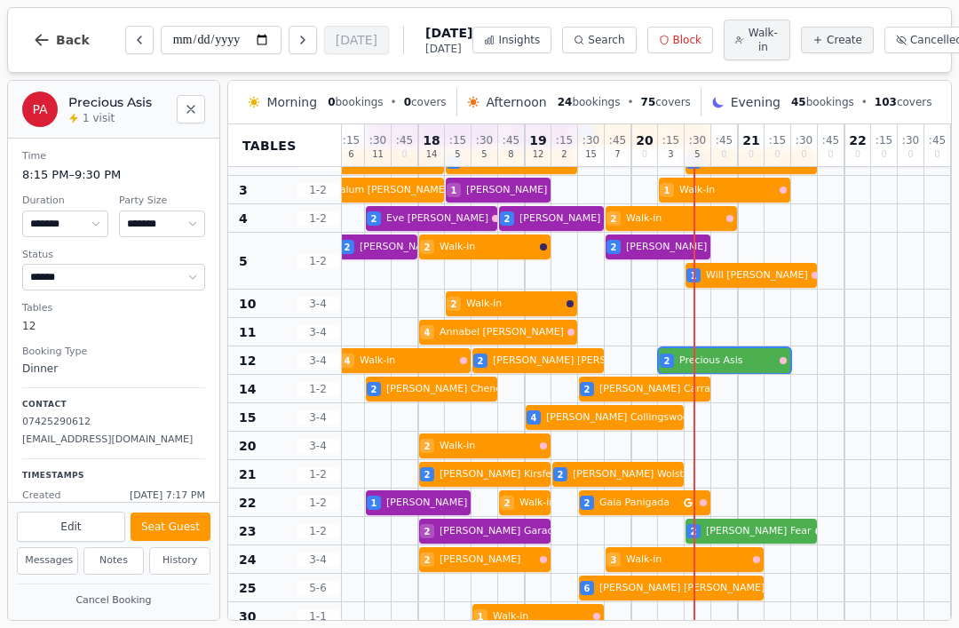
click at [746, 378] on div at bounding box center [751, 389] width 27 height 28
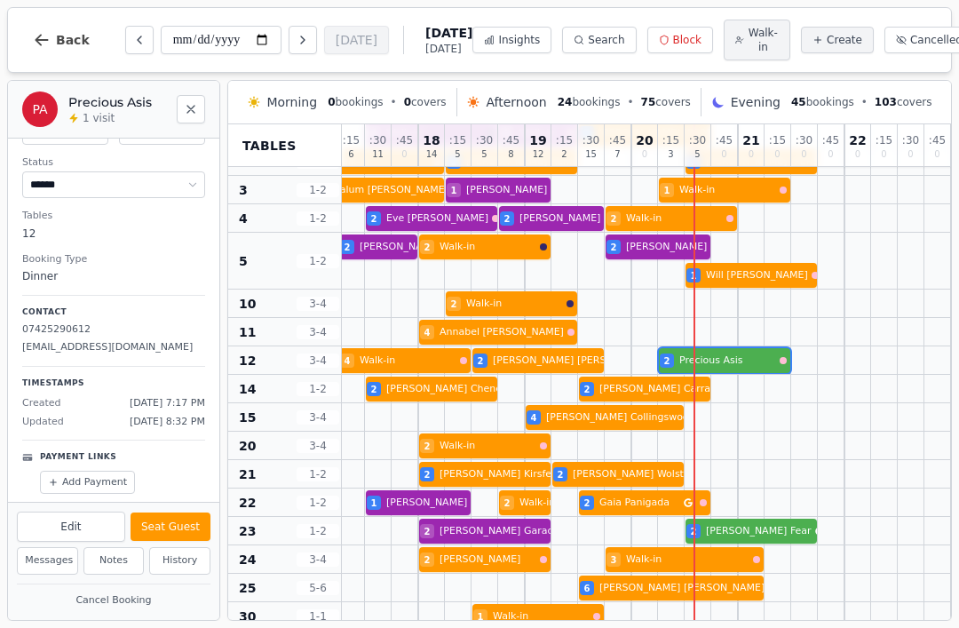
scroll to position [91, 0]
click at [186, 570] on button "History" at bounding box center [179, 561] width 61 height 28
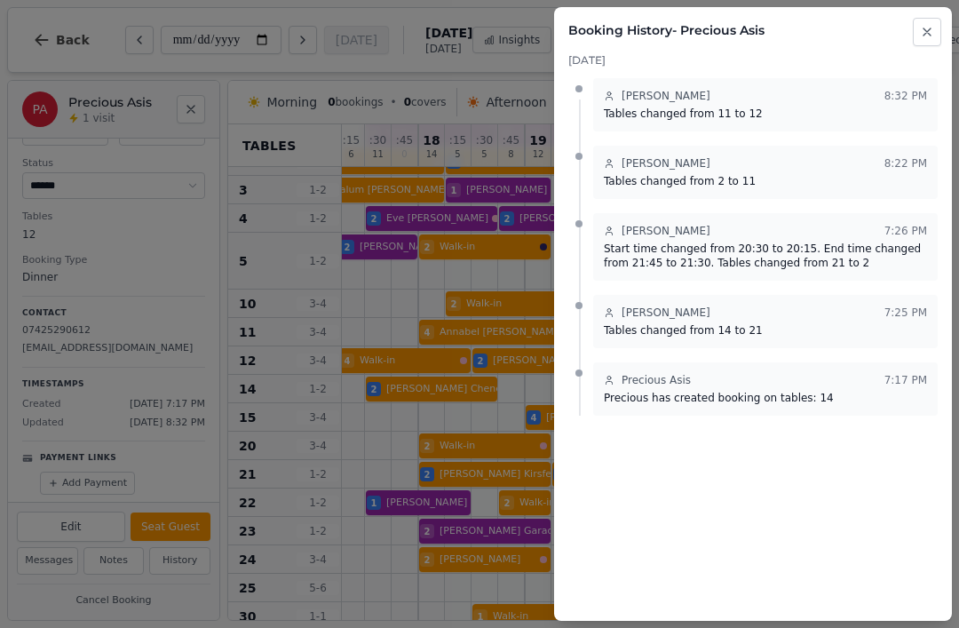
click at [914, 34] on button "Close" at bounding box center [926, 32] width 28 height 28
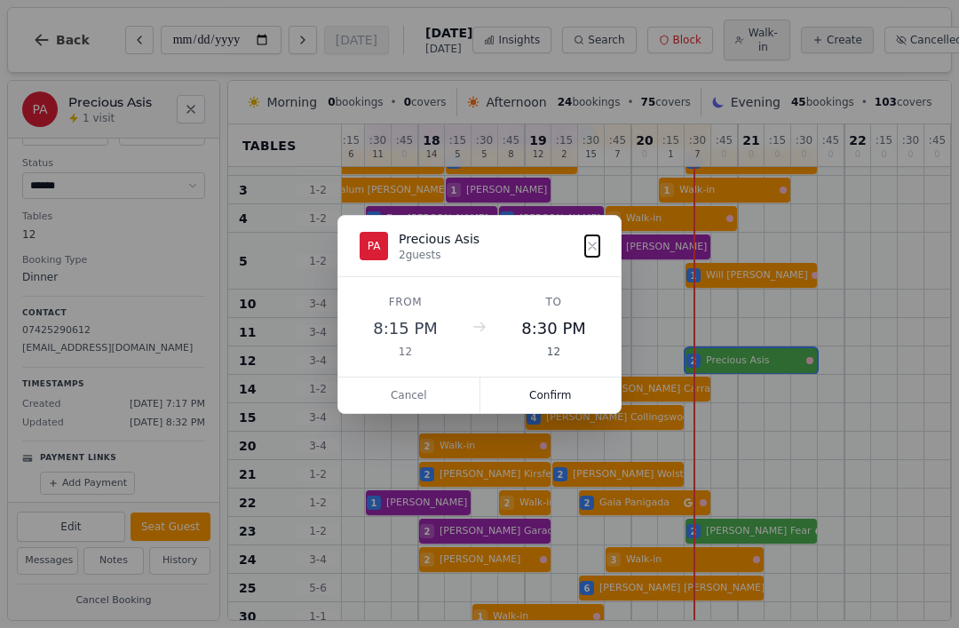
click at [577, 400] on button "Confirm" at bounding box center [550, 395] width 141 height 36
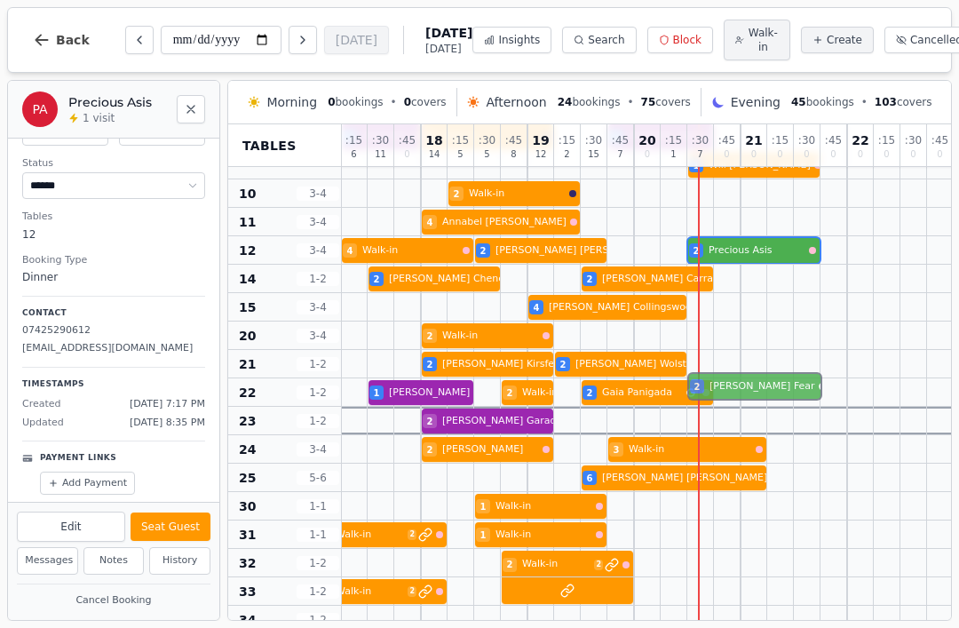
scroll to position [179, 613]
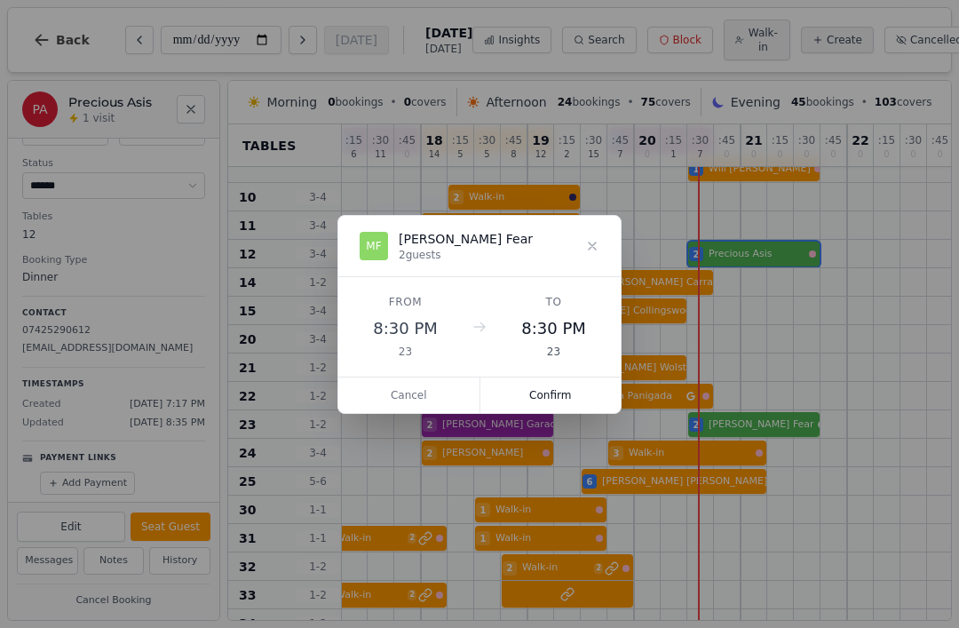
click at [421, 404] on button "Cancel" at bounding box center [409, 395] width 142 height 36
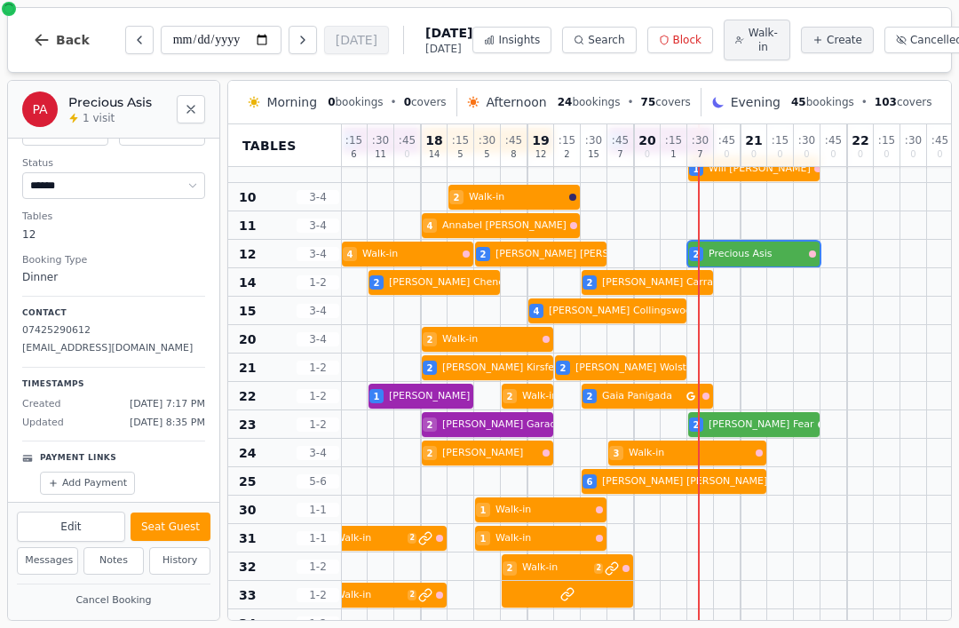
click at [737, 265] on div "4 Walk-in 4 Walk-in 2 Aidan Sezer 2 Precious Asis" at bounding box center [340, 254] width 1225 height 28
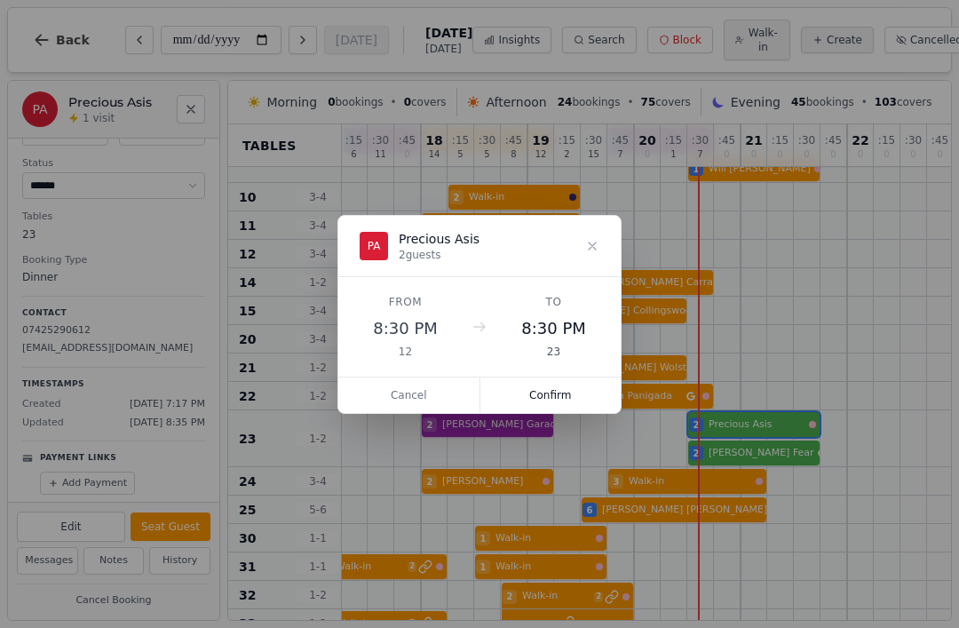
click at [559, 391] on button "Confirm" at bounding box center [550, 395] width 141 height 36
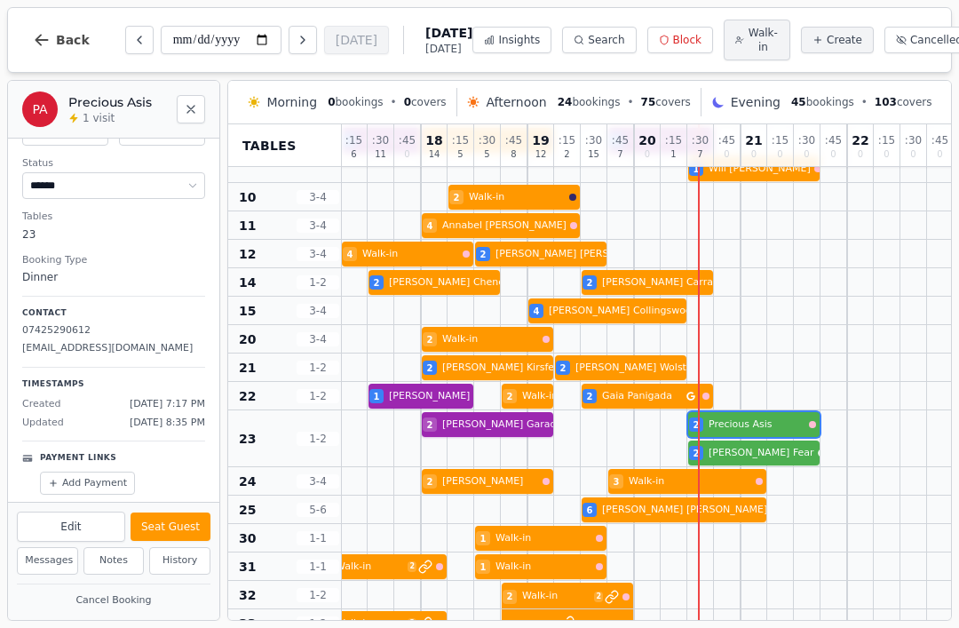
click at [178, 534] on button "Seat Guest" at bounding box center [170, 526] width 80 height 28
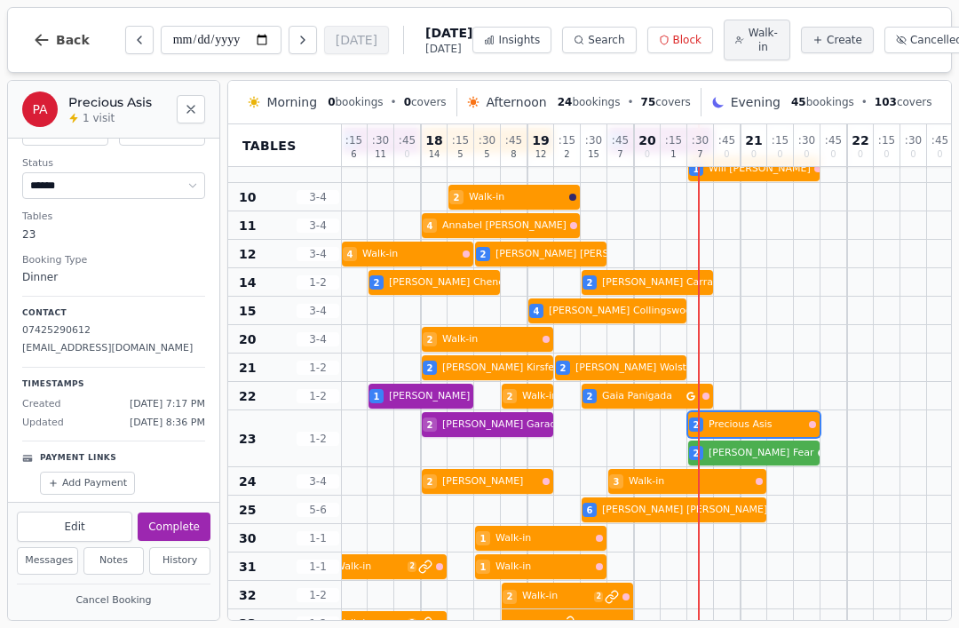
scroll to position [182, 613]
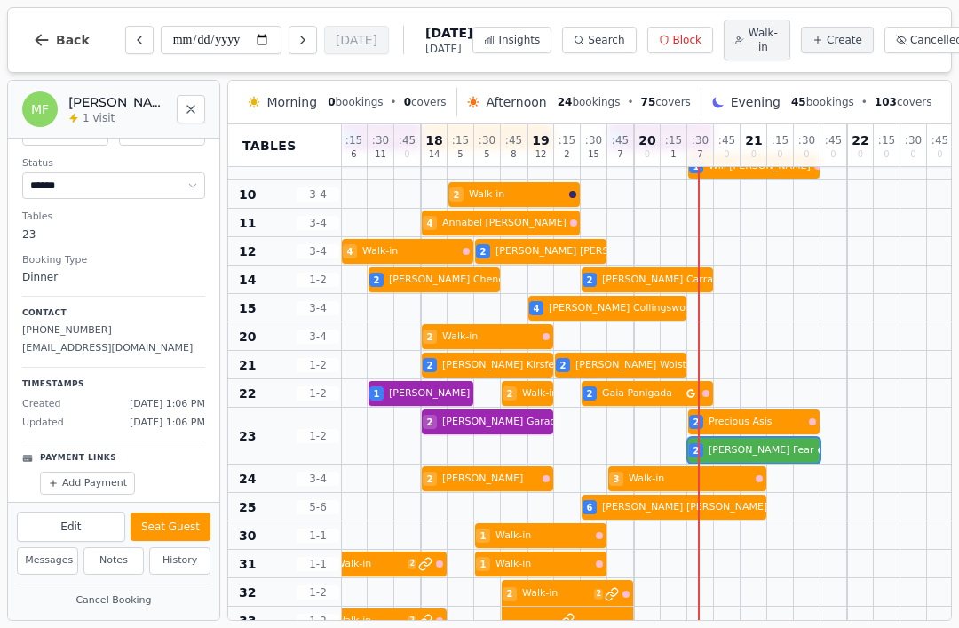
click at [748, 454] on div "18 Alex Happs 5 2 Adam Garade 2 Precious Asis 2 Martin Fear" at bounding box center [340, 435] width 1225 height 57
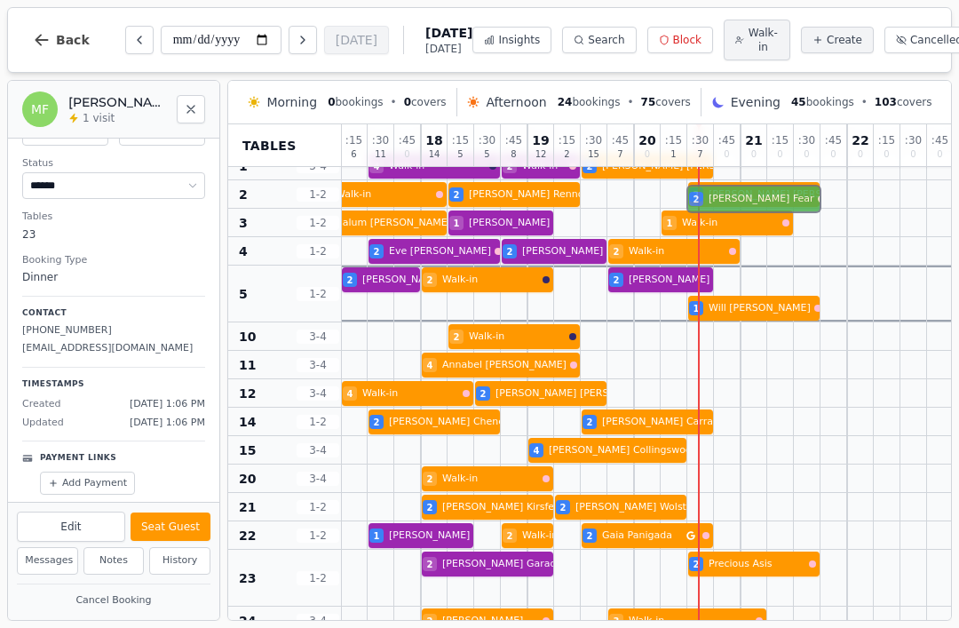
scroll to position [31, 613]
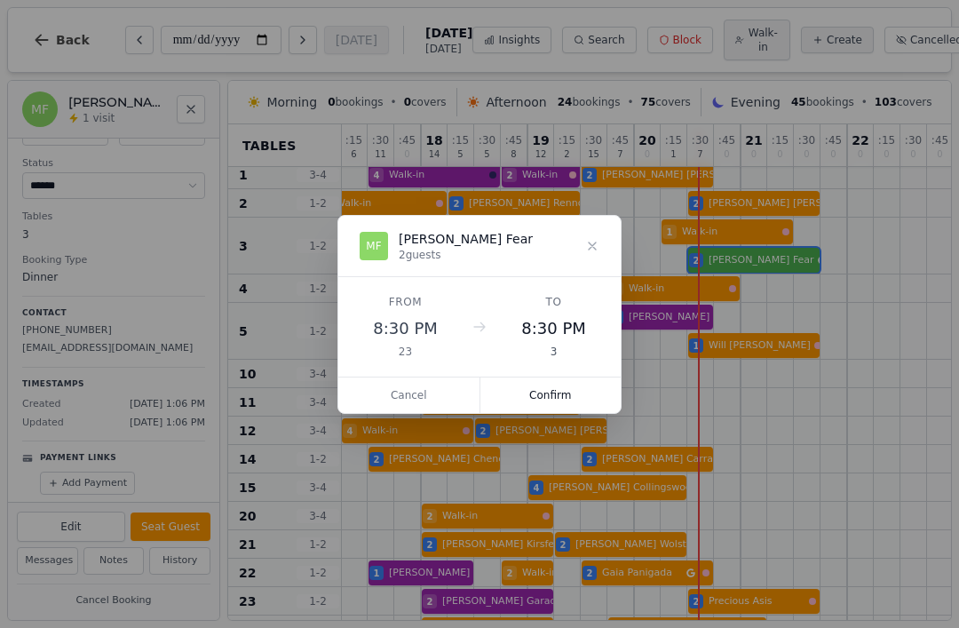
click at [546, 399] on button "Confirm" at bounding box center [550, 395] width 141 height 36
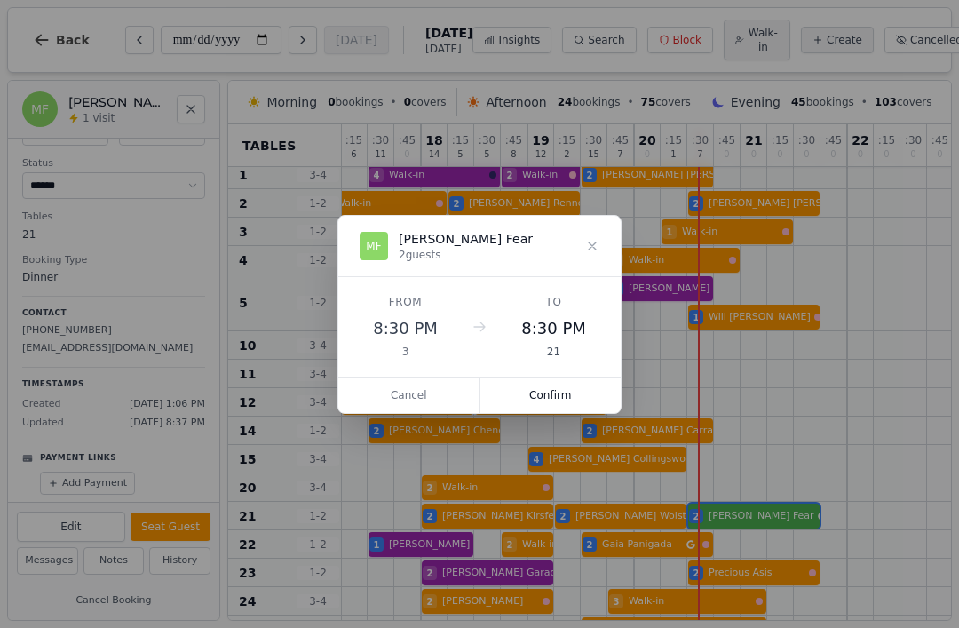
click at [567, 397] on button "Confirm" at bounding box center [550, 395] width 141 height 36
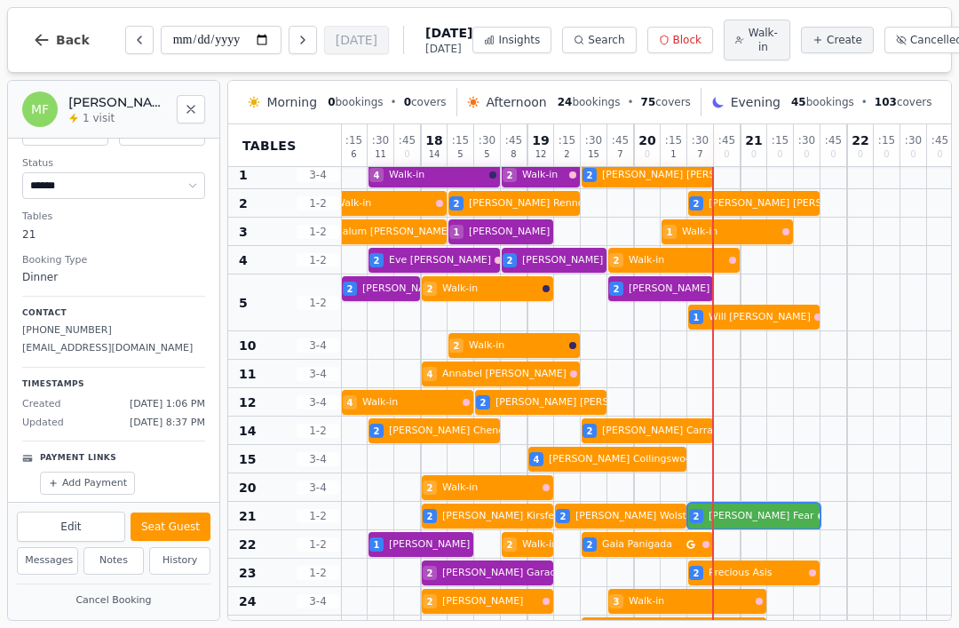
scroll to position [75, 0]
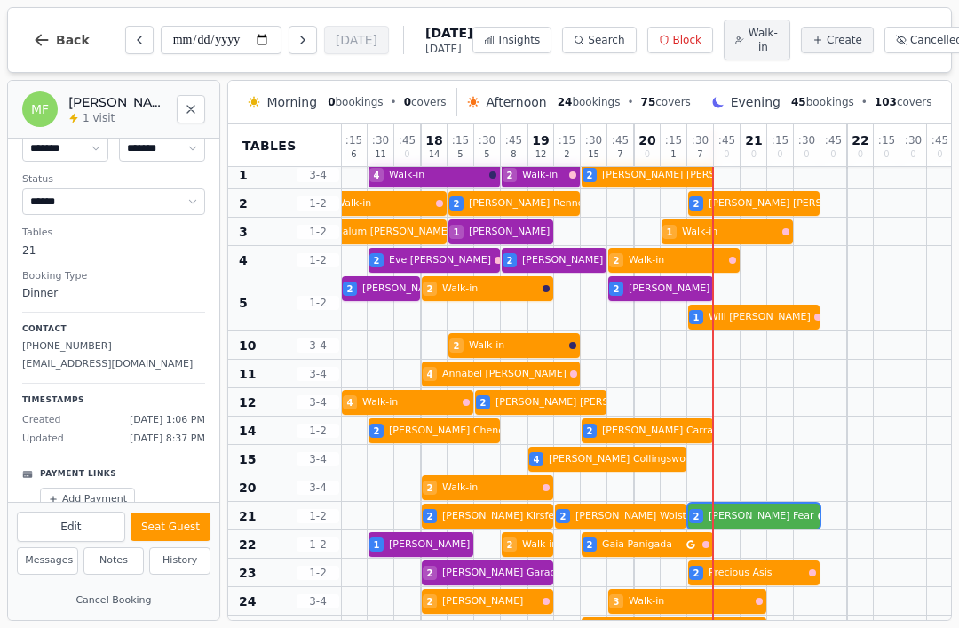
select select "******"
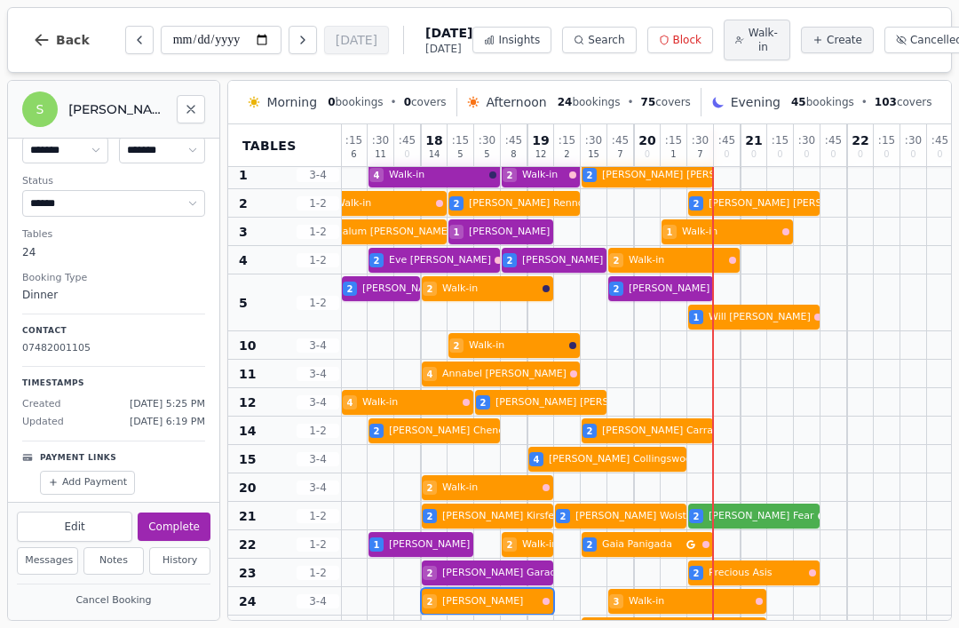
click at [739, 238] on div "1 Walk-in 2 Walk-in 2 Calum McFarlane 1 Danny 1 Walk-in" at bounding box center [340, 231] width 1225 height 28
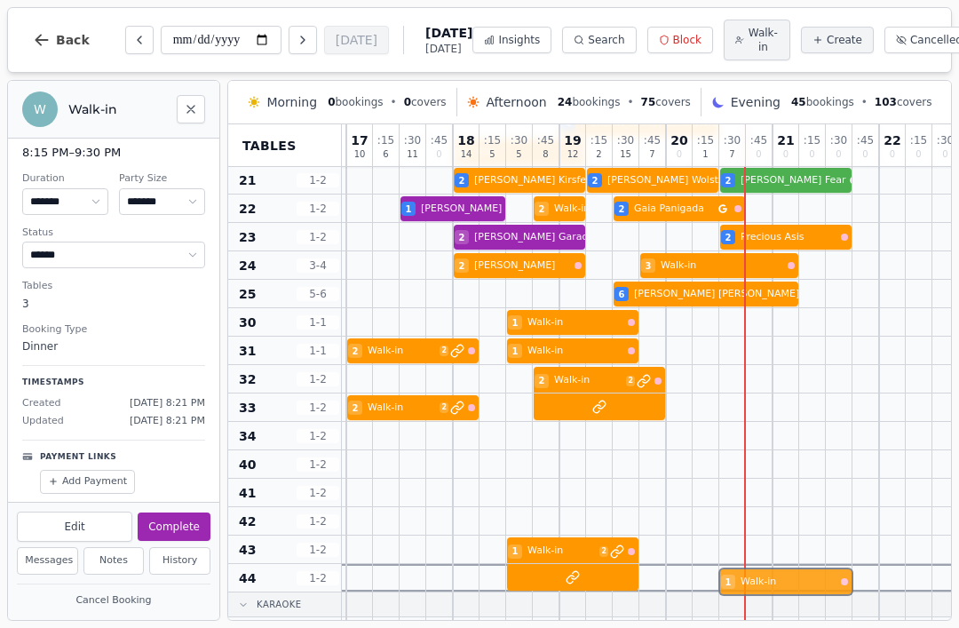
scroll to position [367, 581]
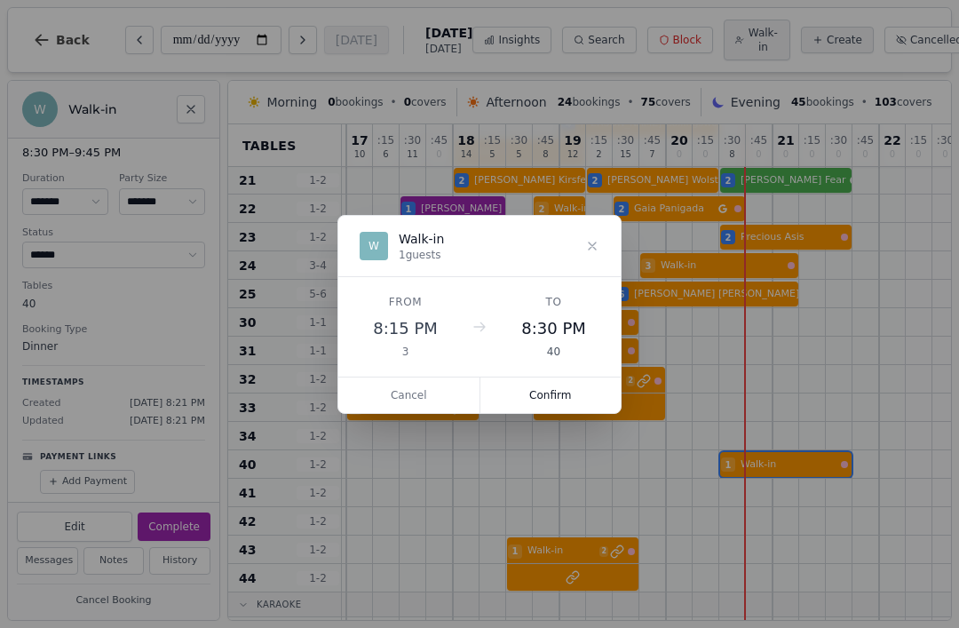
click at [570, 388] on button "Confirm" at bounding box center [550, 395] width 141 height 36
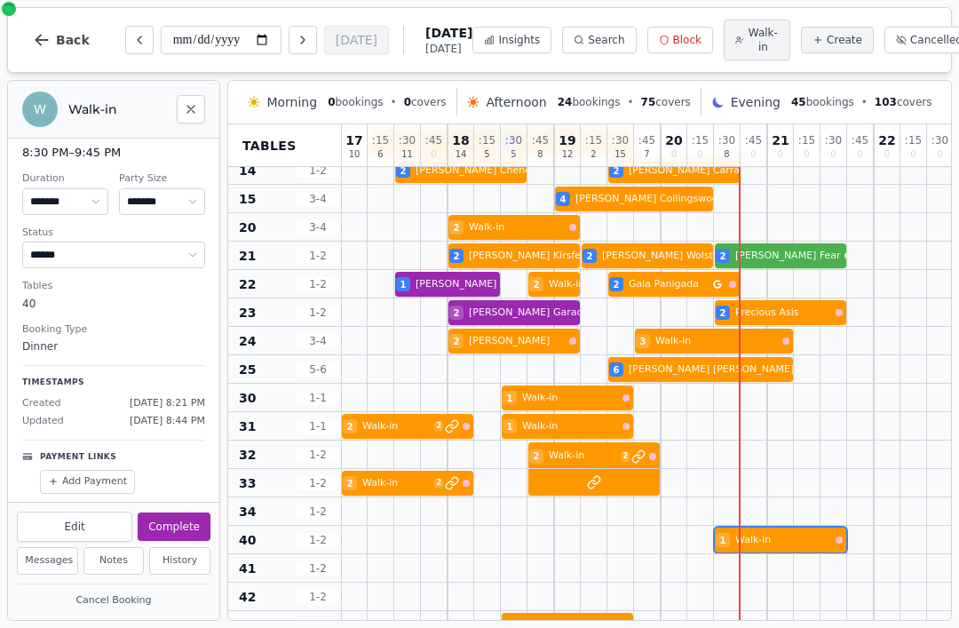
scroll to position [132, 592]
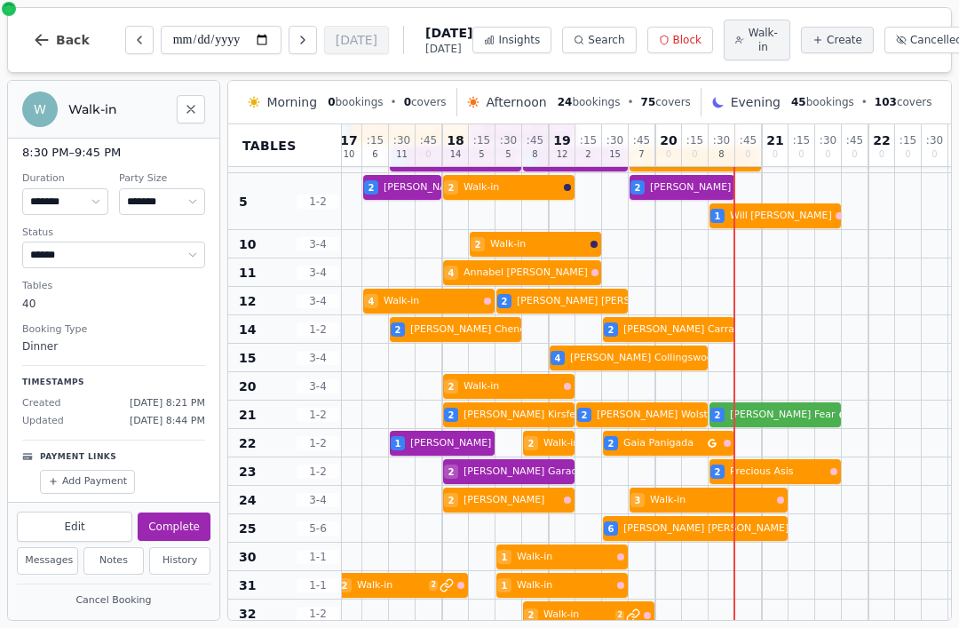
select select "*"
click at [761, 419] on div "6 Zach Porter 2 2 Scott 2 David Kirsfelds 2 kate Wolstenholme 2 Martin Fear" at bounding box center [362, 414] width 1225 height 28
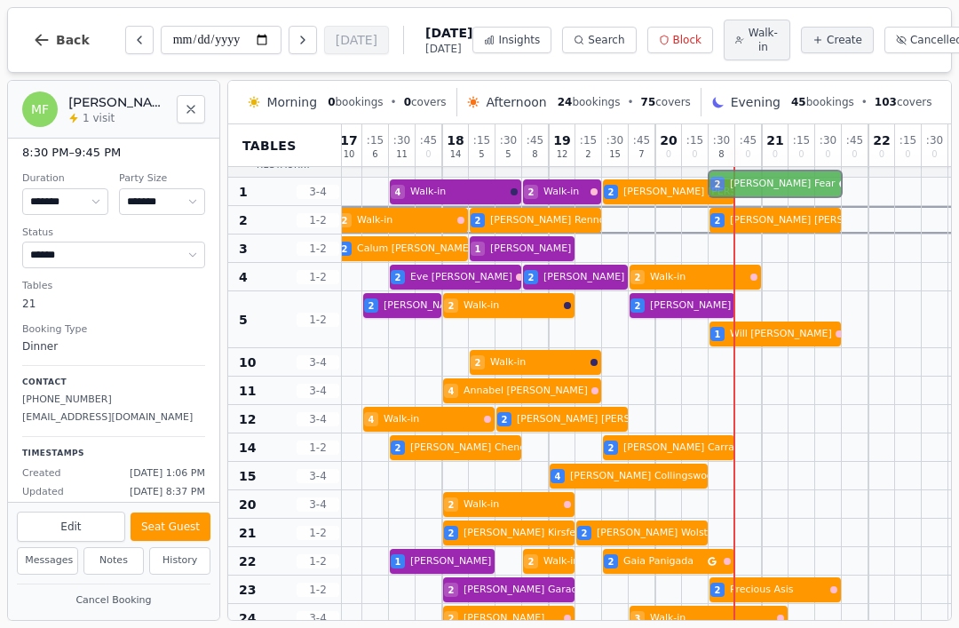
scroll to position [0, 592]
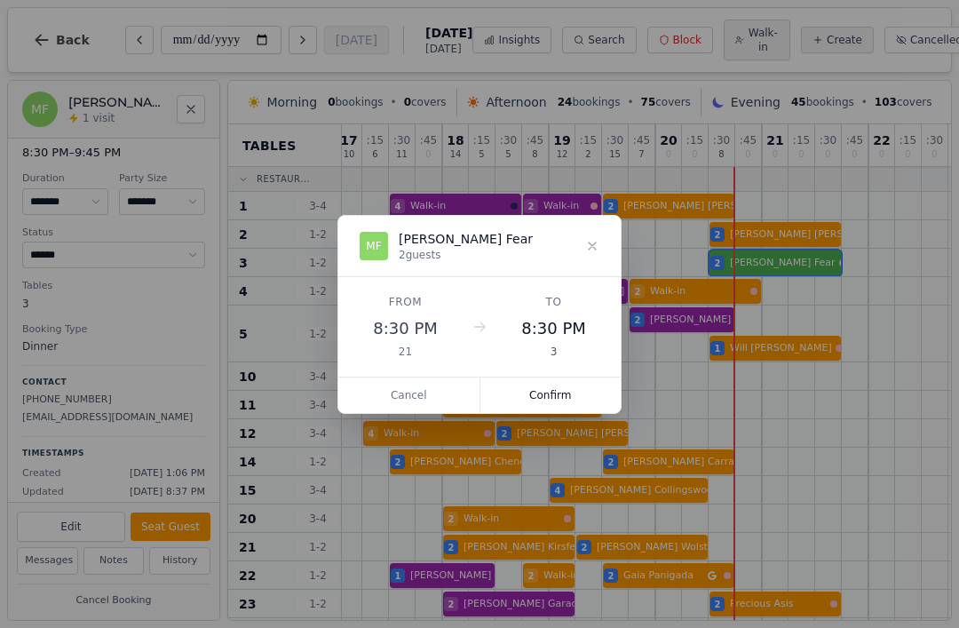
click at [569, 404] on button "Confirm" at bounding box center [550, 395] width 141 height 36
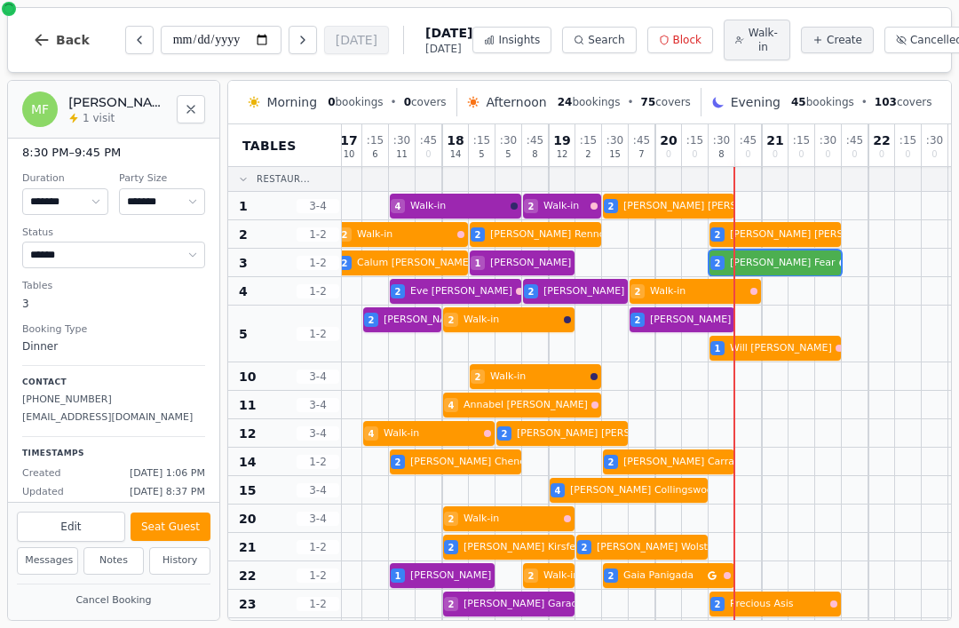
click at [754, 273] on div "1 Walk-in 2 Walk-in 2 Calum McFarlane 1 Danny 2 Martin Fear" at bounding box center [362, 263] width 1225 height 28
click at [187, 528] on button "Seat Guest" at bounding box center [170, 526] width 80 height 28
select select "******"
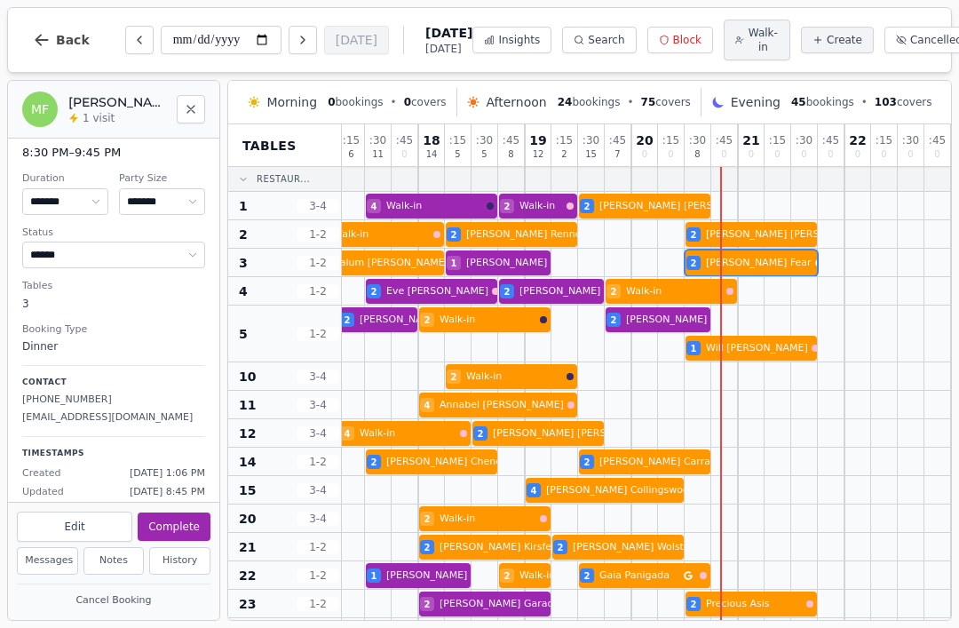
scroll to position [0, 616]
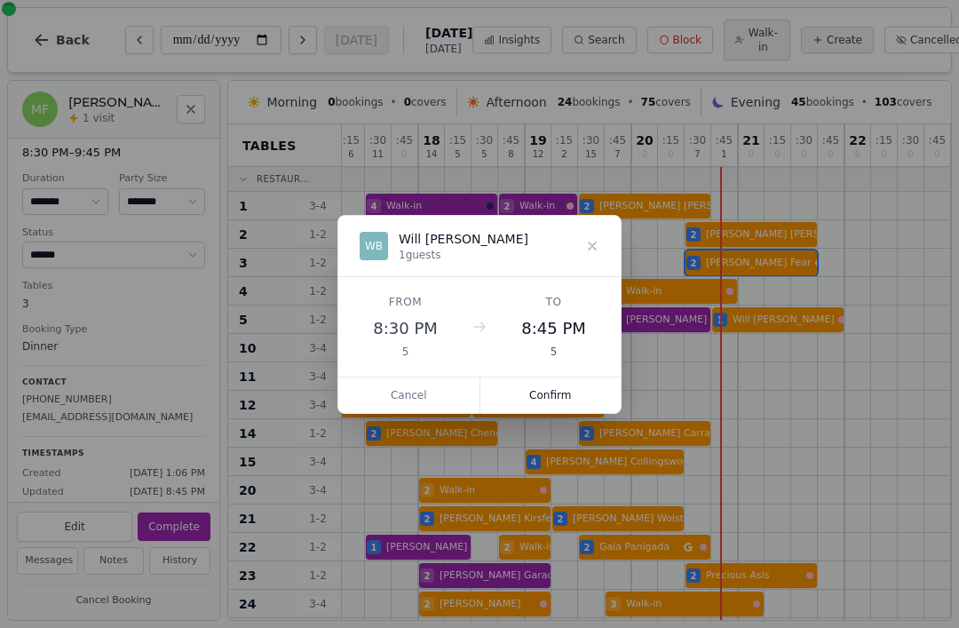
click at [572, 391] on button "Confirm" at bounding box center [550, 395] width 141 height 36
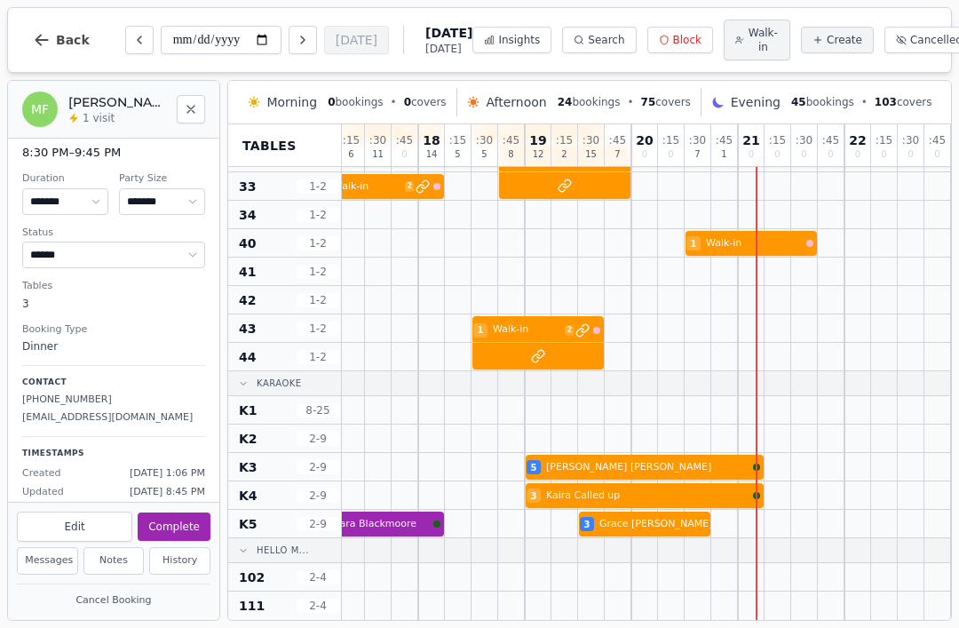
scroll to position [563, 616]
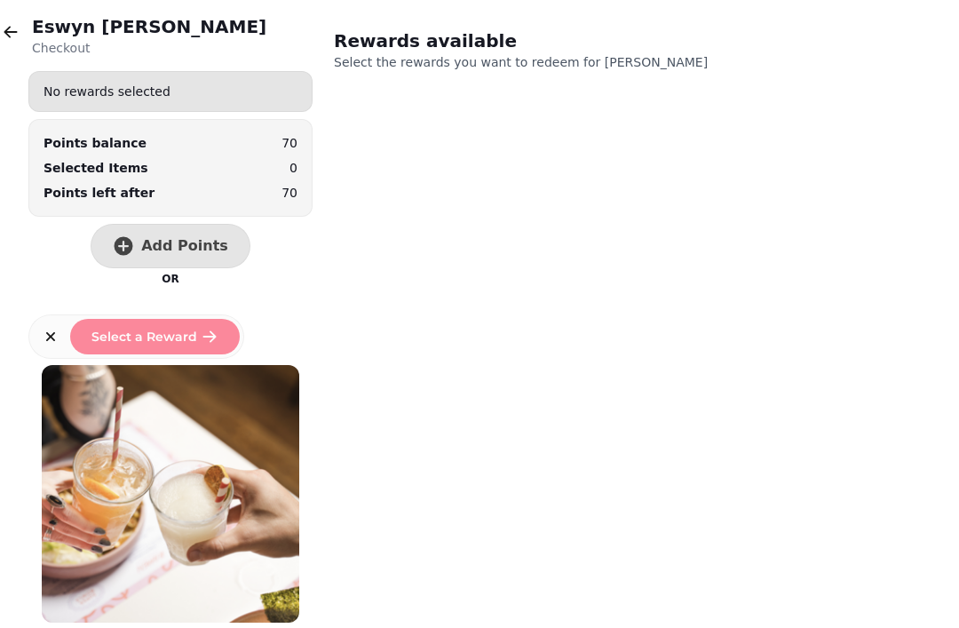
click at [10, 38] on icon "button" at bounding box center [11, 32] width 18 height 18
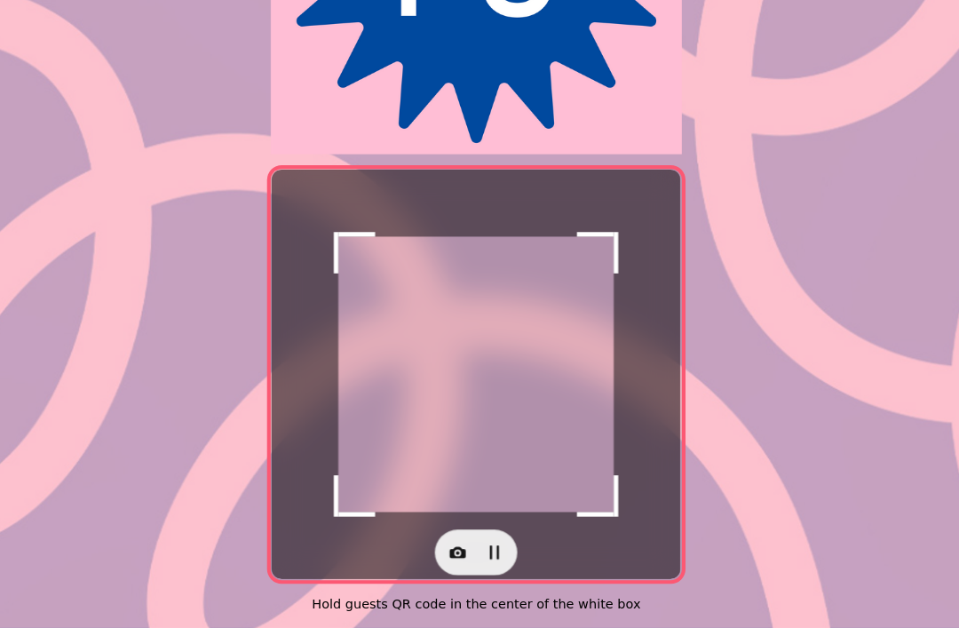
scroll to position [292, 0]
click at [444, 550] on button "button" at bounding box center [462, 555] width 36 height 36
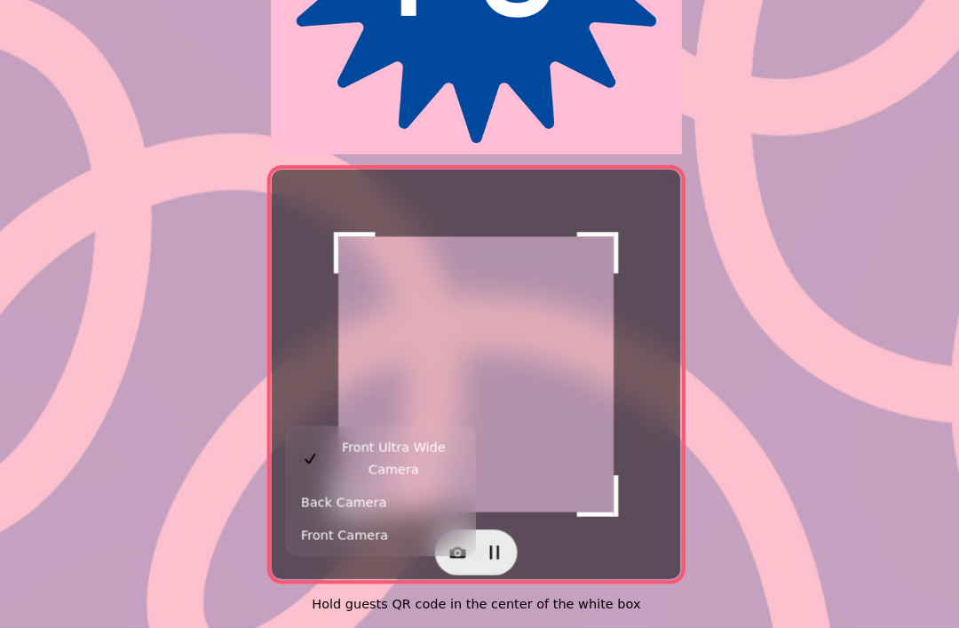
click at [383, 490] on button "Back Camera" at bounding box center [387, 506] width 176 height 32
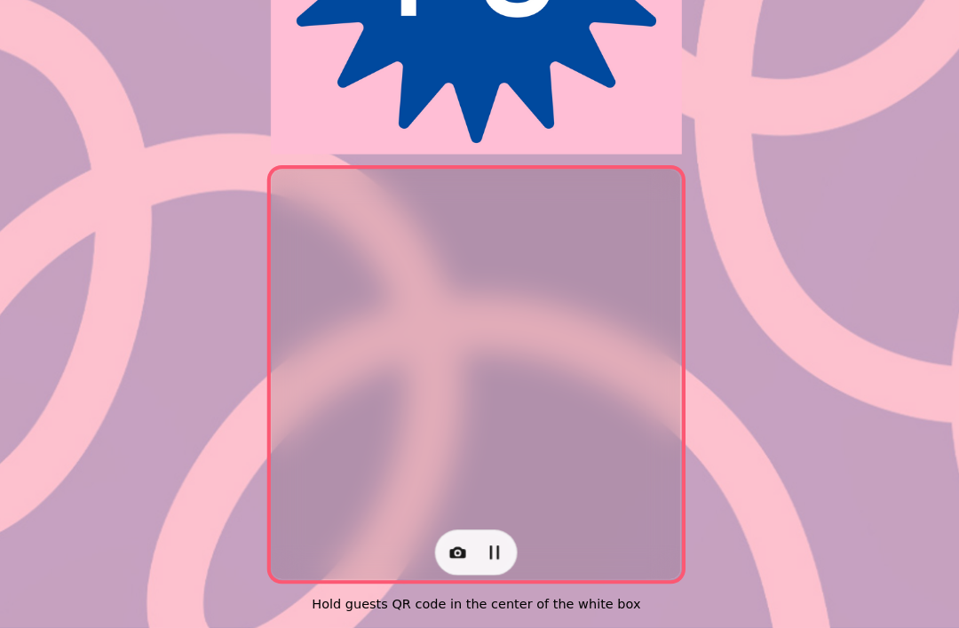
click at [723, 315] on div "Scanner paused Hold guests QR code in the center of the white box" at bounding box center [479, 168] width 959 height 920
click at [730, 342] on div "Scanner paused Hold guests QR code in the center of the white box" at bounding box center [479, 168] width 959 height 920
click at [751, 358] on div "Scanner paused Hold guests QR code in the center of the white box" at bounding box center [479, 168] width 959 height 920
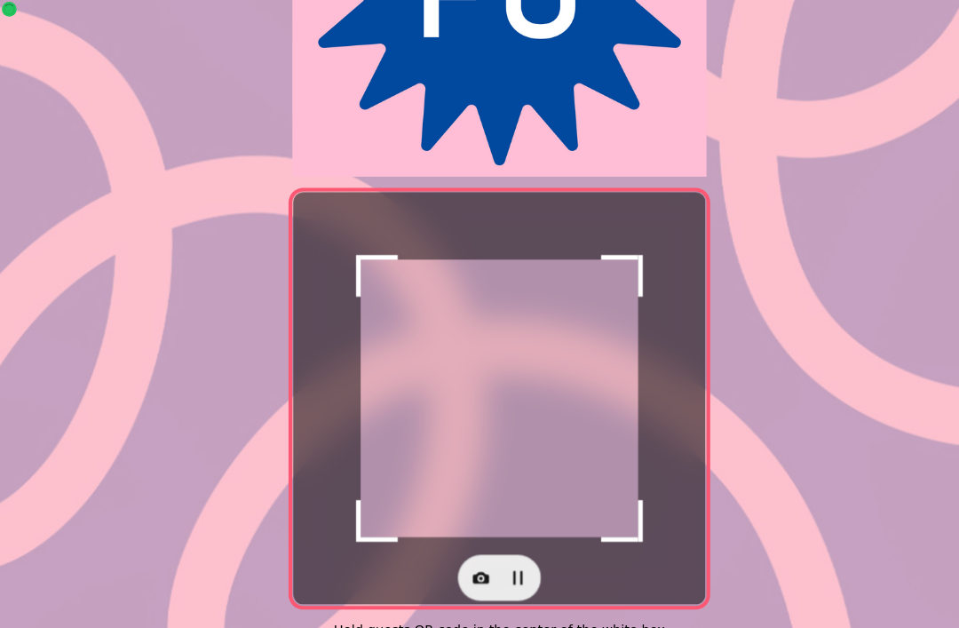
scroll to position [292, 0]
click at [463, 553] on icon "button" at bounding box center [462, 555] width 18 height 18
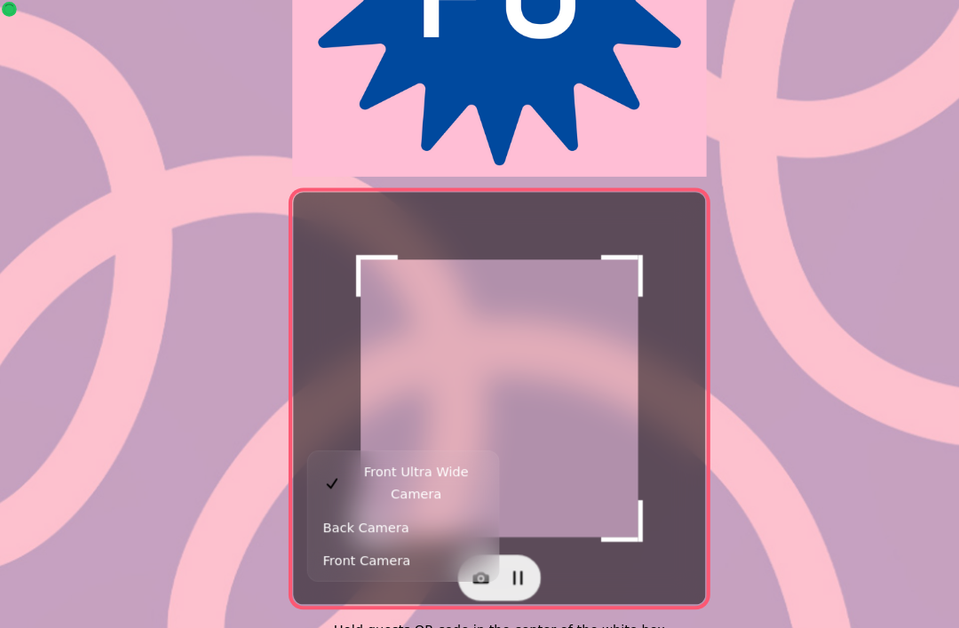
click at [434, 491] on button "Back Camera" at bounding box center [387, 506] width 176 height 32
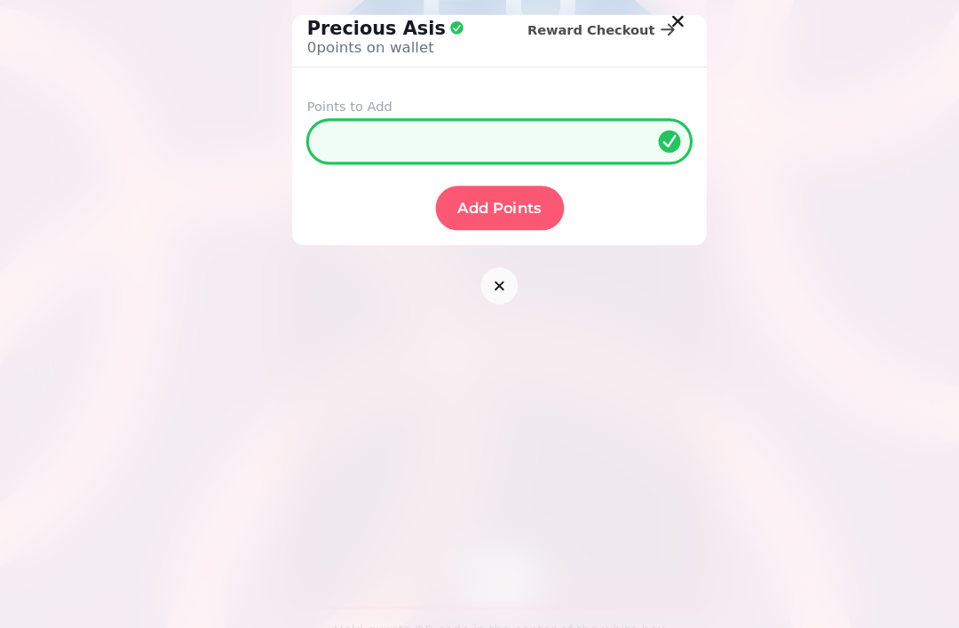
click at [438, 136] on input "*" at bounding box center [479, 135] width 369 height 43
type input "**"
click at [520, 180] on button "Add Points" at bounding box center [479, 199] width 123 height 43
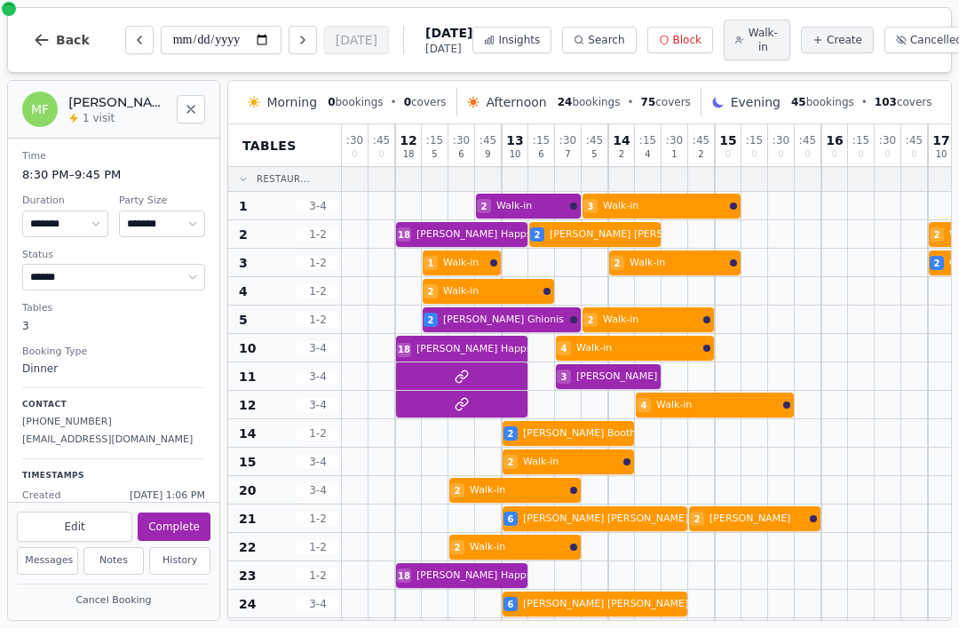
select select "****"
select select "*"
select select "******"
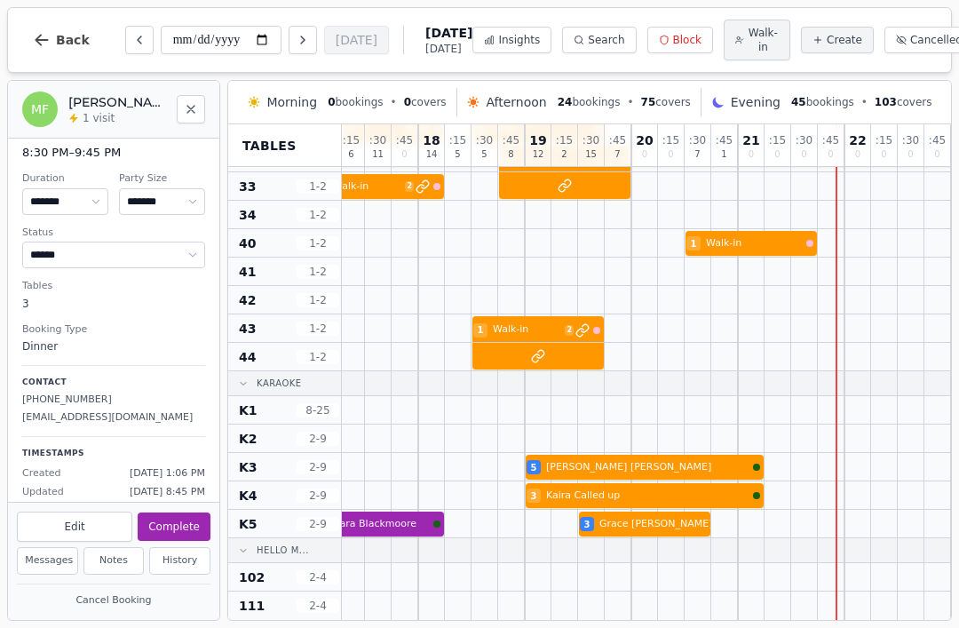
click at [280, 66] on div "**********" at bounding box center [479, 40] width 944 height 66
click at [296, 47] on icon "Next day" at bounding box center [303, 40] width 14 height 14
type input "**********"
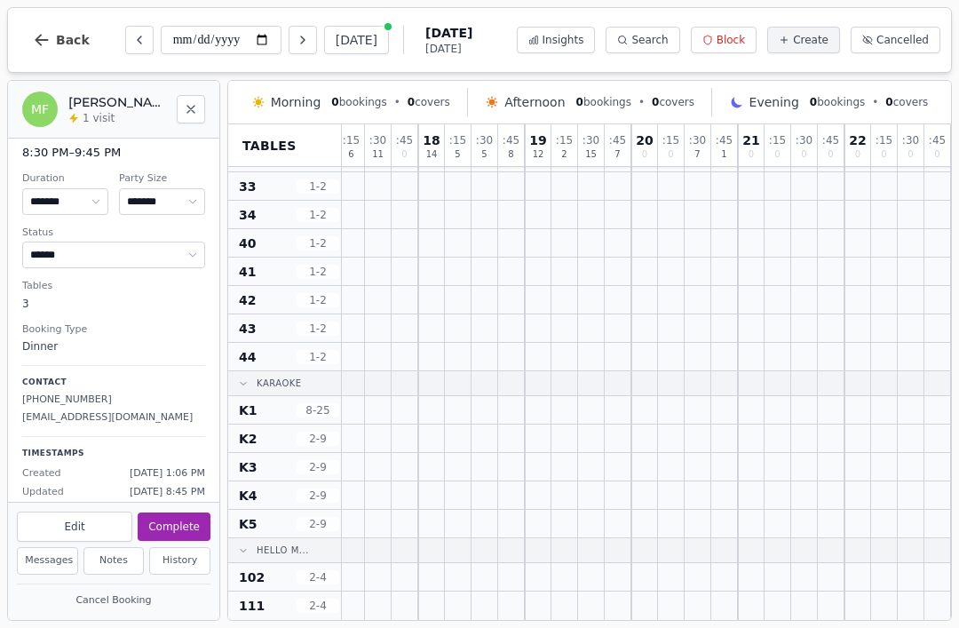
select select "******"
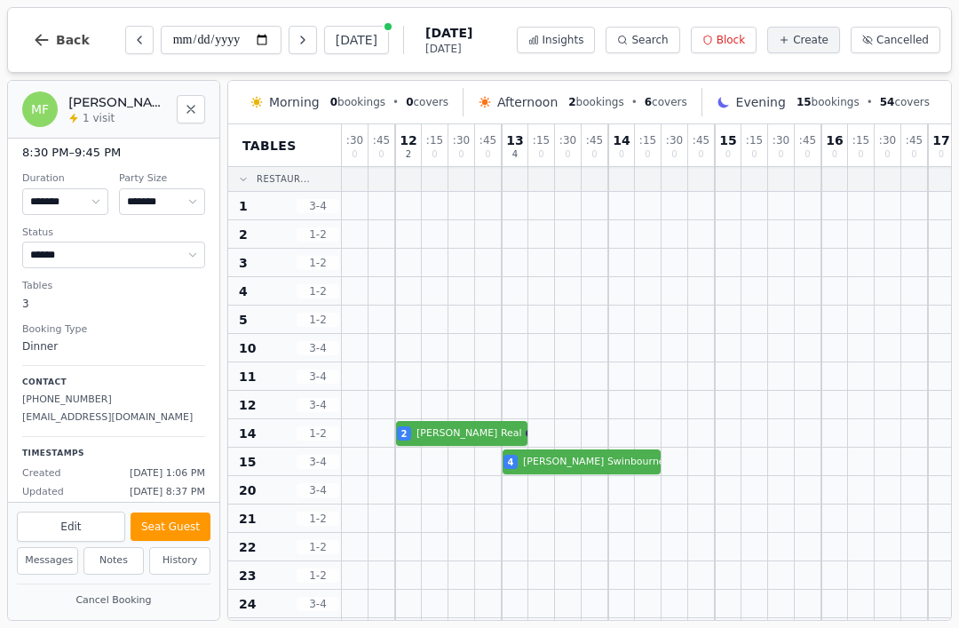
scroll to position [0, 0]
click at [425, 52] on span "[DATE]" at bounding box center [448, 49] width 47 height 14
click at [557, 36] on span "Insights" at bounding box center [563, 40] width 42 height 14
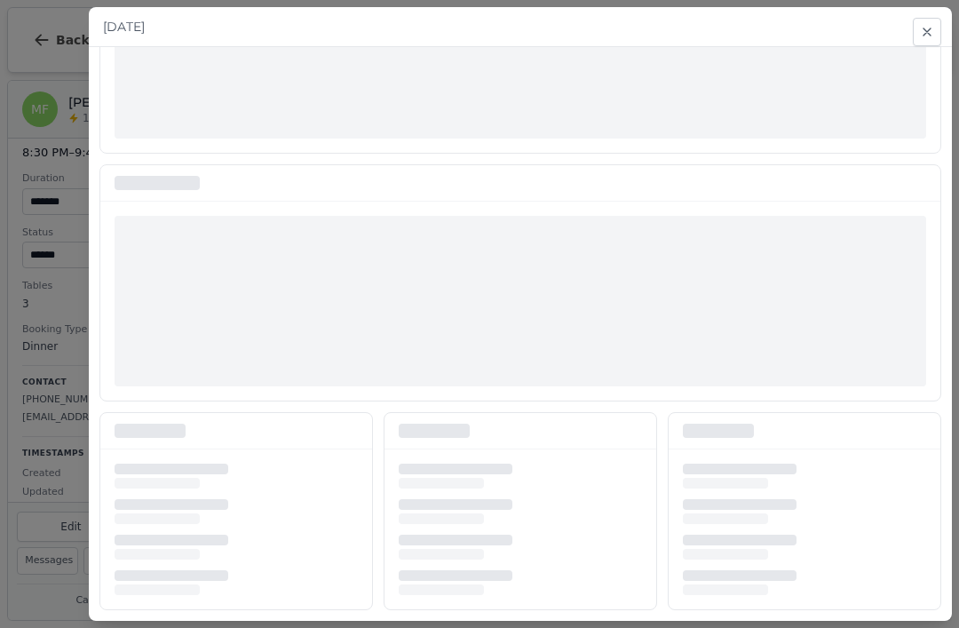
scroll to position [199, 0]
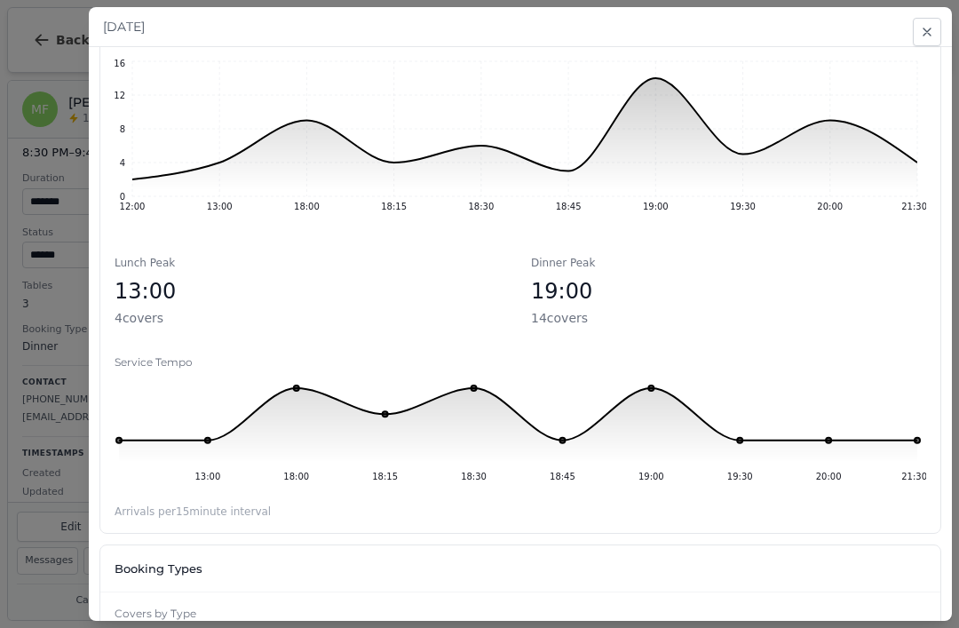
click at [930, 38] on icon "button" at bounding box center [927, 32] width 14 height 14
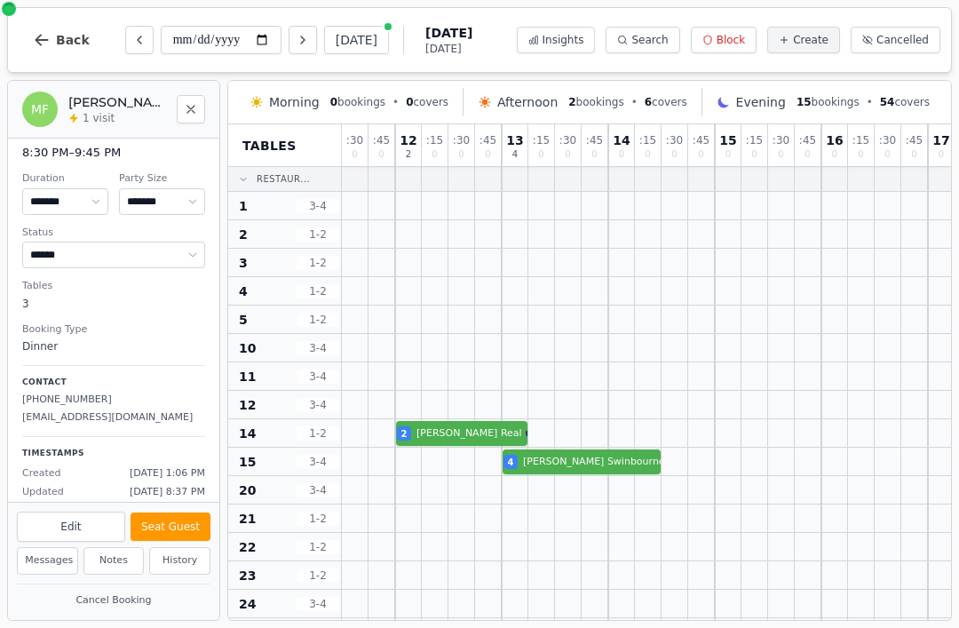
click at [125, 42] on button "Previous day" at bounding box center [139, 40] width 28 height 28
type input "**********"
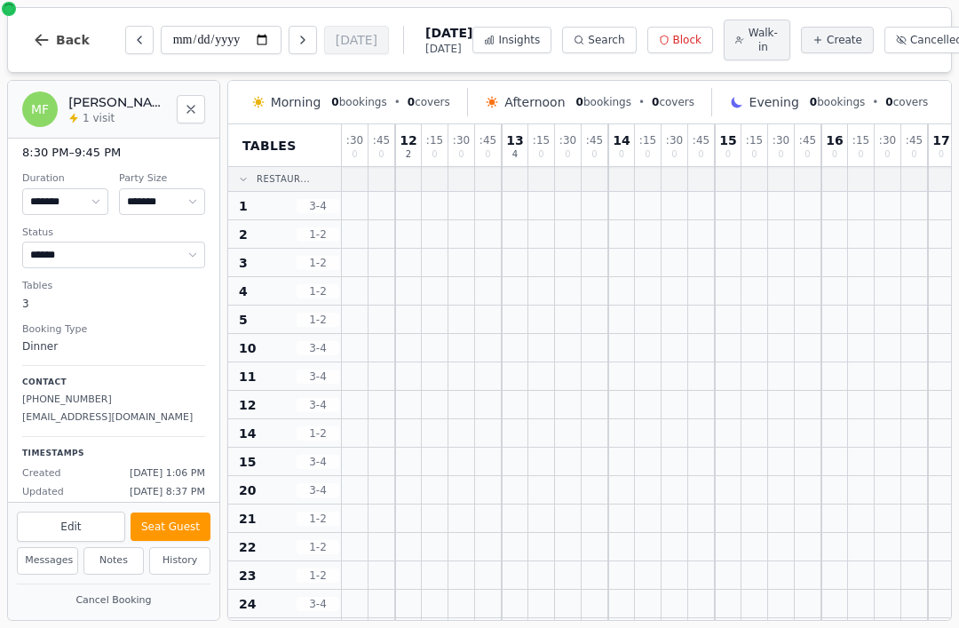
select select "******"
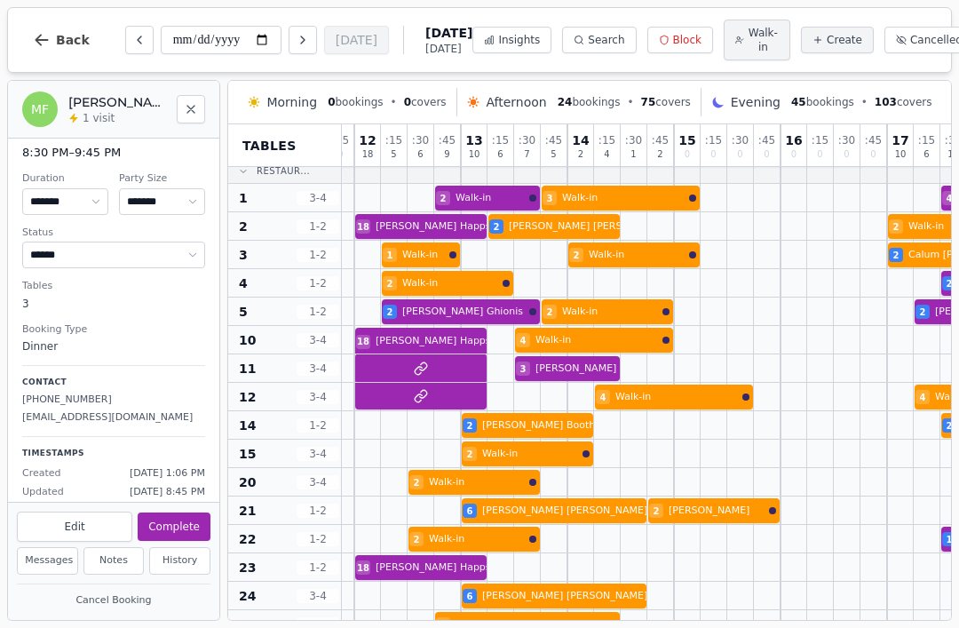
scroll to position [11, 46]
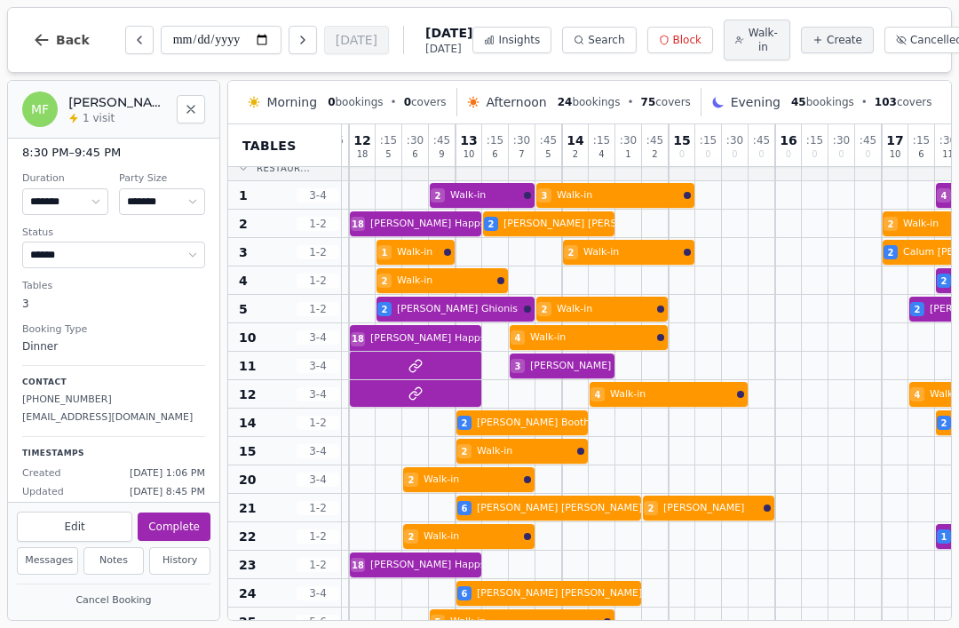
click at [425, 51] on span "[DATE]" at bounding box center [448, 49] width 47 height 14
click at [498, 41] on span "Insights" at bounding box center [519, 40] width 42 height 14
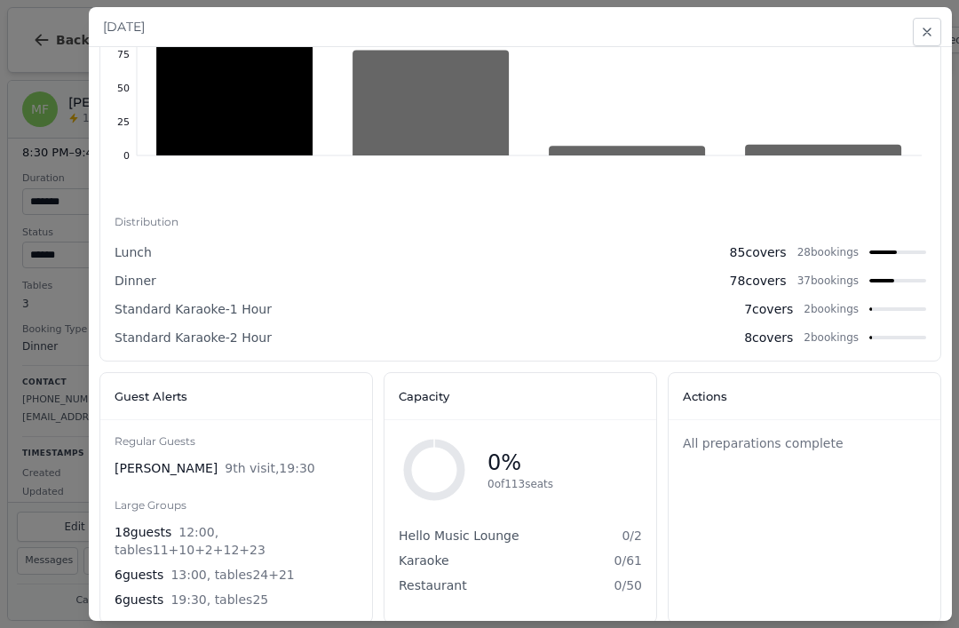
scroll to position [817, 0]
